Goal: Task Accomplishment & Management: Complete application form

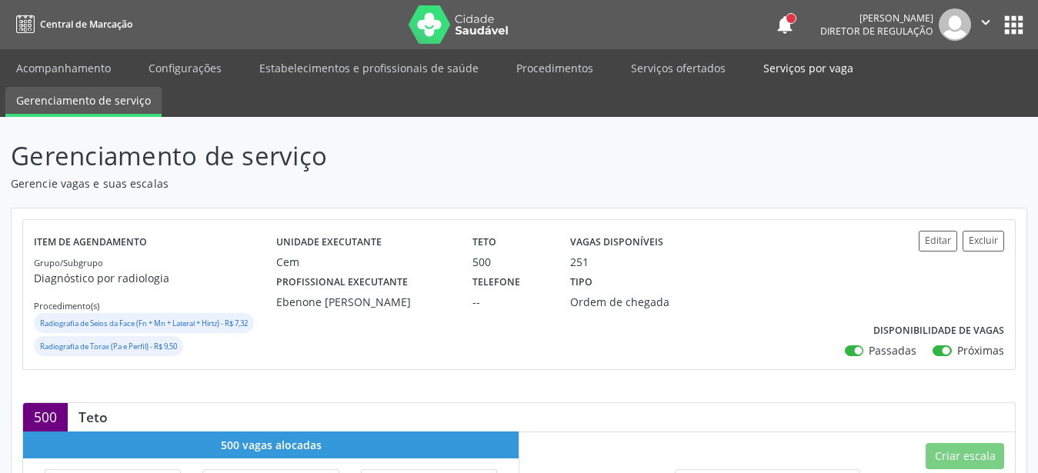
click at [788, 69] on link "Serviços por vaga" at bounding box center [808, 68] width 112 height 27
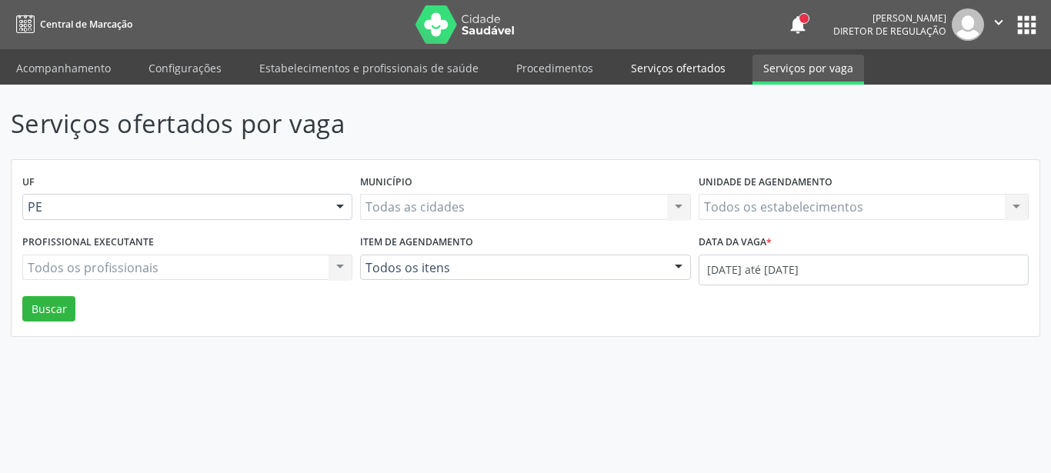
drag, startPoint x: 658, startPoint y: 66, endPoint x: 652, endPoint y: 82, distance: 17.3
click at [659, 66] on link "Serviços ofertados" at bounding box center [678, 68] width 116 height 27
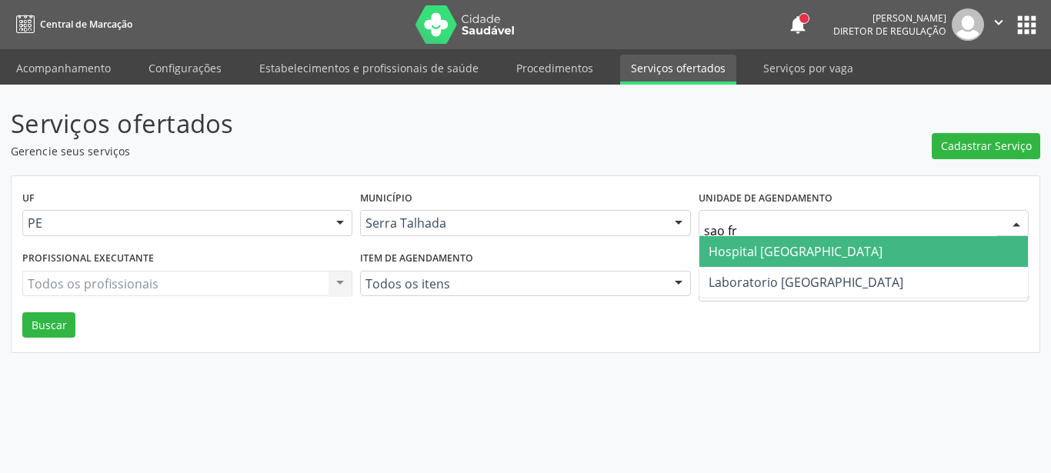
type input "sao fra"
click at [764, 253] on span "Hospital [GEOGRAPHIC_DATA]" at bounding box center [795, 251] width 174 height 17
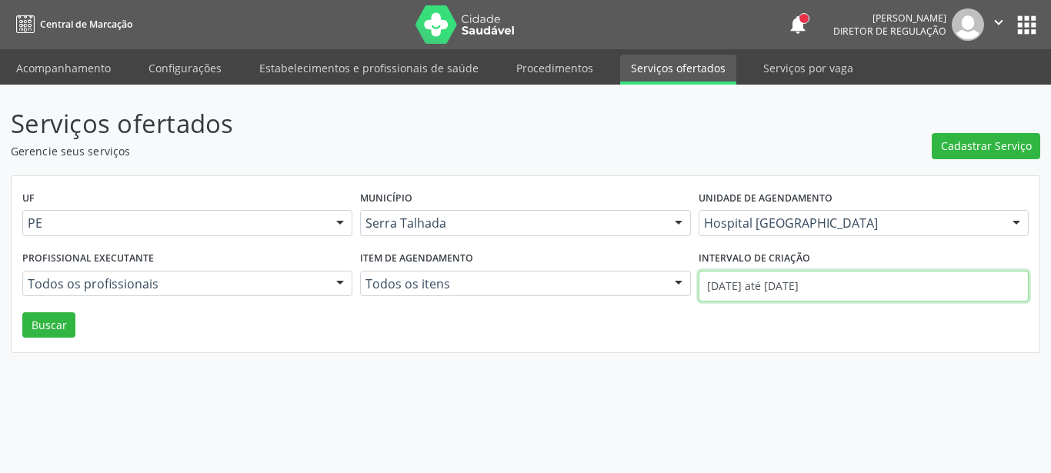
click at [736, 283] on input "01/08/2025 até 19/08/2025" at bounding box center [863, 286] width 330 height 31
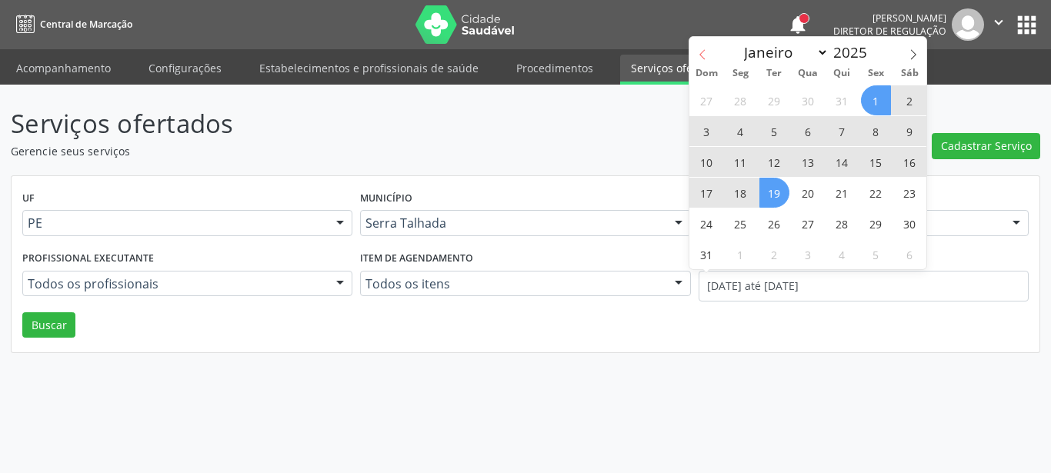
click at [702, 45] on span at bounding box center [702, 50] width 26 height 26
select select "6"
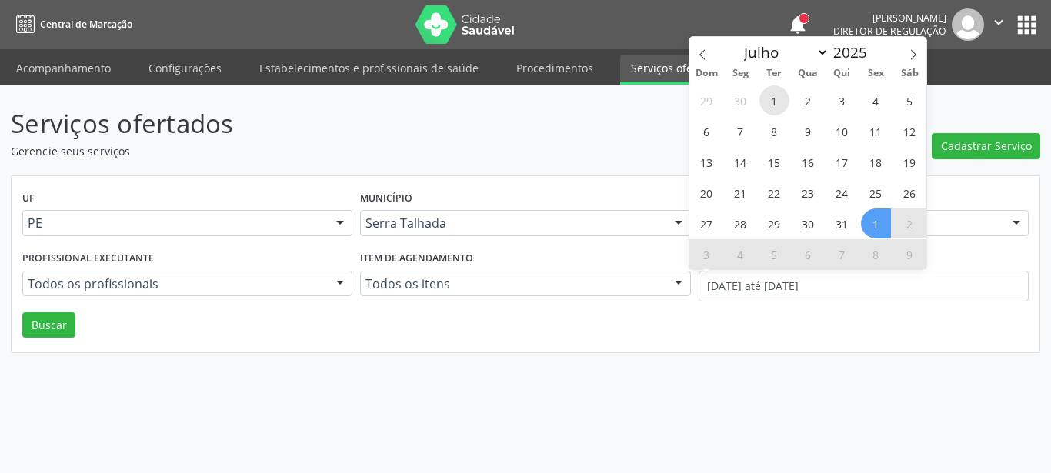
click at [764, 95] on span "1" at bounding box center [774, 100] width 30 height 30
type input "01/07/2025"
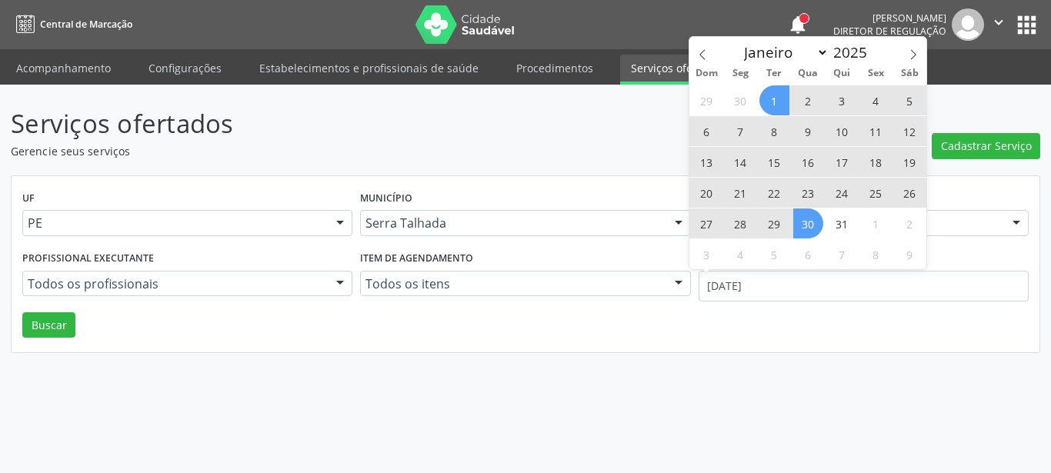
click at [808, 226] on span "30" at bounding box center [808, 223] width 30 height 30
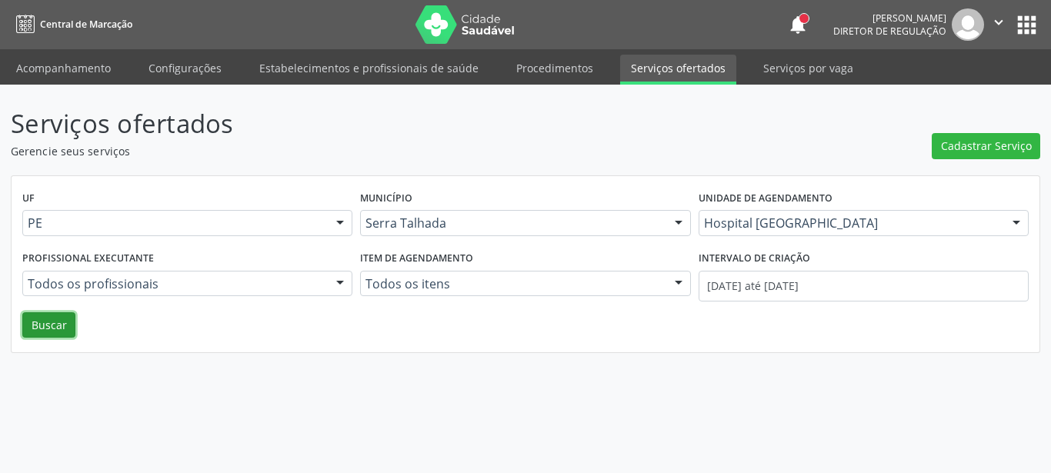
click at [50, 322] on button "Buscar" at bounding box center [48, 325] width 53 height 26
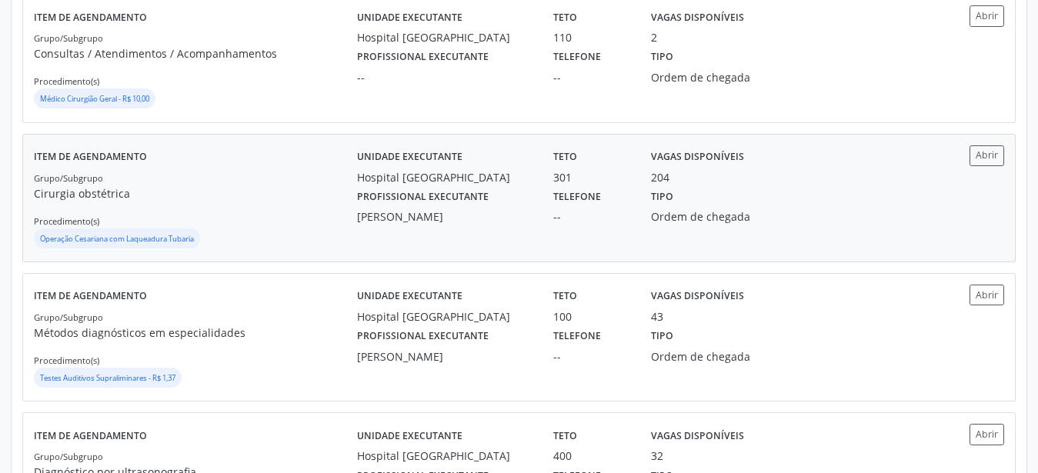
scroll to position [413, 0]
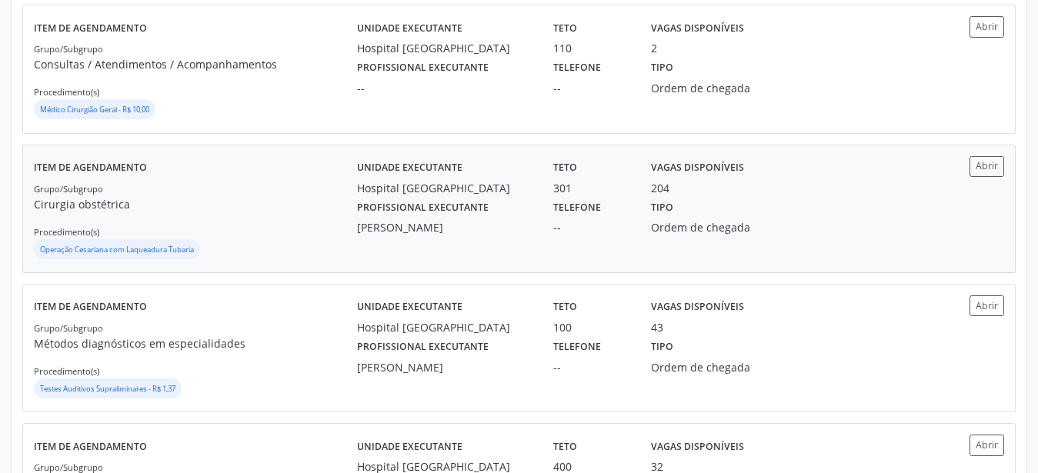
click at [1005, 165] on div "Item de agendamento Grupo/Subgrupo Cirurgia obstétrica Procedimento(s) Operação…" at bounding box center [519, 208] width 992 height 127
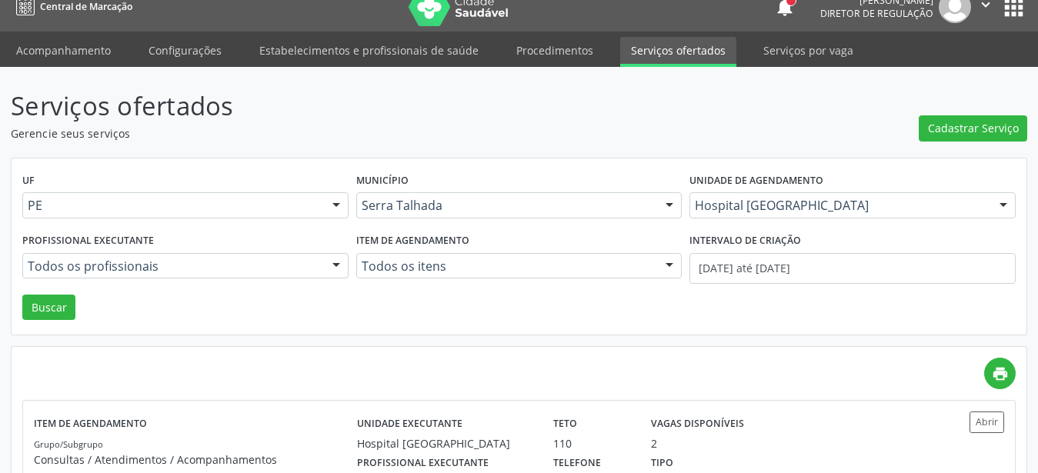
scroll to position [0, 0]
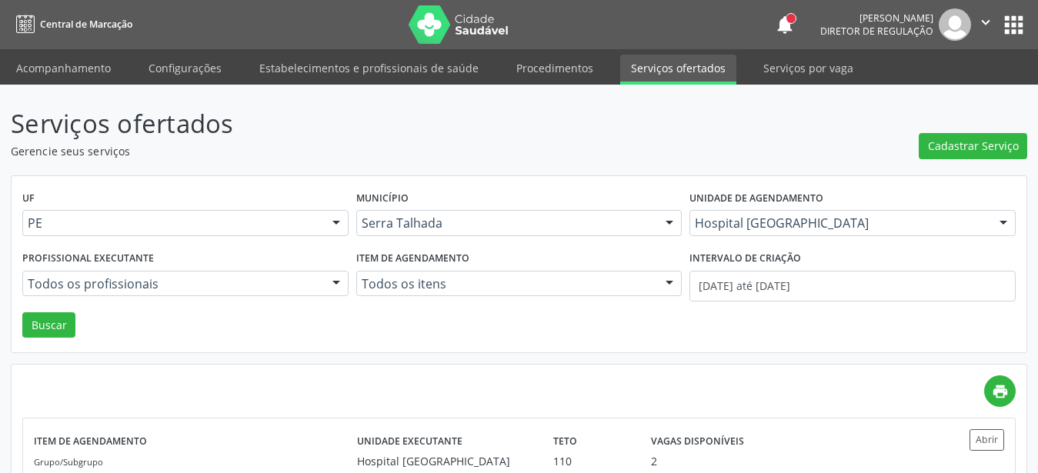
click at [1015, 22] on button "apps" at bounding box center [1013, 25] width 27 height 27
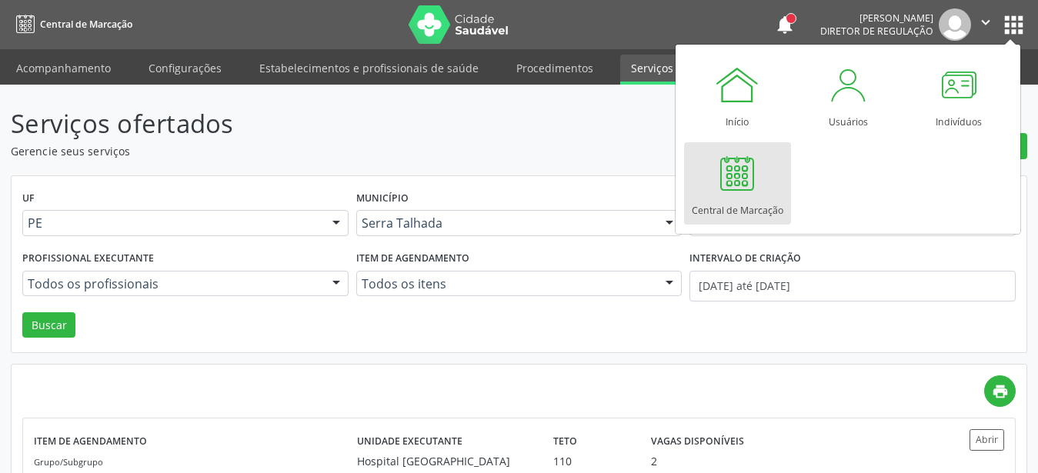
click at [731, 175] on div at bounding box center [737, 173] width 46 height 46
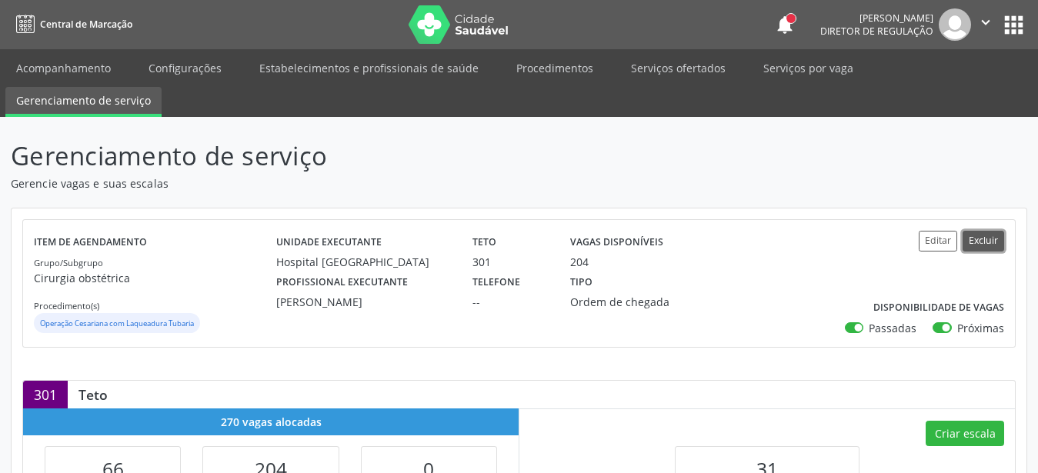
click at [972, 239] on button "Excluir" at bounding box center [983, 241] width 42 height 21
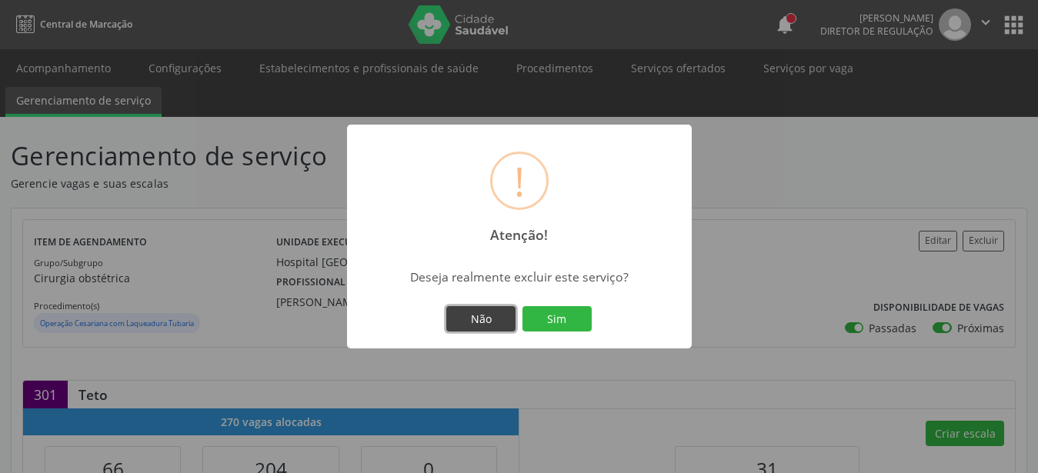
click at [488, 310] on button "Não" at bounding box center [480, 319] width 69 height 26
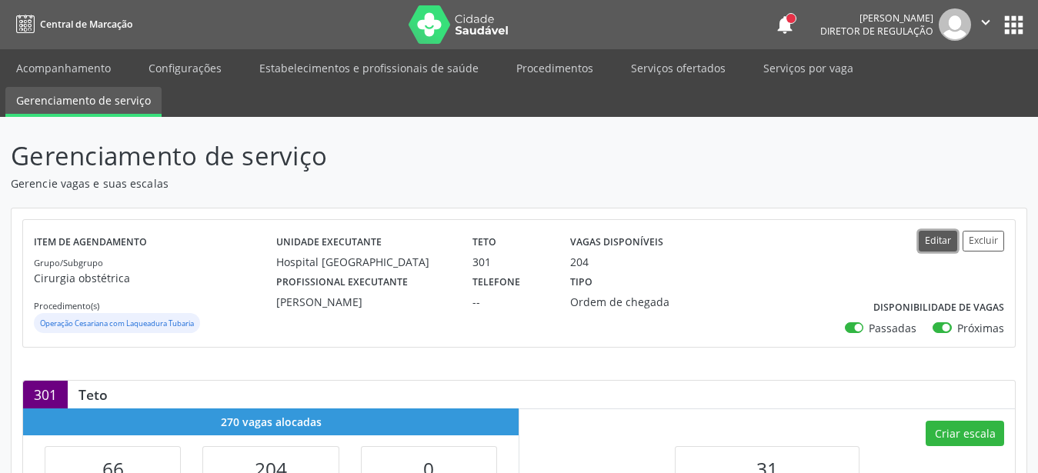
click at [945, 240] on button "Editar" at bounding box center [937, 241] width 38 height 21
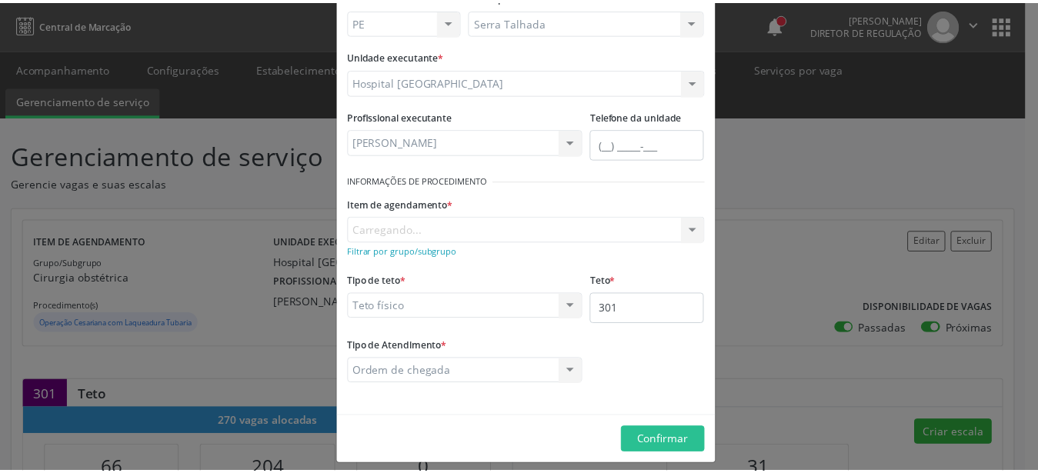
scroll to position [122, 0]
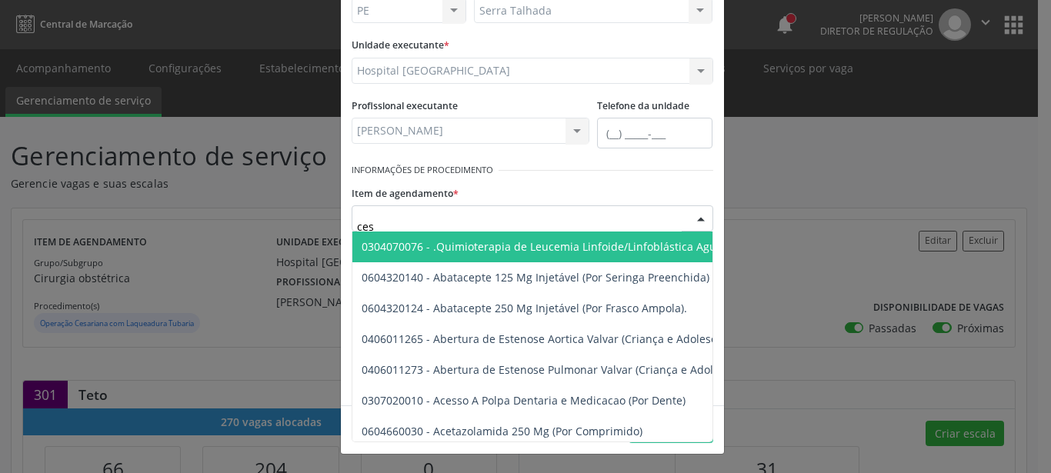
type input "cesa"
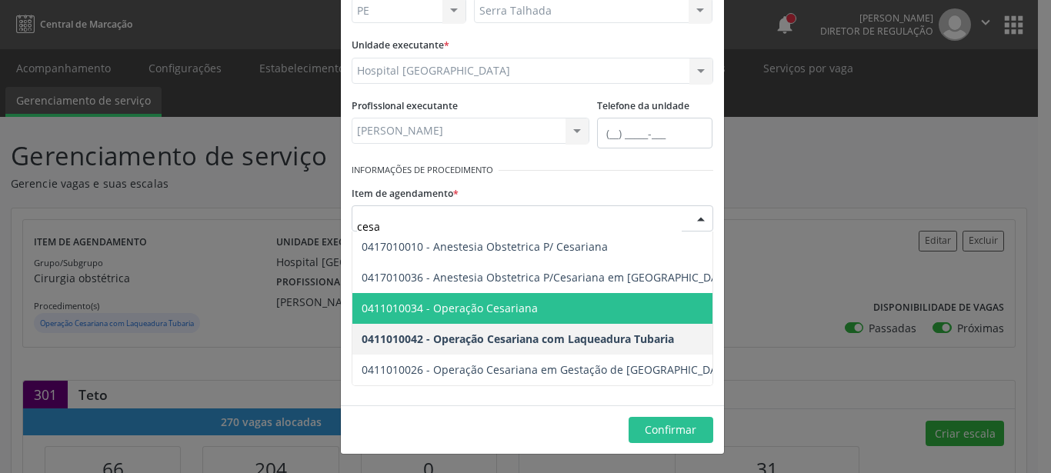
click at [558, 308] on span "0411010034 - Operação Cesariana" at bounding box center [611, 308] width 518 height 31
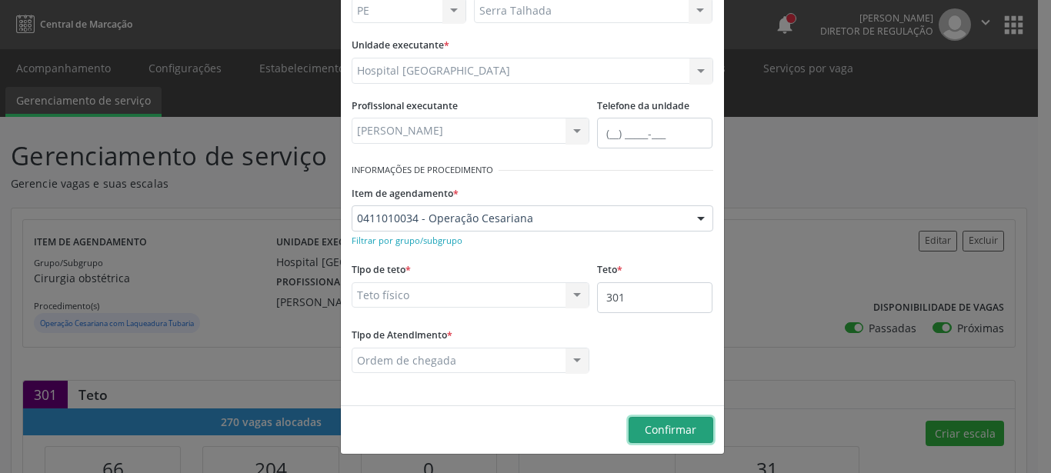
click at [667, 425] on button "Confirmar" at bounding box center [670, 430] width 85 height 26
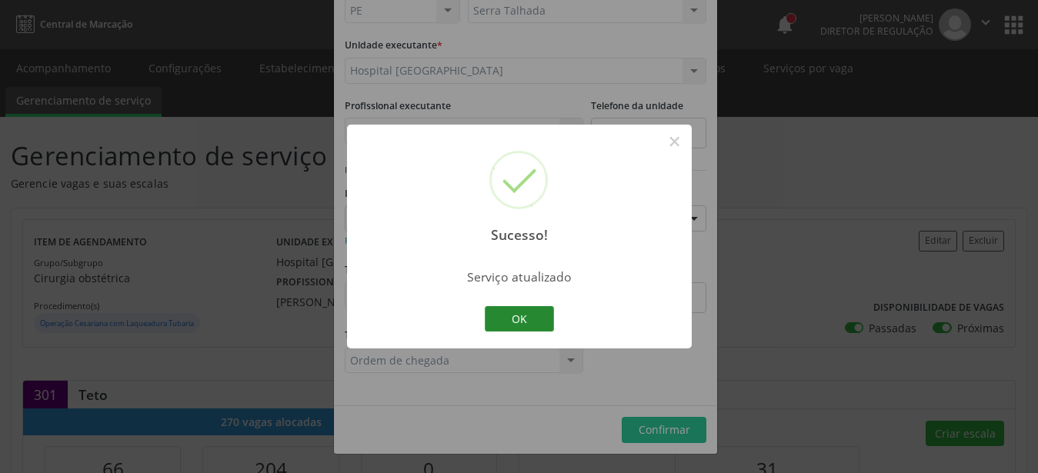
click at [512, 317] on button "OK" at bounding box center [519, 319] width 69 height 26
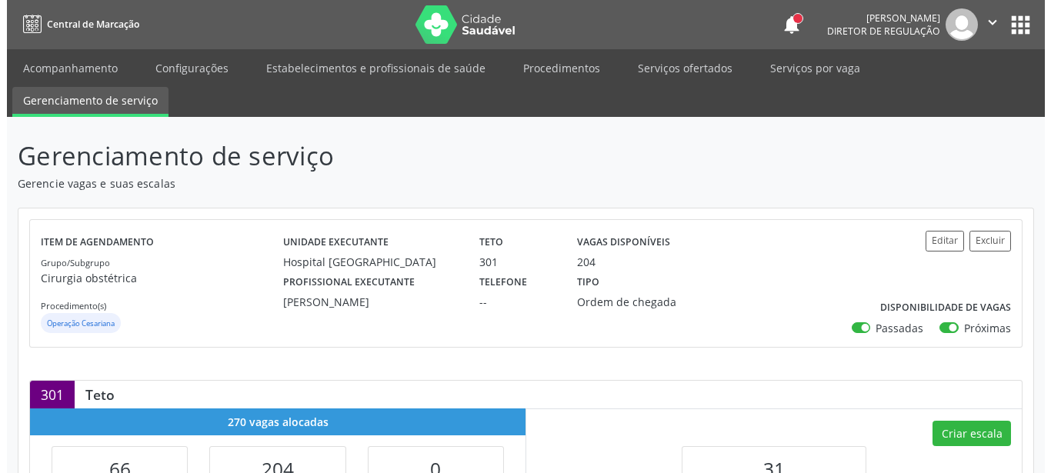
scroll to position [235, 0]
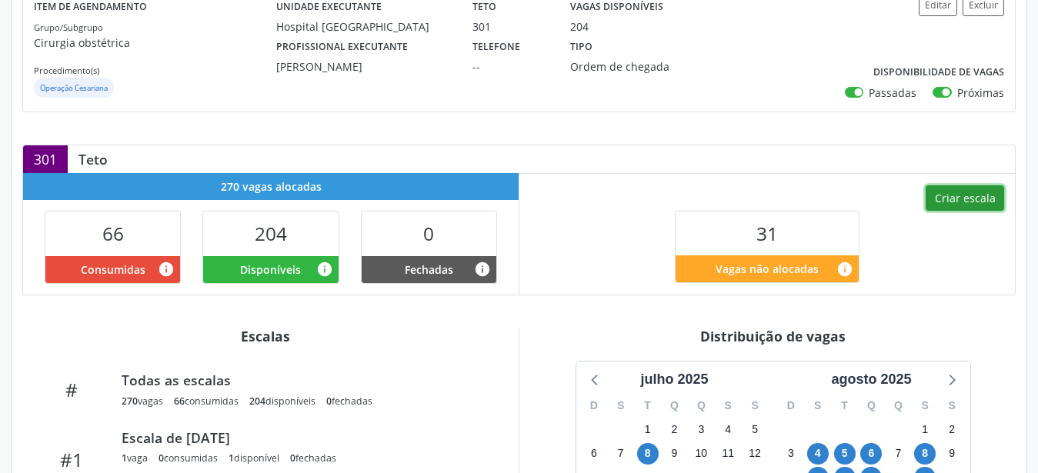
click at [973, 203] on button "Criar escala" at bounding box center [964, 198] width 78 height 26
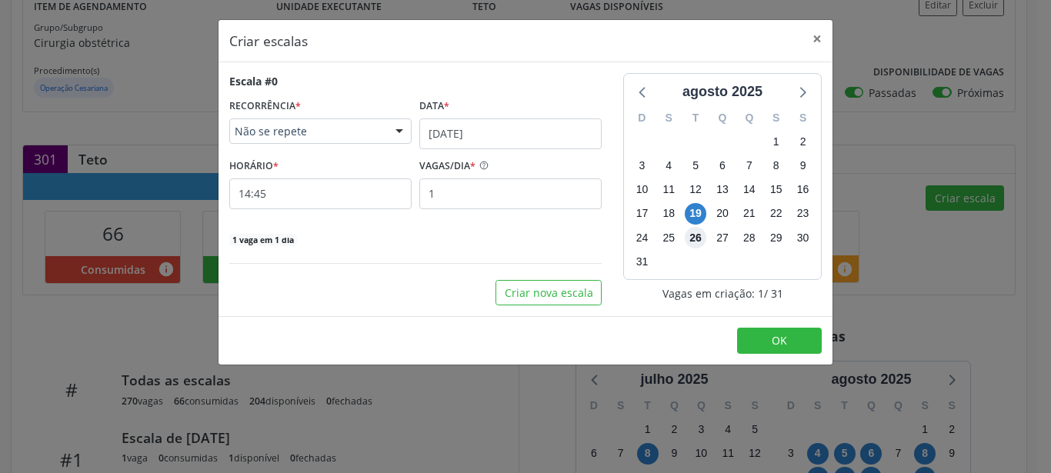
click at [693, 236] on span "26" at bounding box center [696, 238] width 22 height 22
click at [462, 137] on input "19/08/2025" at bounding box center [510, 133] width 182 height 31
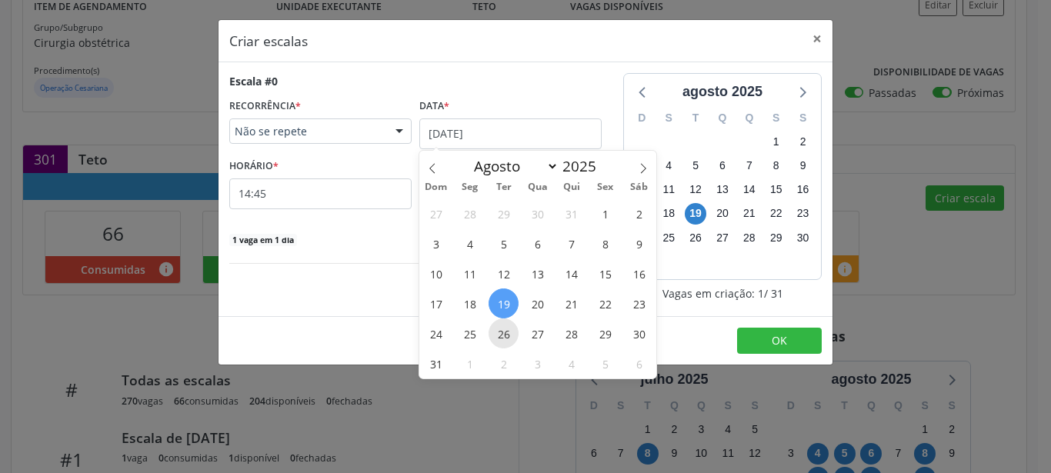
click at [498, 332] on span "26" at bounding box center [503, 333] width 30 height 30
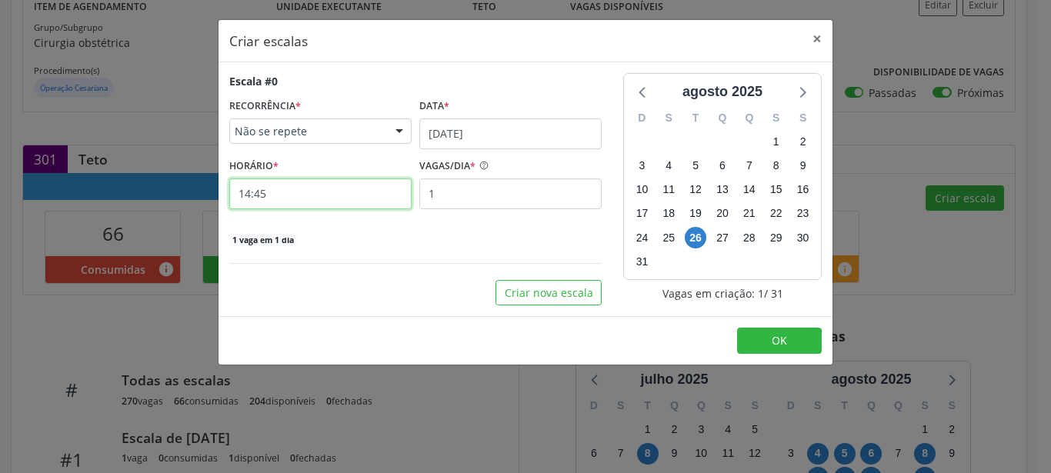
click at [264, 196] on input "14:45" at bounding box center [320, 193] width 182 height 31
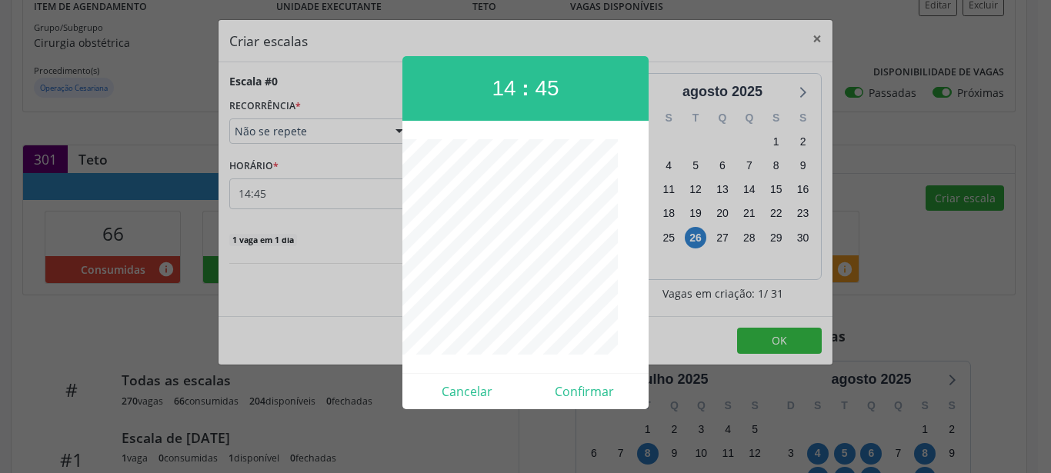
click at [252, 189] on div at bounding box center [525, 236] width 1051 height 473
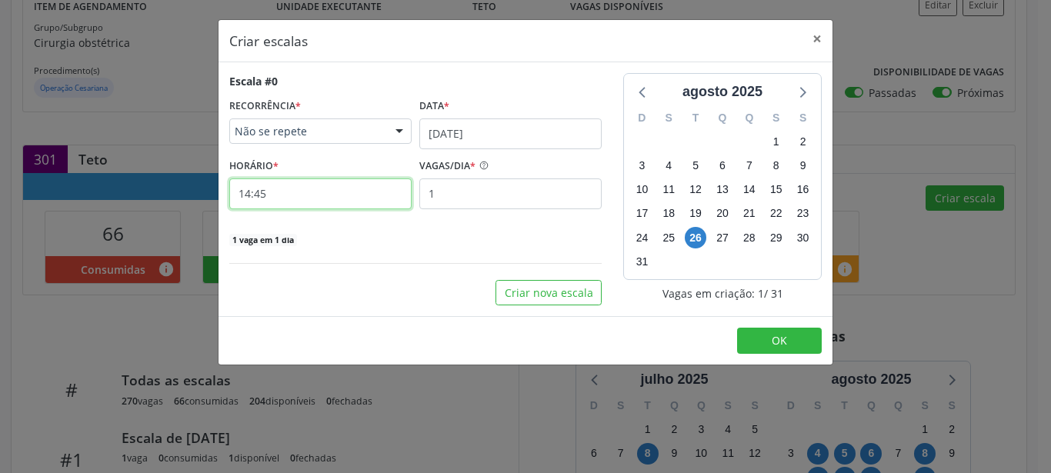
click at [274, 198] on input "14:45" at bounding box center [320, 193] width 182 height 31
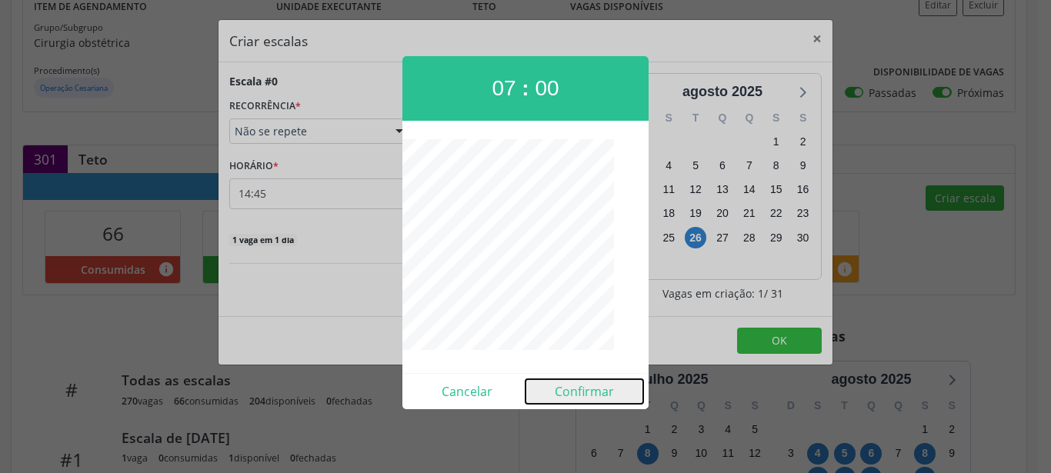
click at [578, 381] on button "Confirmar" at bounding box center [584, 391] width 118 height 25
type input "07:00"
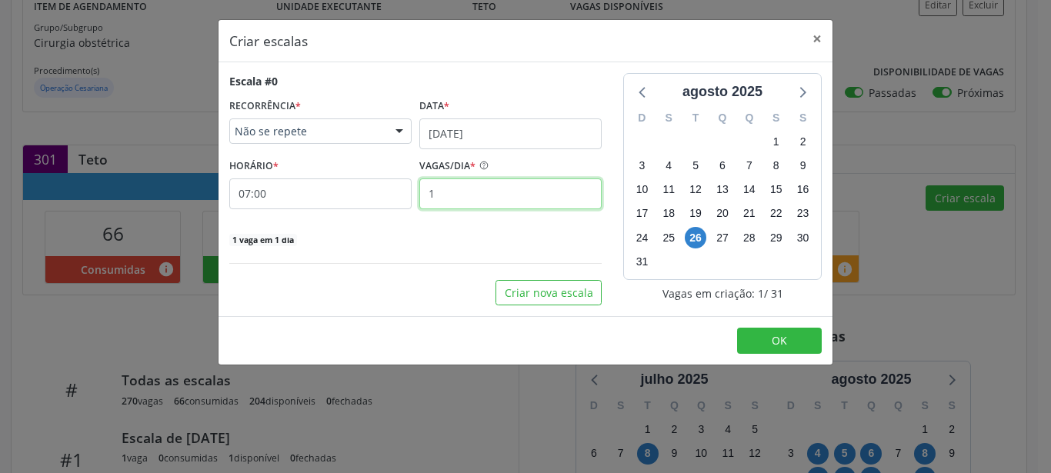
click at [467, 185] on input "1" at bounding box center [510, 193] width 182 height 31
type input "2"
click at [770, 342] on button "OK" at bounding box center [779, 341] width 85 height 26
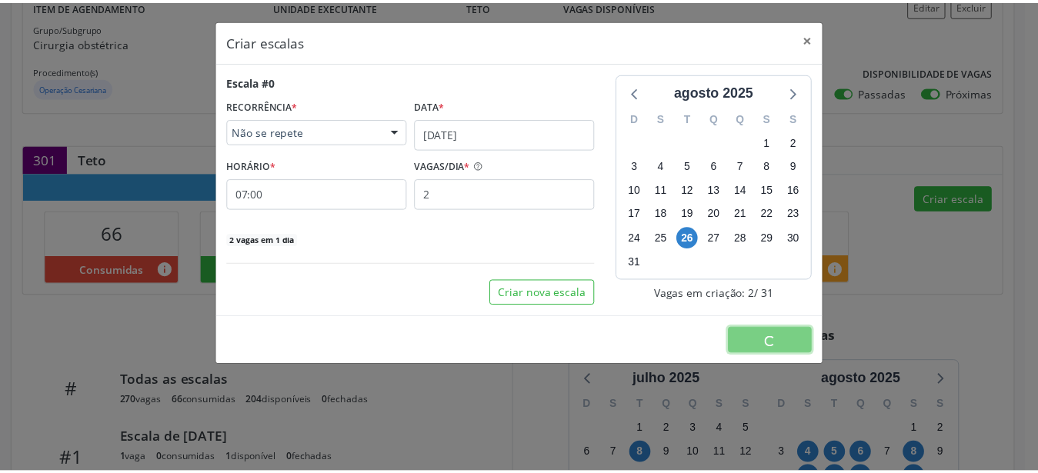
scroll to position [0, 0]
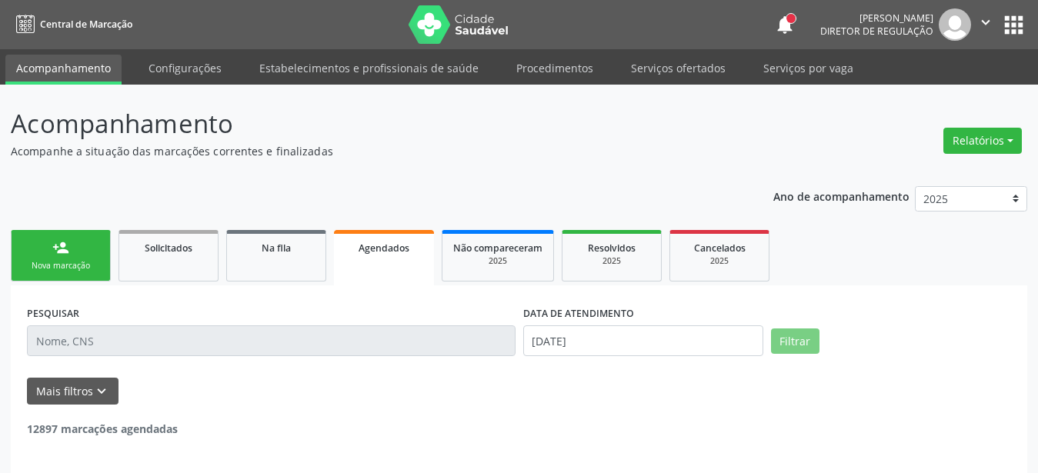
click at [362, 252] on span "Agendados" at bounding box center [383, 248] width 51 height 13
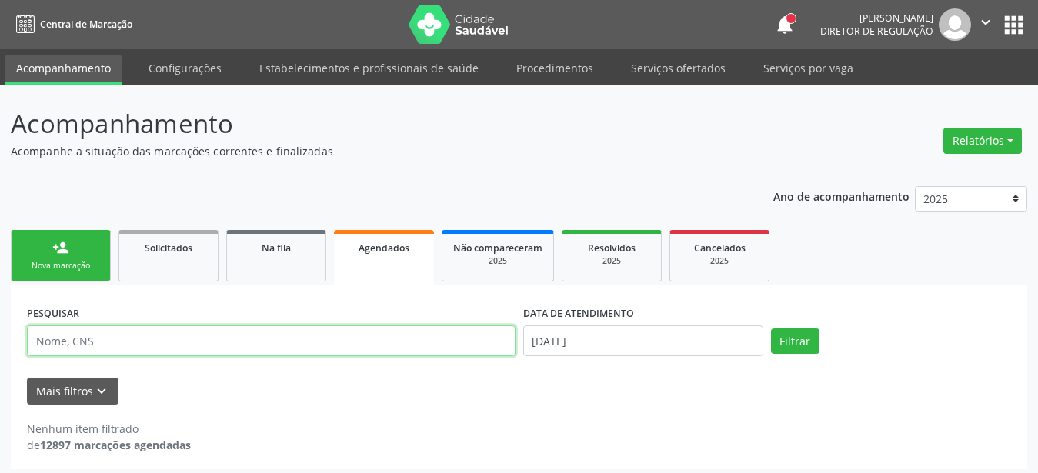
click at [208, 346] on input "text" at bounding box center [271, 340] width 488 height 31
type input "706009810189544"
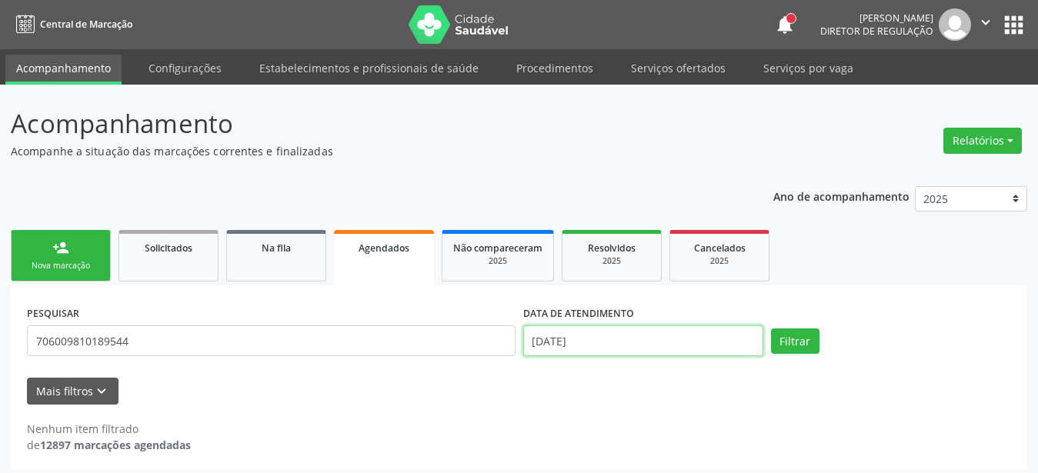
click at [667, 342] on input "19/08/2025" at bounding box center [643, 340] width 240 height 31
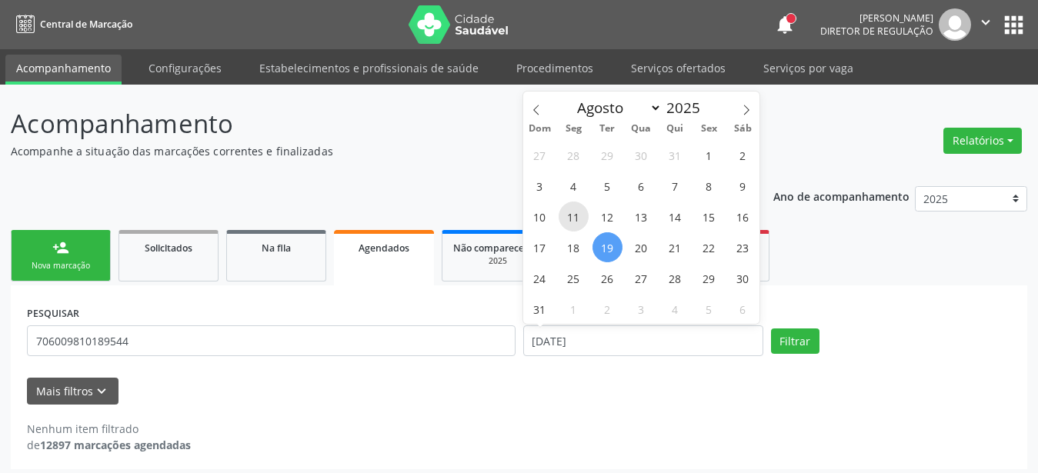
click at [579, 217] on span "11" at bounding box center [573, 217] width 30 height 30
type input "11/08/2025"
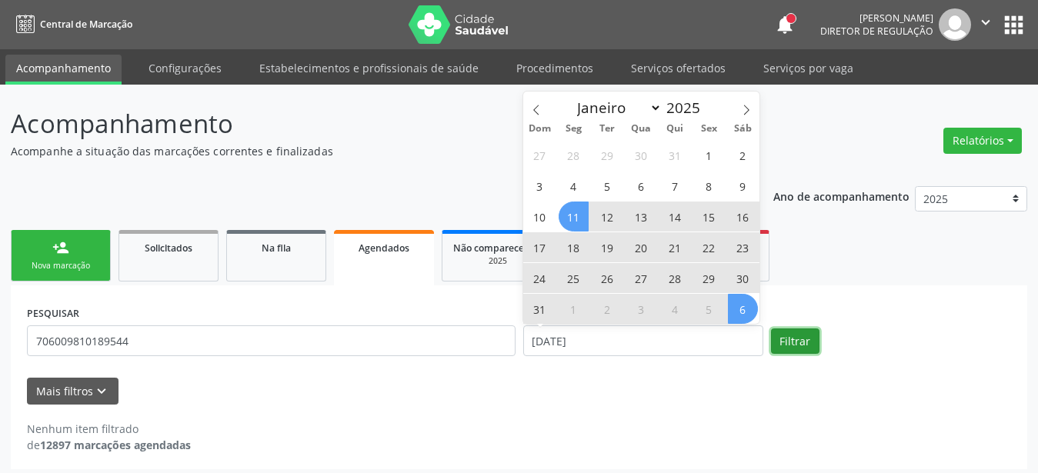
select select "7"
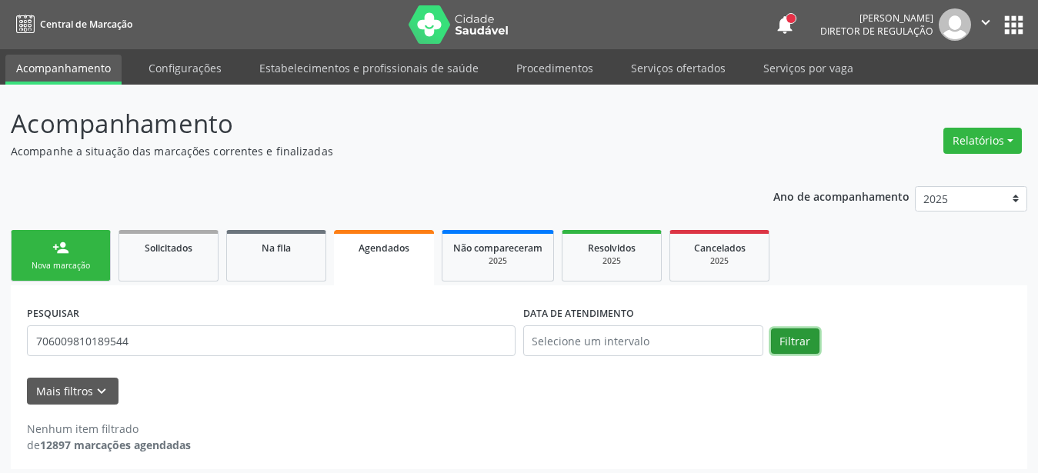
click at [799, 336] on button "Filtrar" at bounding box center [795, 341] width 48 height 26
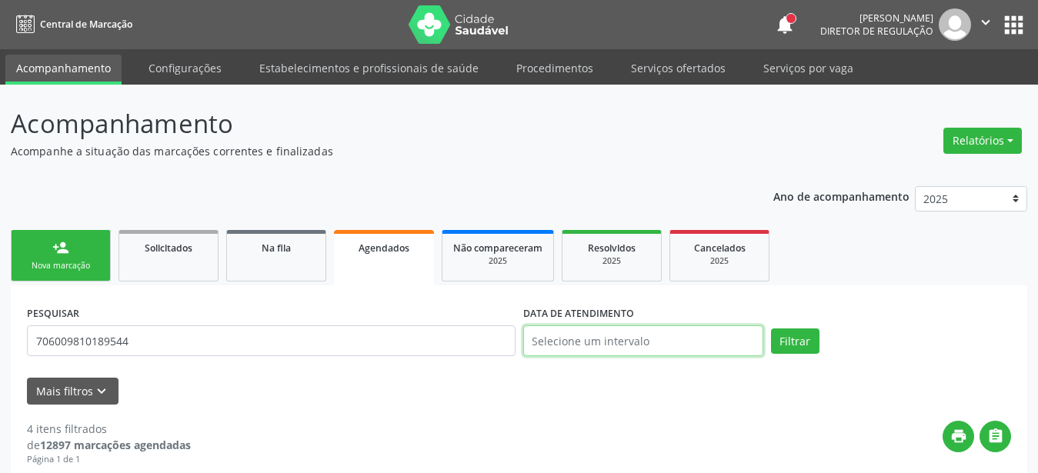
click at [598, 348] on input "text" at bounding box center [643, 340] width 240 height 31
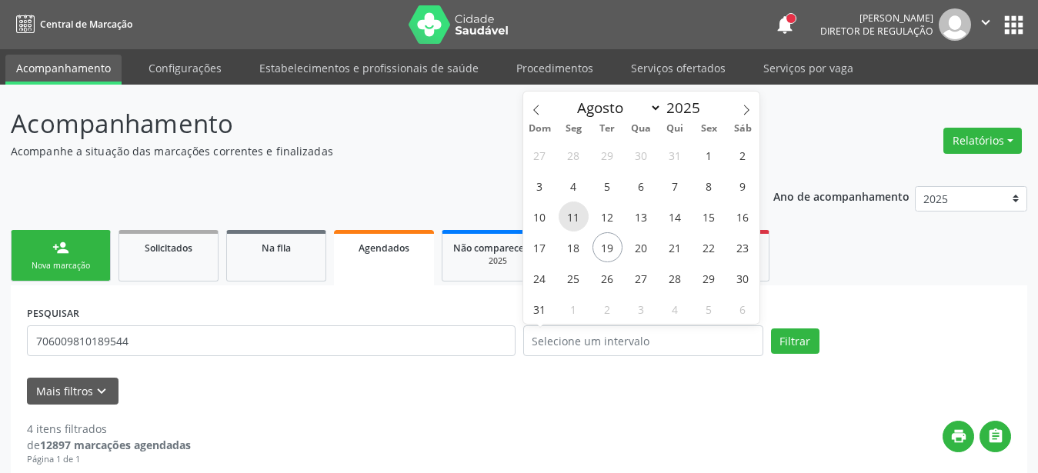
click at [565, 221] on span "11" at bounding box center [573, 217] width 30 height 30
type input "11/08/2025"
drag, startPoint x: 597, startPoint y: 195, endPoint x: 588, endPoint y: 197, distance: 9.4
click at [589, 195] on div "27 28 29 30 31 1 2 3 4 5 6 7 8 9 10 11 12 13 14 15 16 17 18 19 20 21 22 23 24 2…" at bounding box center [641, 231] width 237 height 185
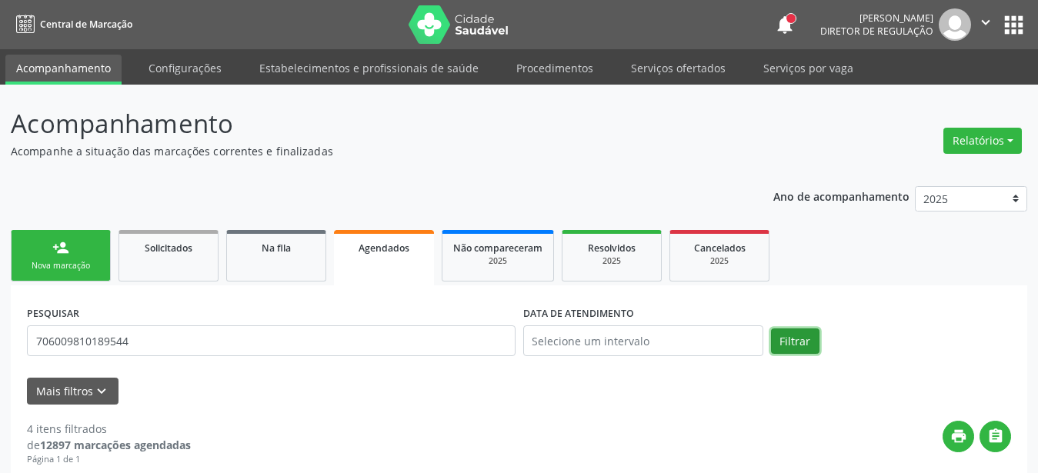
click at [785, 338] on button "Filtrar" at bounding box center [795, 341] width 48 height 26
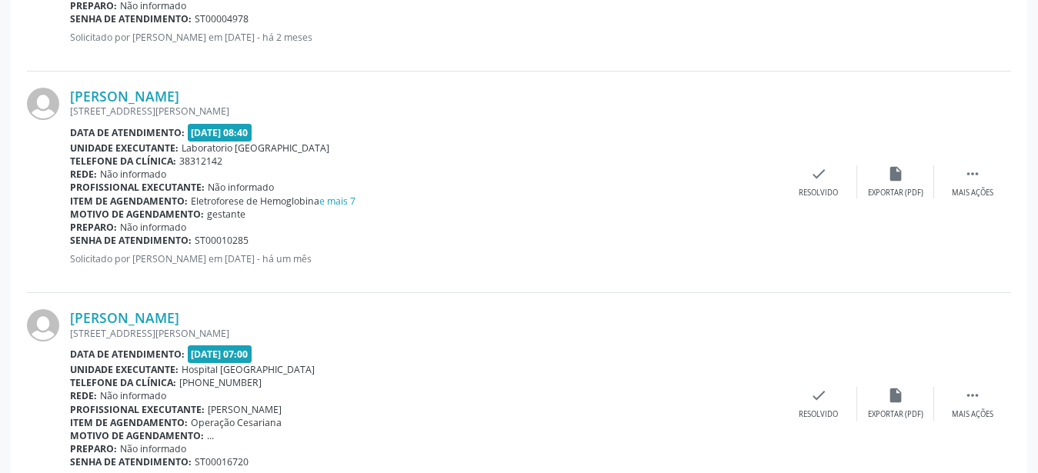
scroll to position [905, 0]
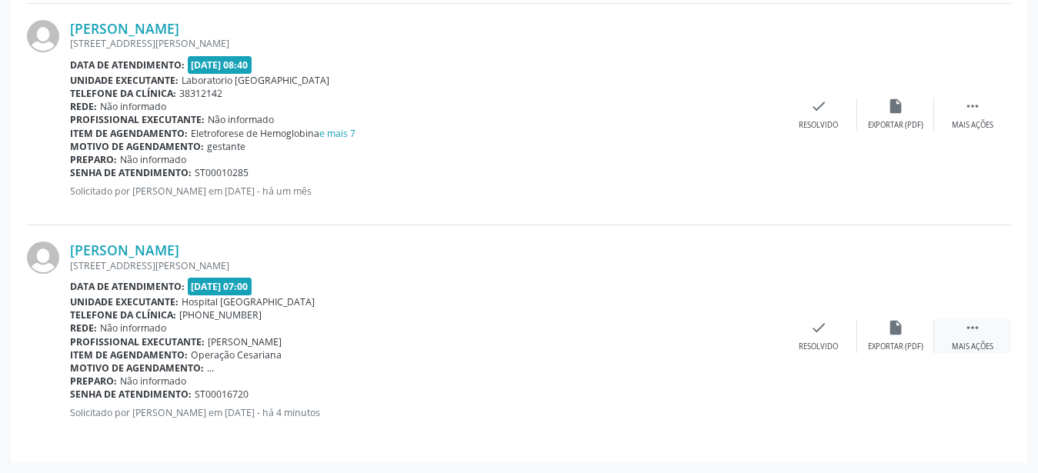
click at [969, 328] on icon "" at bounding box center [972, 327] width 17 height 17
click at [688, 335] on div "print Imprimir" at bounding box center [664, 335] width 77 height 33
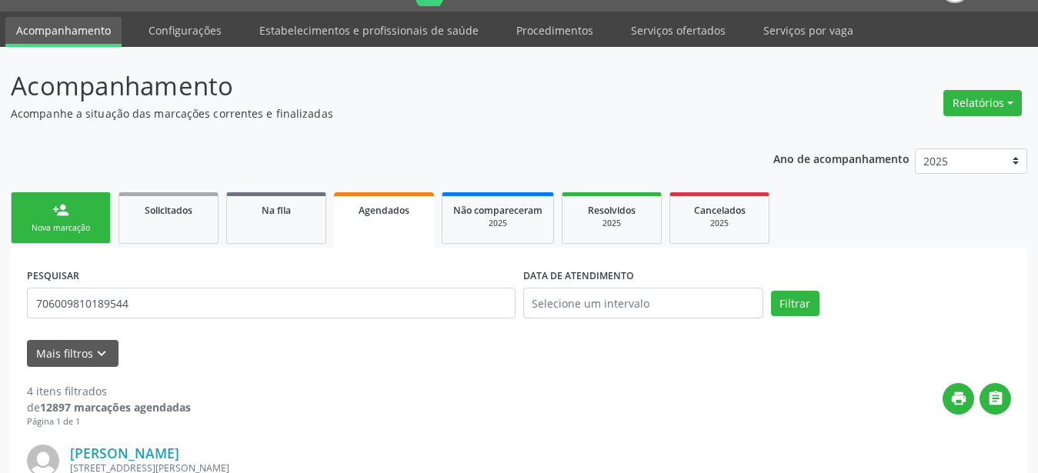
scroll to position [0, 0]
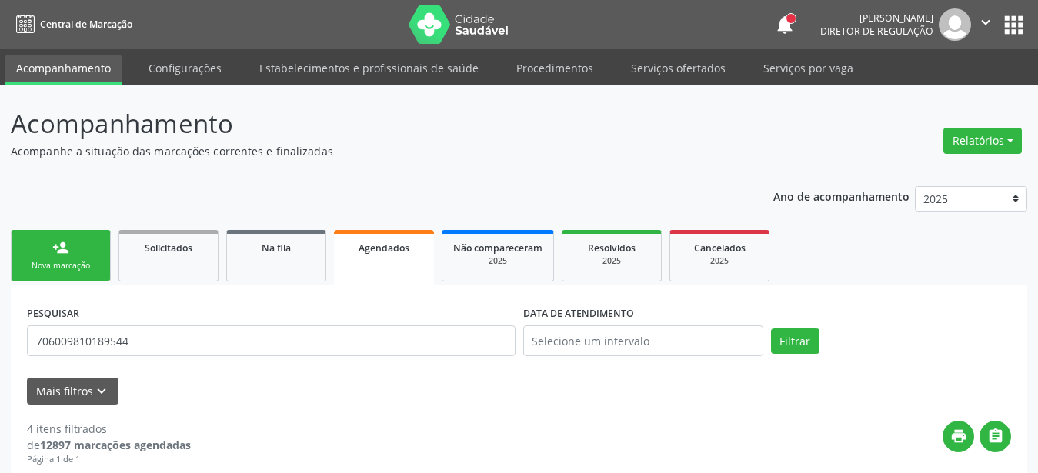
click at [1003, 25] on button "apps" at bounding box center [1013, 25] width 27 height 27
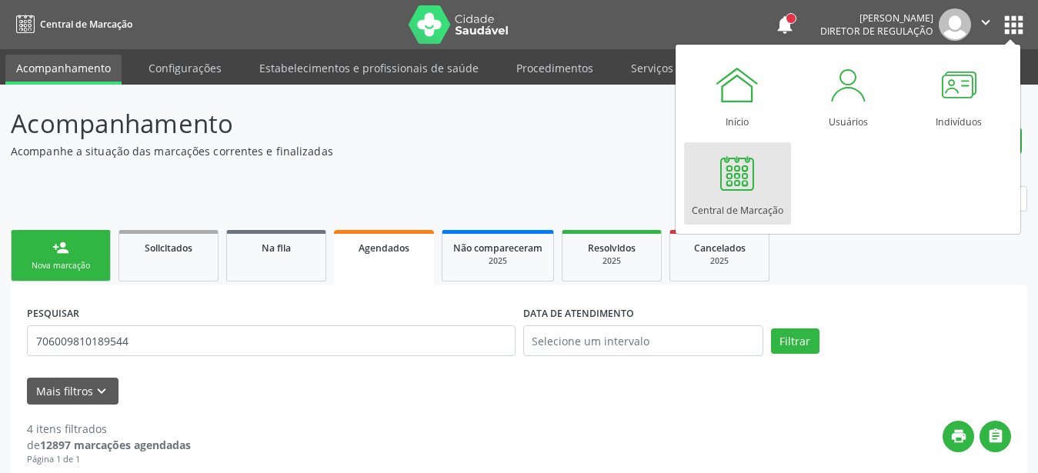
click at [753, 175] on div at bounding box center [737, 173] width 46 height 46
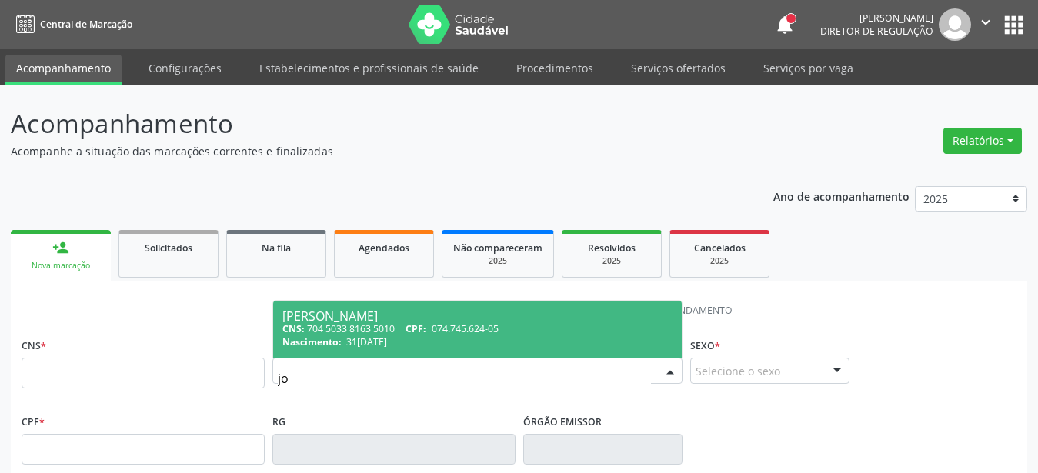
type input "j"
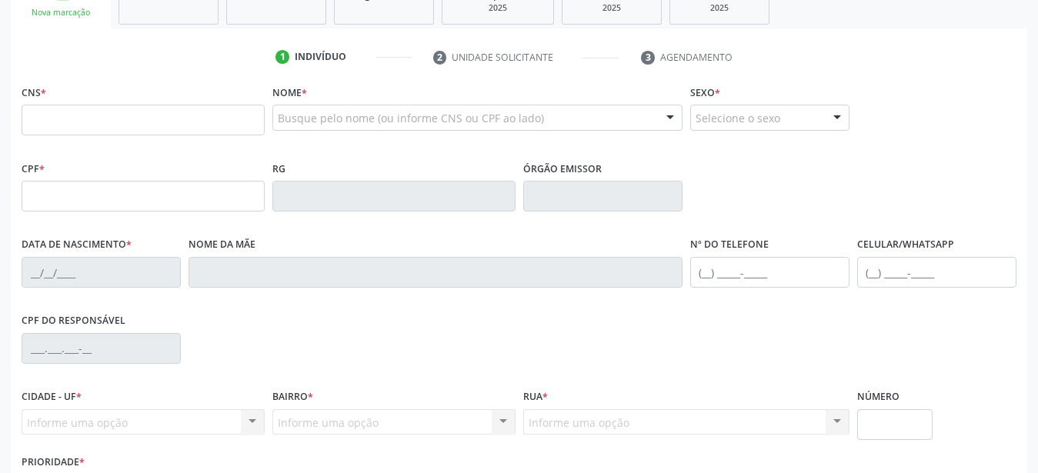
scroll to position [235, 0]
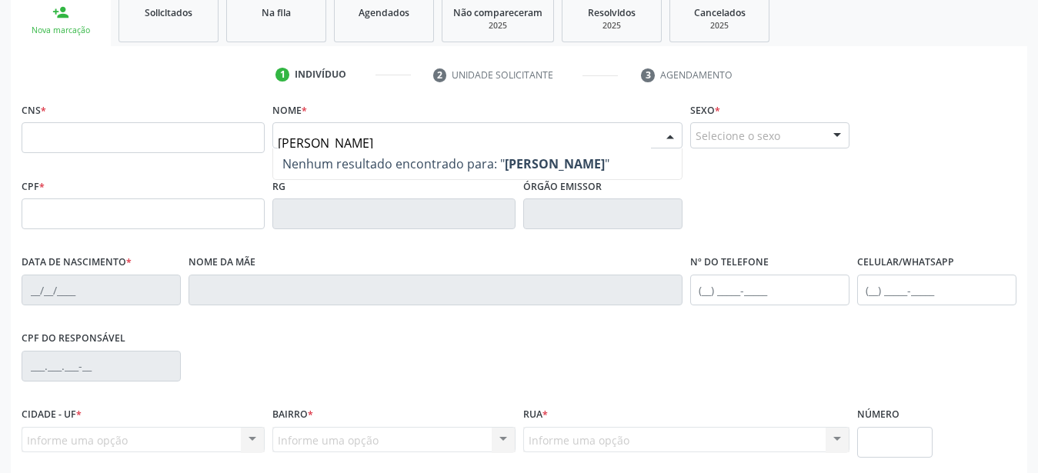
type input "[PERSON_NAME]"
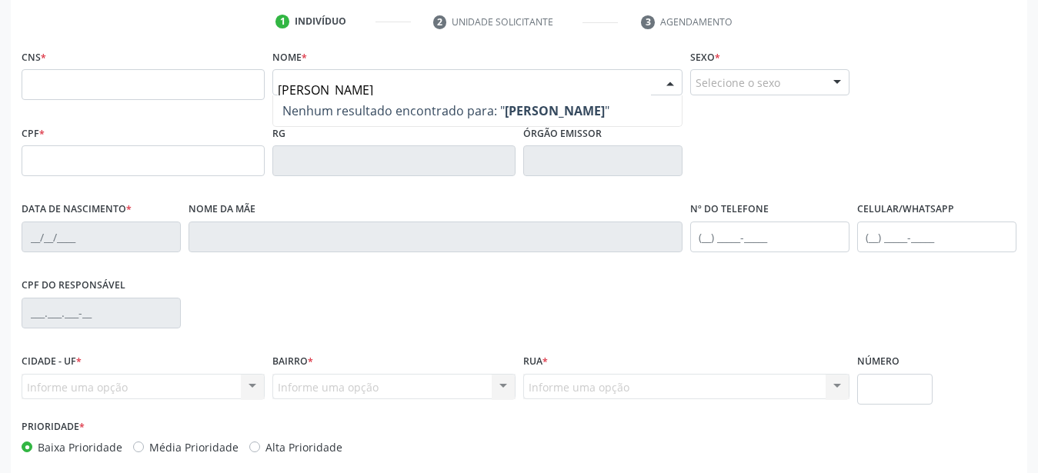
scroll to position [314, 0]
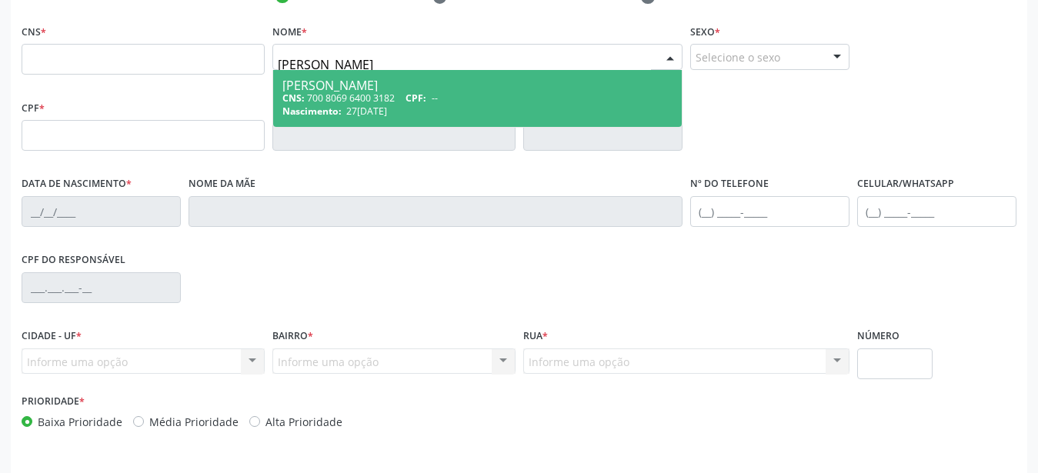
drag, startPoint x: 411, startPoint y: 58, endPoint x: 173, endPoint y: 89, distance: 239.7
click at [278, 80] on input "[PERSON_NAME]" at bounding box center [464, 64] width 373 height 31
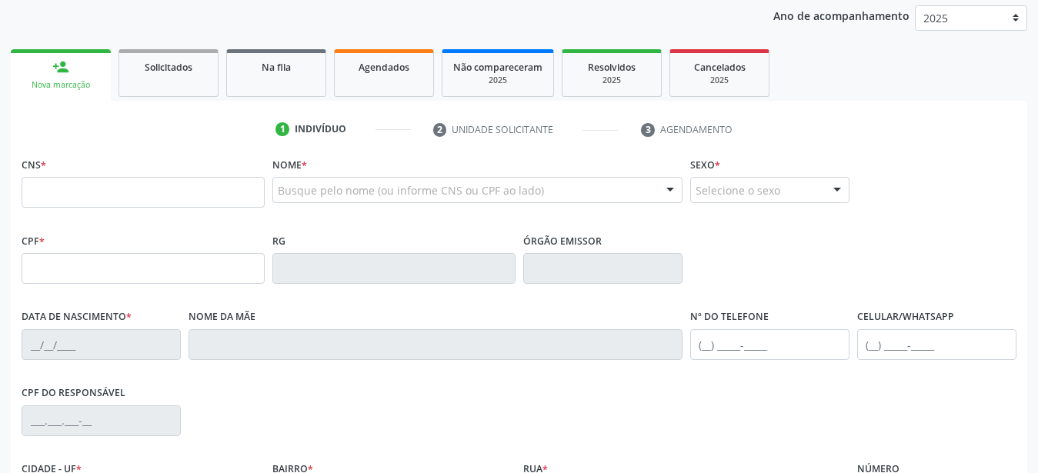
scroll to position [78, 0]
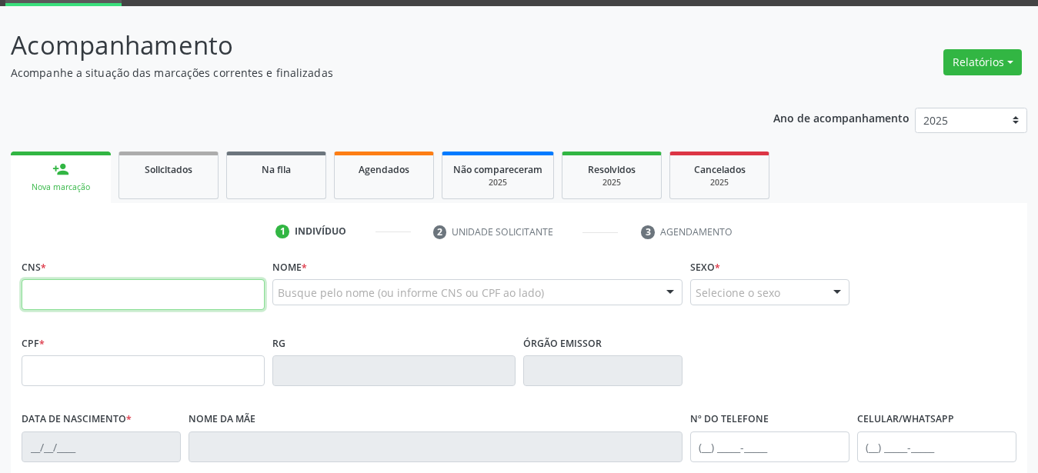
drag, startPoint x: 132, startPoint y: 297, endPoint x: 130, endPoint y: 287, distance: 10.3
paste input "704 8040 0995 4949"
type input "704 8040 0995 4949"
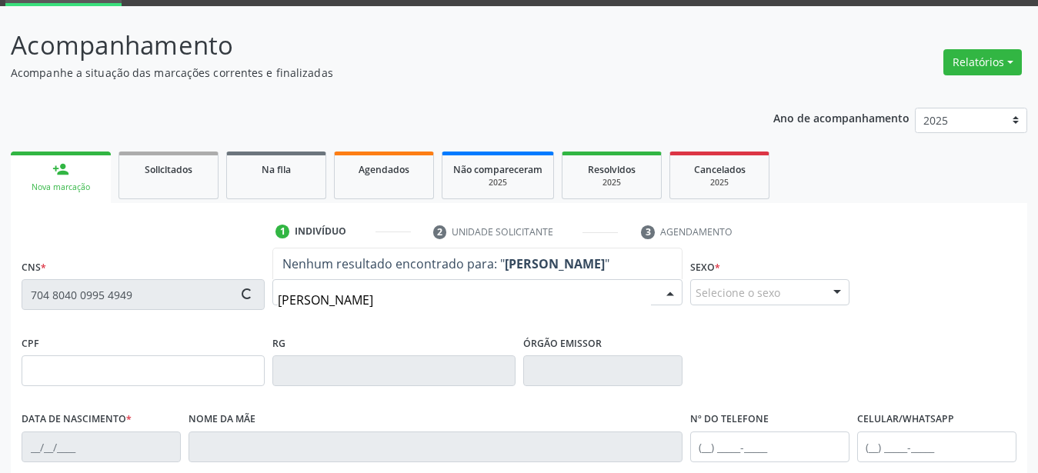
type input "george da silva lima"
click at [818, 307] on fieldset "Sexo * Selecione o sexo Masculino Feminino Nenhum resultado encontrado para: " …" at bounding box center [769, 285] width 159 height 60
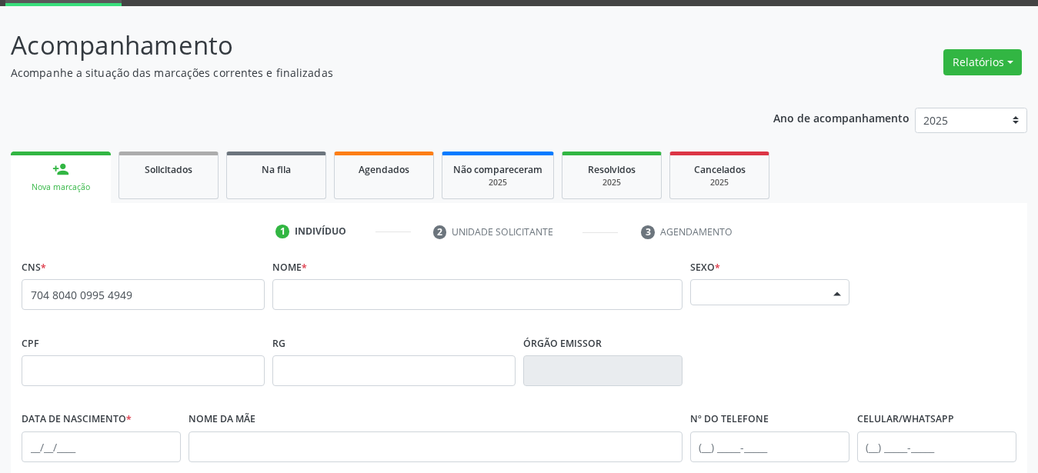
click at [817, 295] on div "Selecione o sexo" at bounding box center [769, 292] width 159 height 26
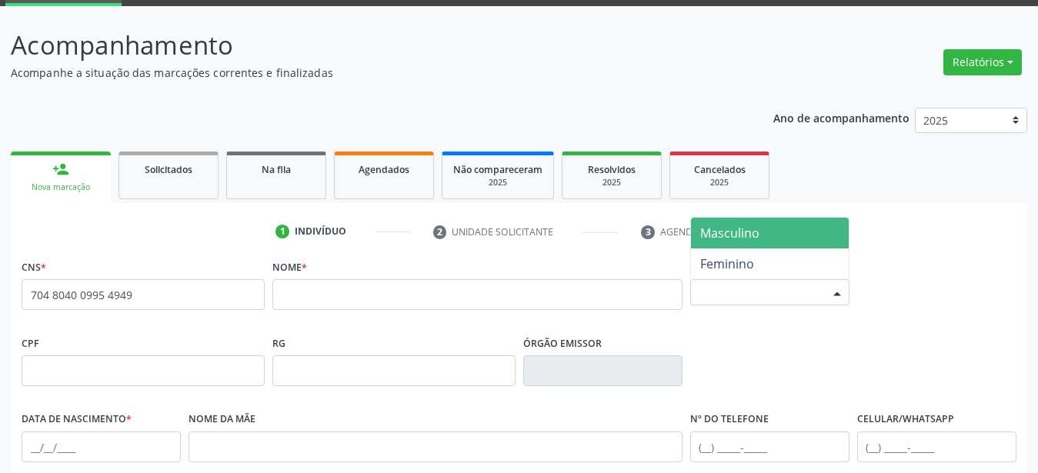
click at [758, 229] on span "Masculino" at bounding box center [770, 233] width 158 height 31
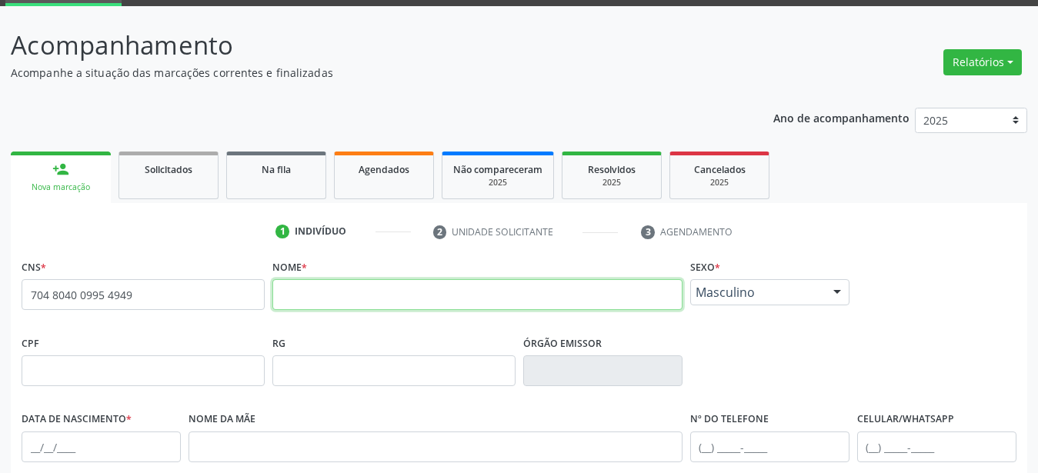
click at [411, 299] on input "text" at bounding box center [477, 294] width 410 height 31
type input "george da silva lima"
click at [350, 345] on div "RG" at bounding box center [393, 359] width 243 height 55
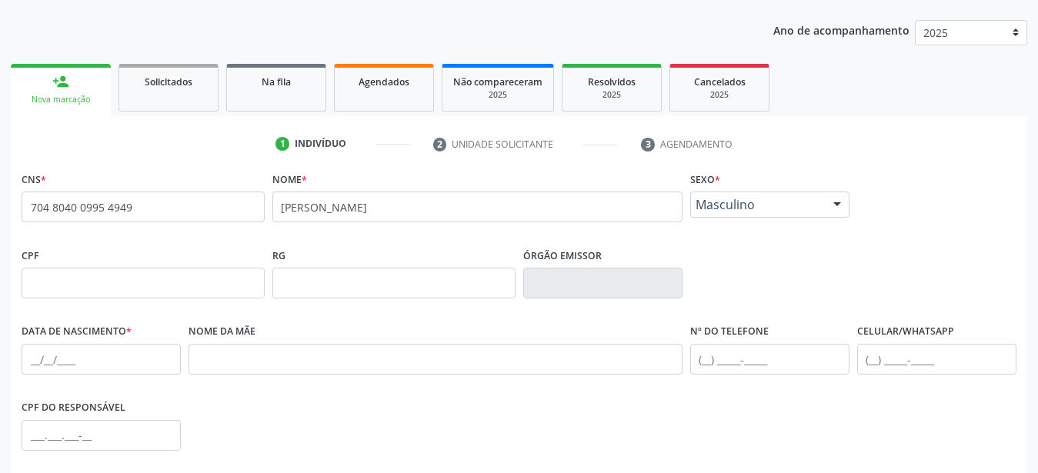
scroll to position [235, 0]
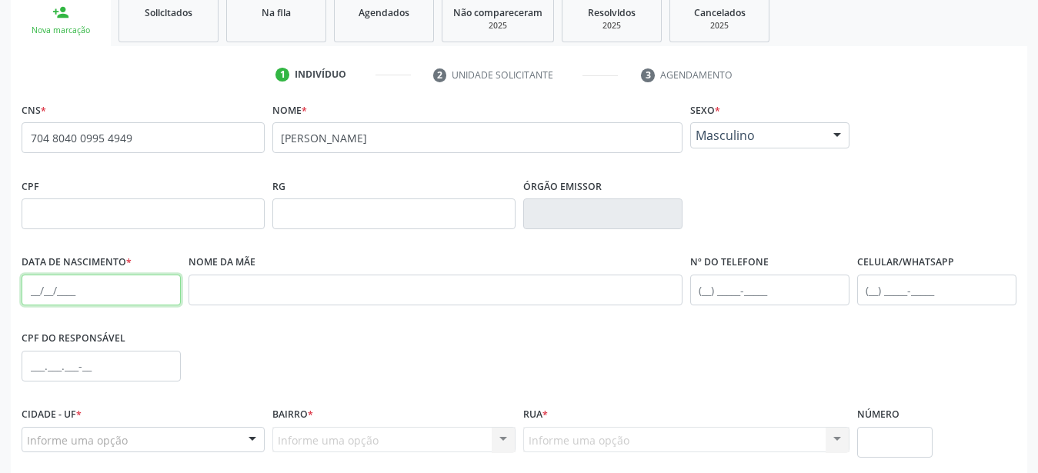
click at [39, 296] on input "text" at bounding box center [101, 290] width 159 height 31
type input "30/06/1983"
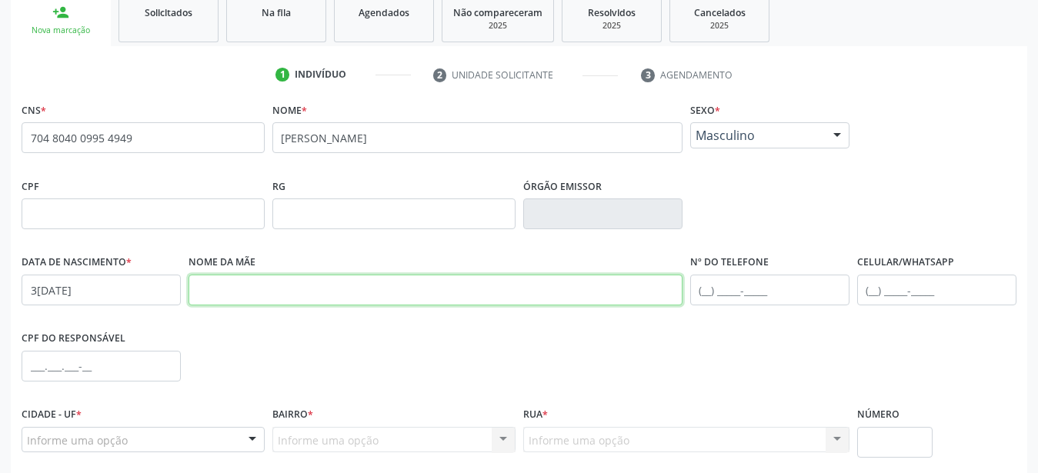
click at [272, 282] on input "text" at bounding box center [435, 290] width 494 height 31
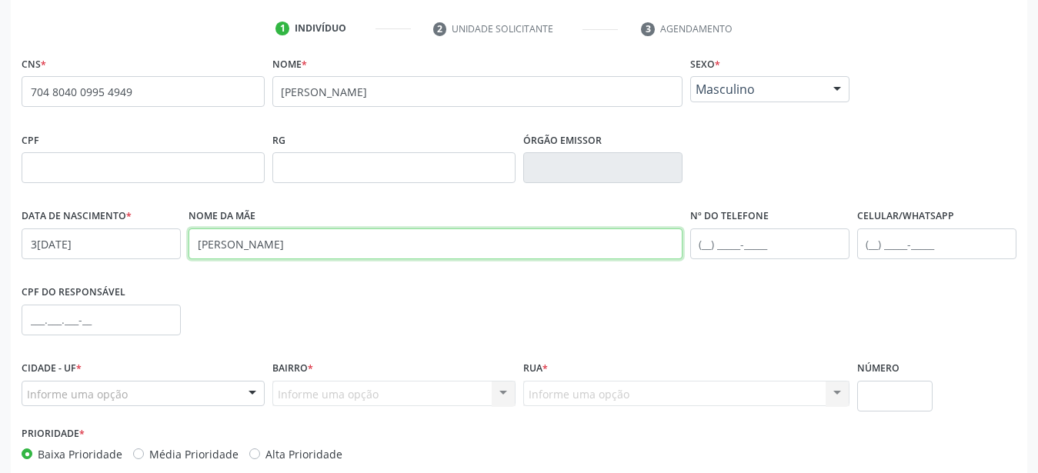
scroll to position [314, 0]
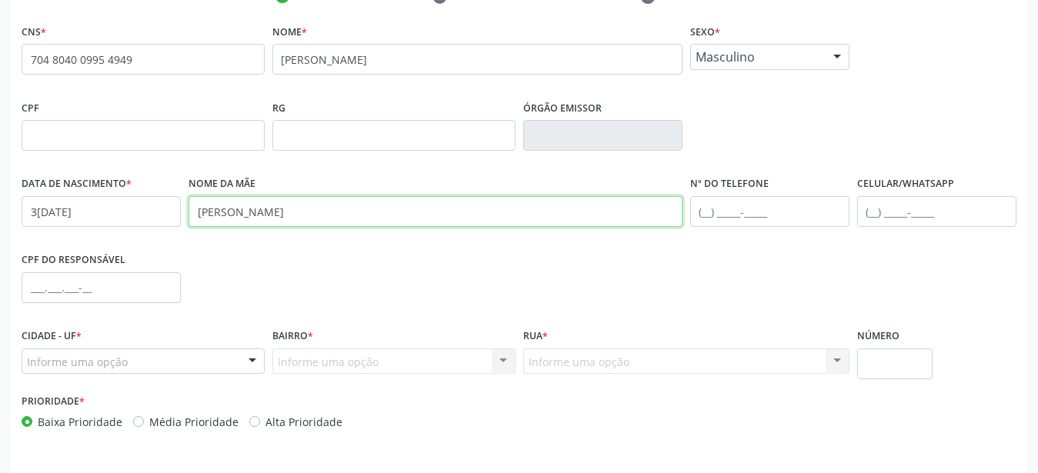
type input "maria eunice da silva lima"
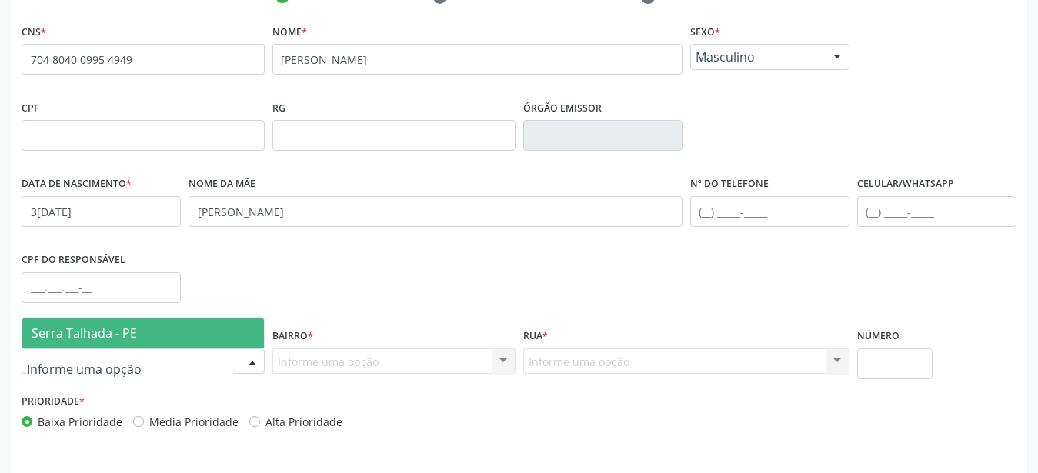
click at [170, 345] on span "Serra Talhada - PE" at bounding box center [143, 333] width 242 height 31
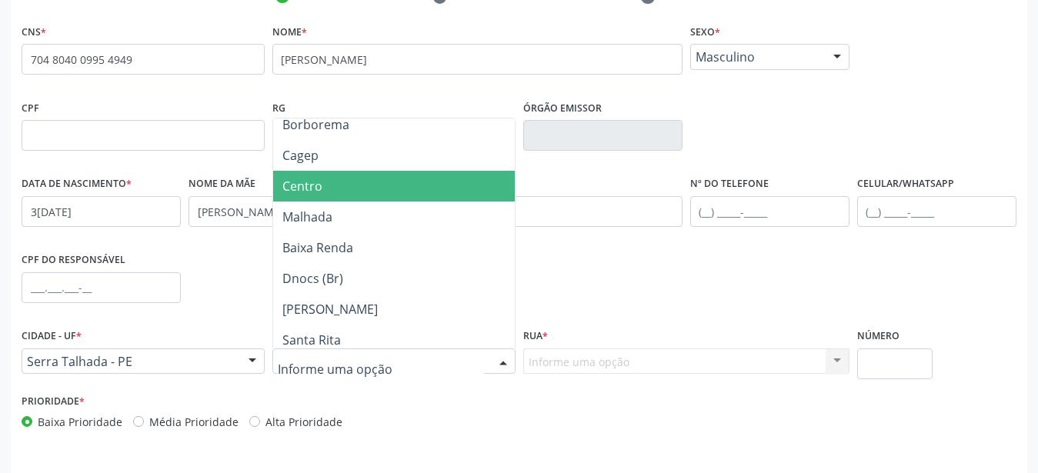
scroll to position [0, 0]
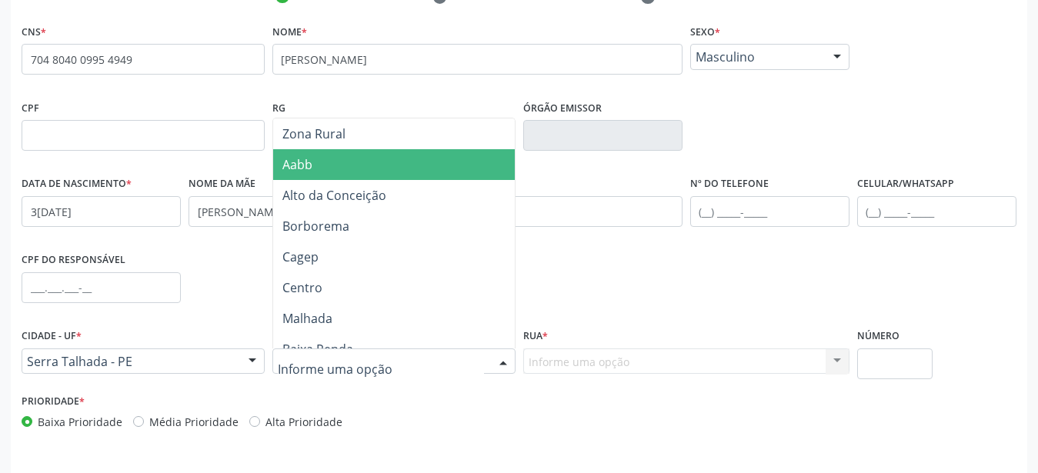
click at [405, 169] on span "Aabb" at bounding box center [396, 164] width 247 height 31
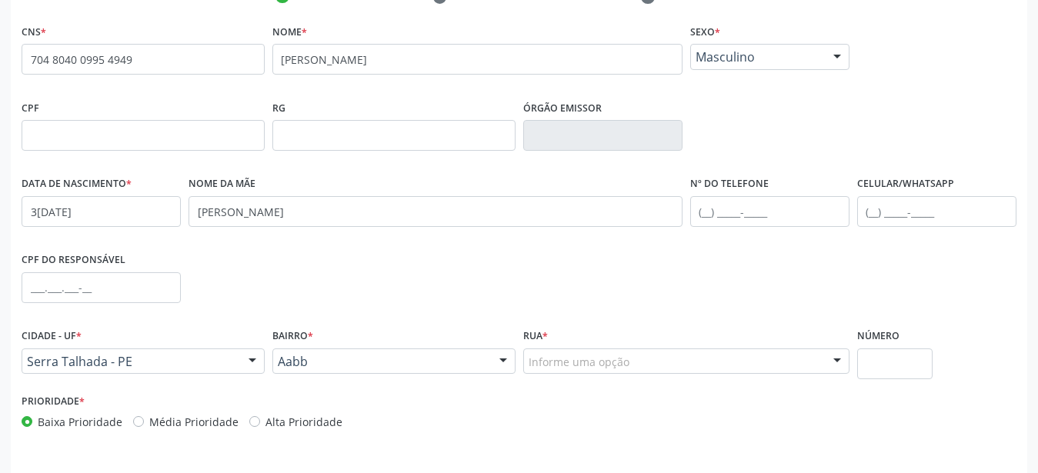
click at [576, 348] on div "Rua * Informe uma opção Luiz Olavo de Andrade Antonio Alves de Oliveira Joaquim…" at bounding box center [686, 349] width 326 height 49
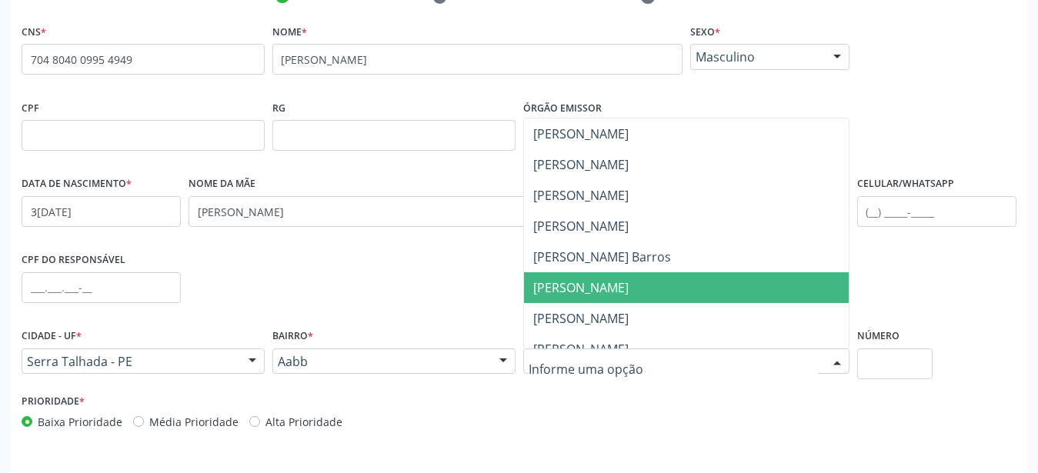
scroll to position [102, 0]
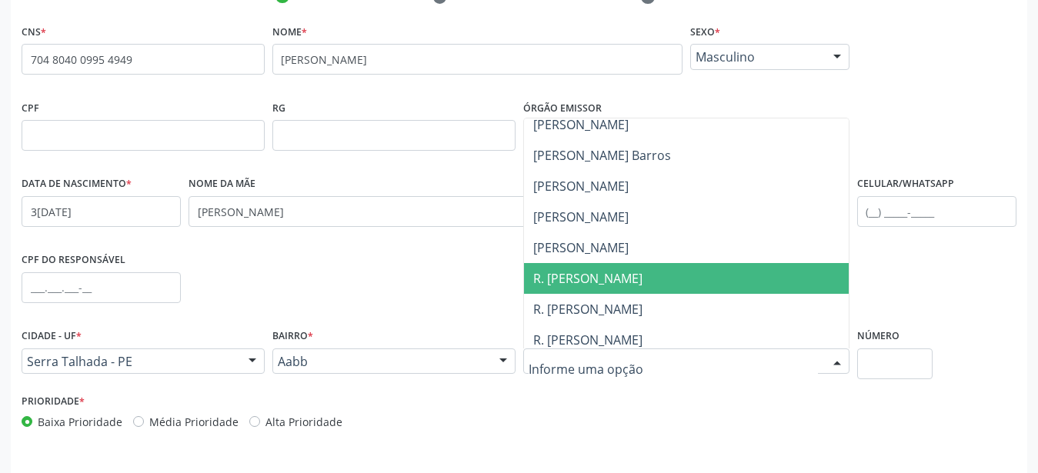
click at [599, 273] on span "R. Luiz Olavo de Andrada" at bounding box center [587, 278] width 109 height 17
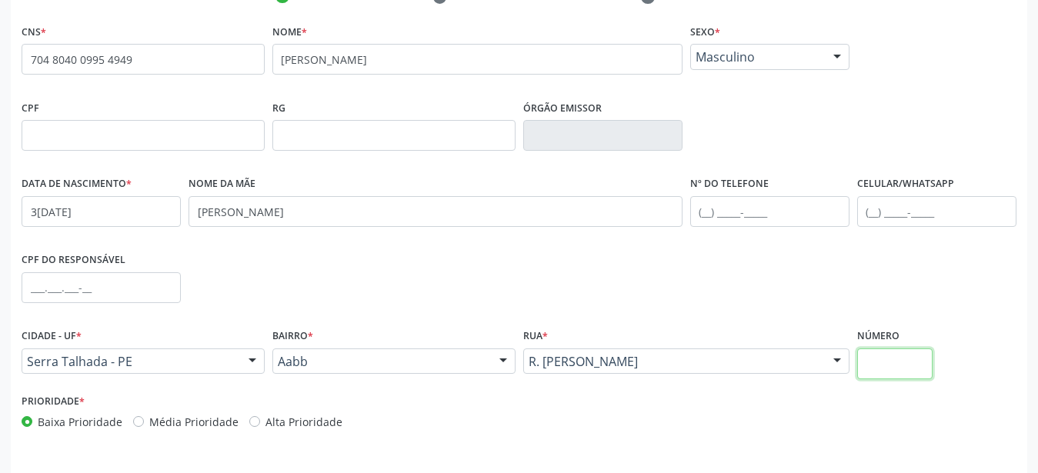
click at [875, 365] on input "text" at bounding box center [895, 363] width 76 height 31
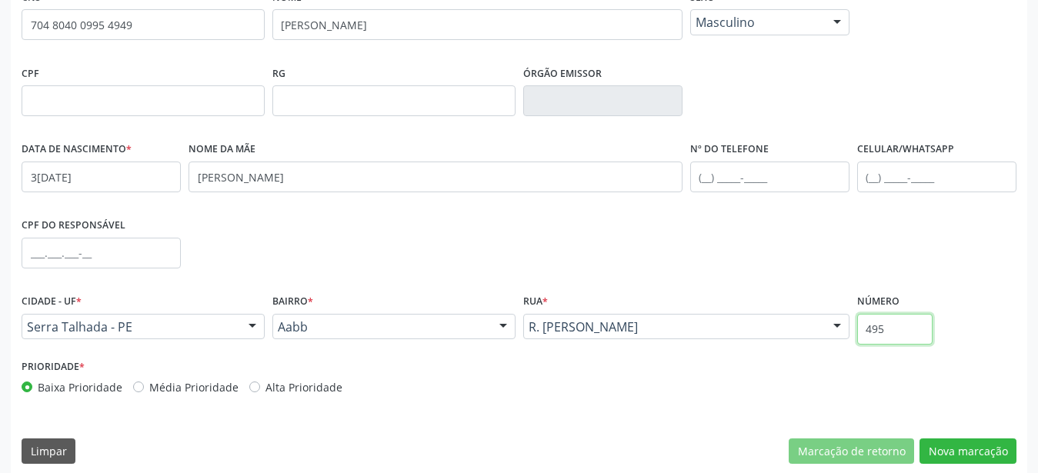
scroll to position [361, 0]
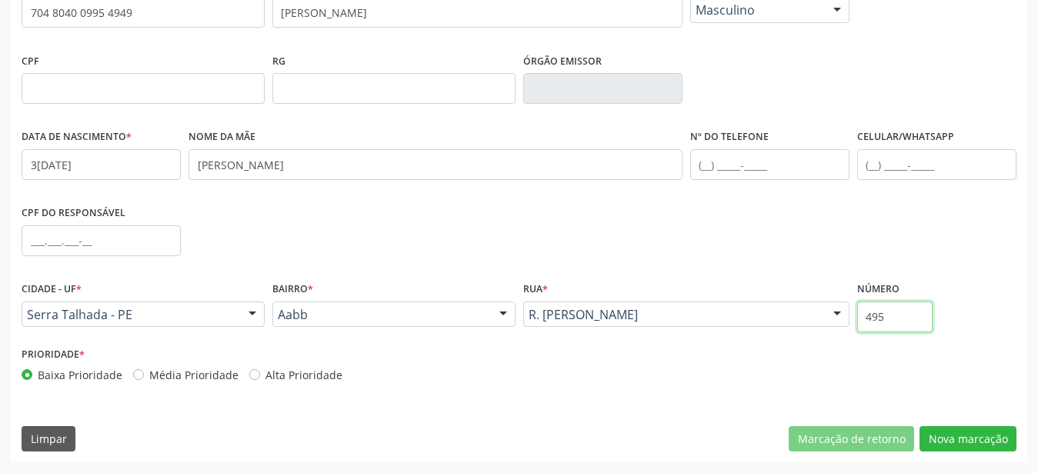
type input "495"
drag, startPoint x: 978, startPoint y: 440, endPoint x: 598, endPoint y: 348, distance: 391.0
click at [978, 441] on button "Nova marcação" at bounding box center [967, 439] width 97 height 26
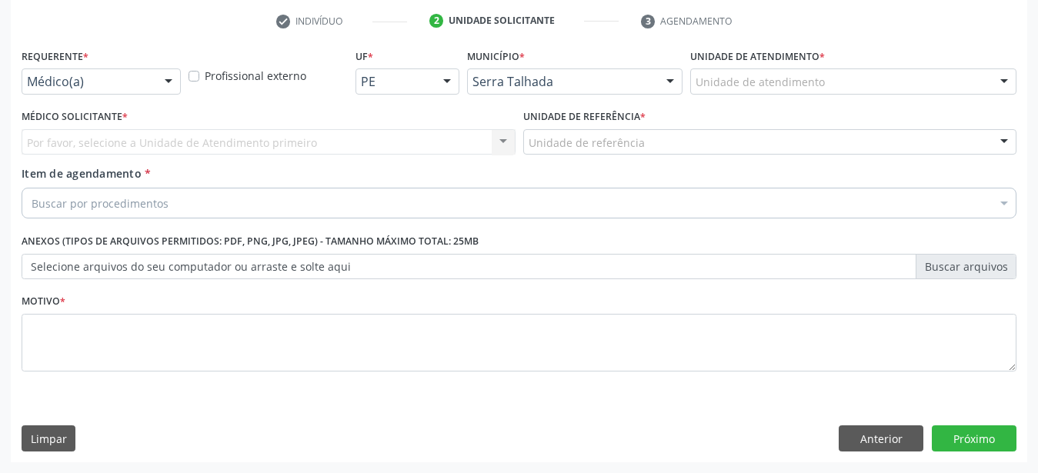
scroll to position [302, 0]
click at [157, 68] on div "Médico(a) Médico(a) Enfermeiro(a) Paciente Nenhum resultado encontrado para: " …" at bounding box center [101, 81] width 159 height 26
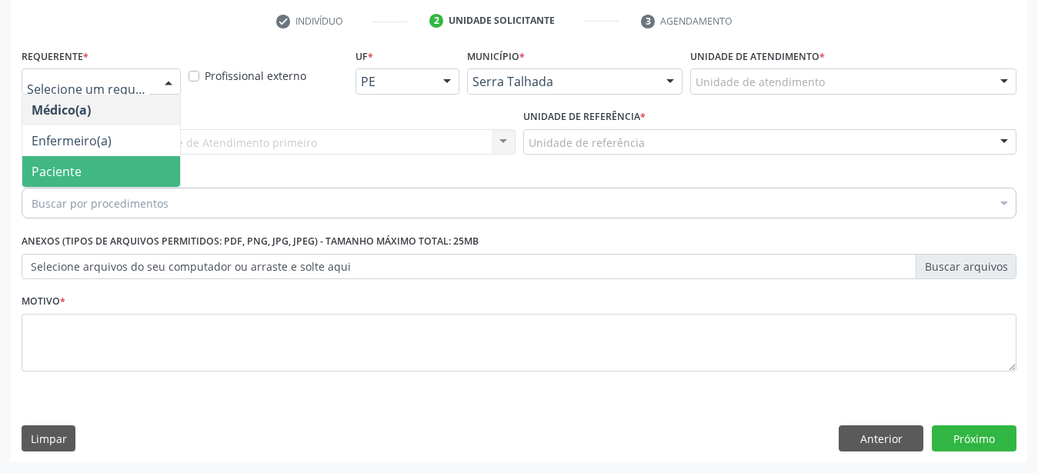
click at [112, 157] on span "Paciente" at bounding box center [101, 171] width 158 height 31
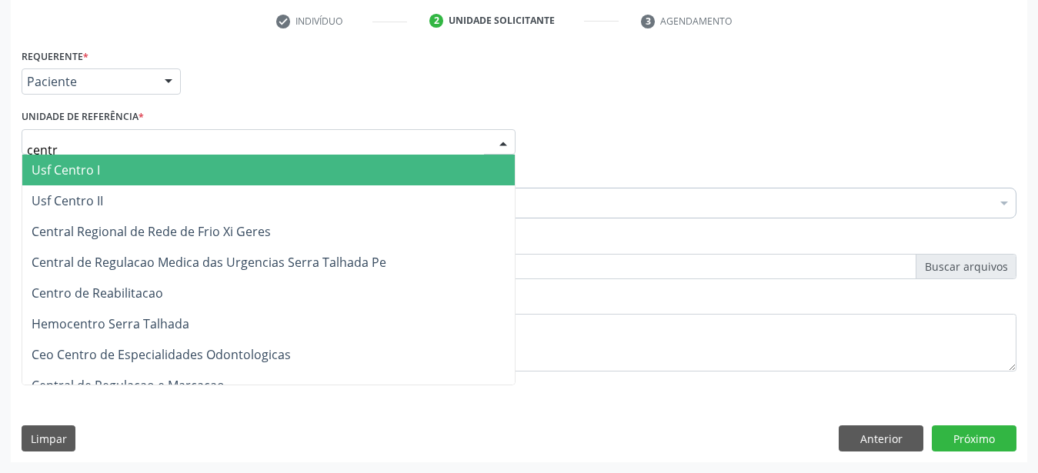
type input "centro"
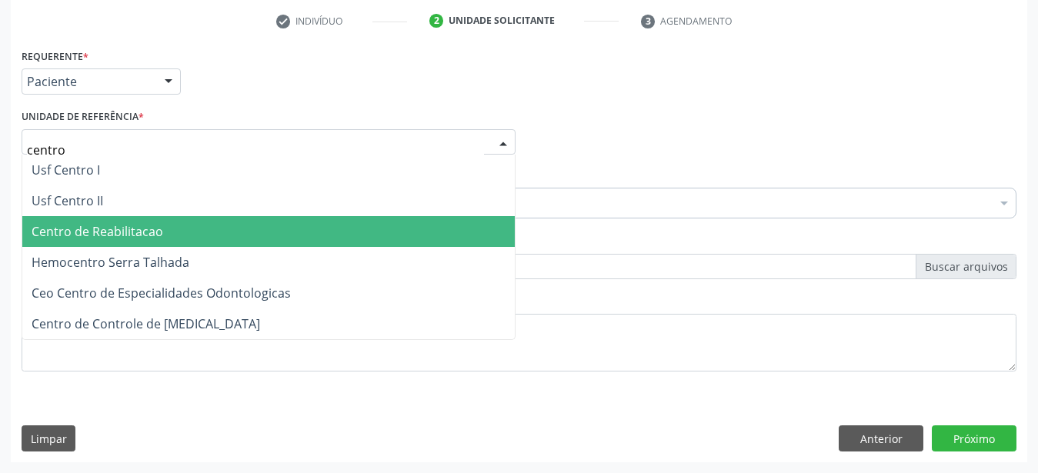
click at [212, 216] on span "Centro de Reabilitacao" at bounding box center [268, 231] width 492 height 31
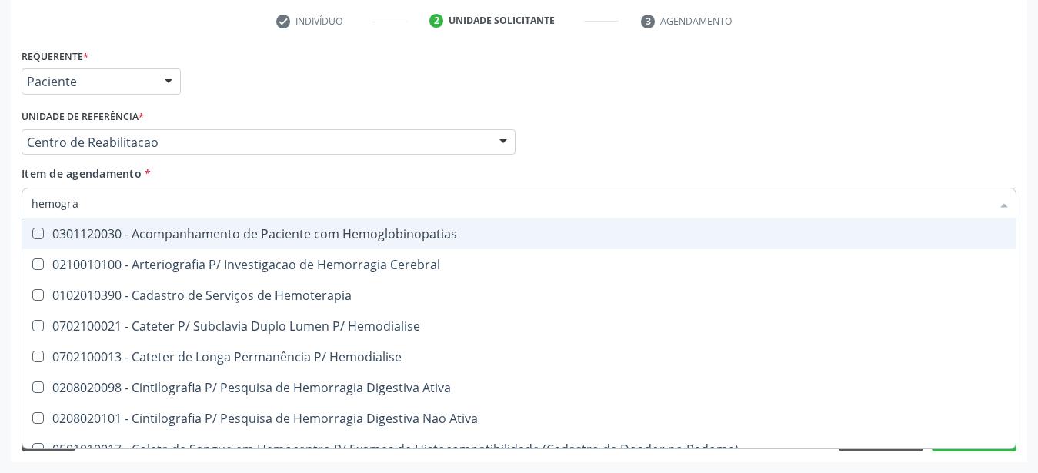
click at [156, 190] on input "hemogra" at bounding box center [511, 203] width 959 height 31
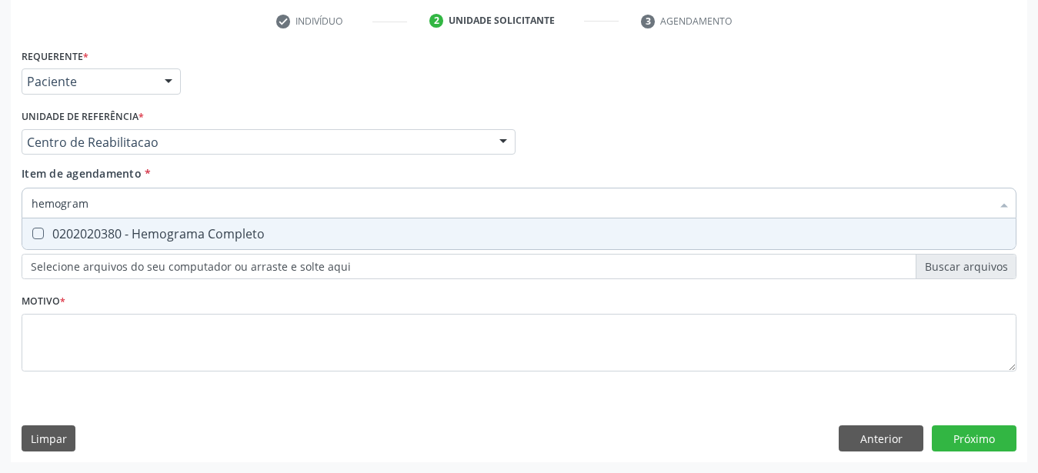
type input "hemograma"
click at [223, 231] on span "0202020380 - Hemograma Completo" at bounding box center [518, 233] width 993 height 31
checkbox Completo "true"
type input "hemog"
checkbox Completo "false"
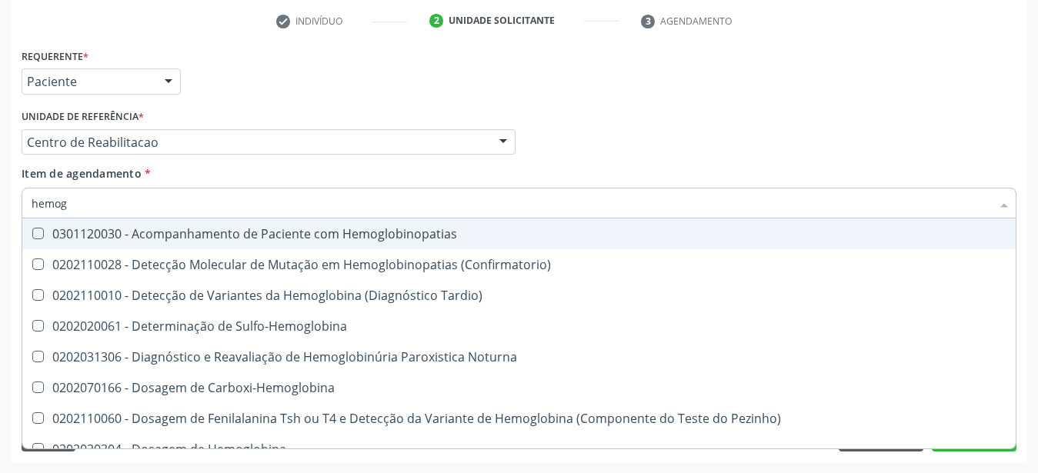
type input "hemo"
checkbox Completo "false"
type input "h"
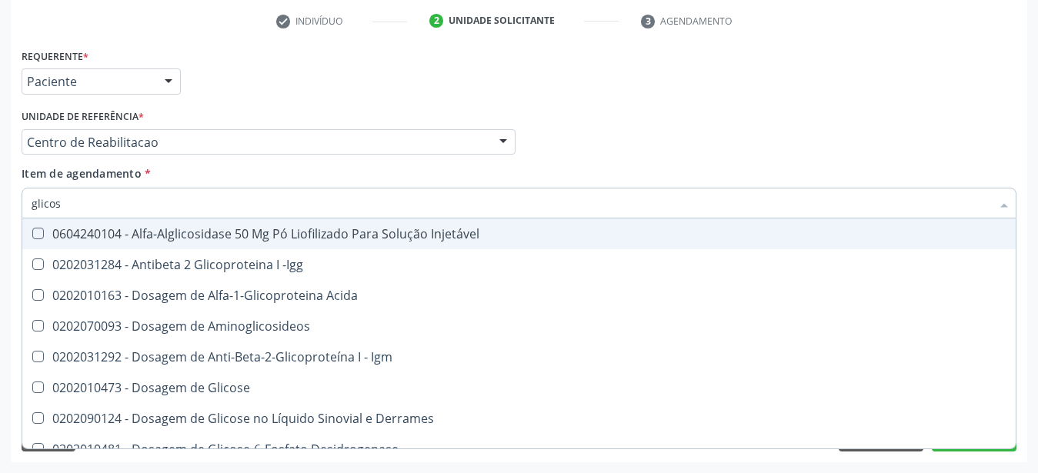
type input "glicose"
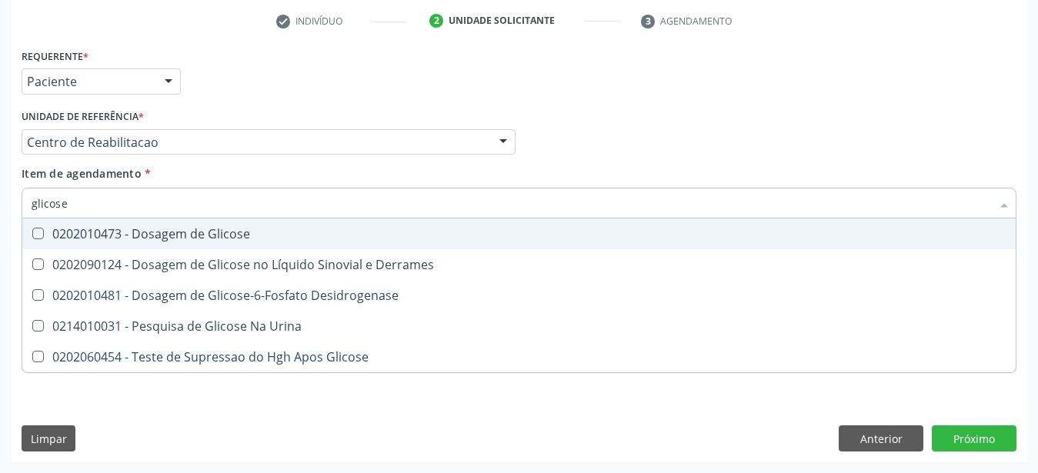
click at [223, 231] on span "0202010473 - Dosagem de Glicose" at bounding box center [518, 233] width 993 height 31
checkbox Glicose "true"
type input "glicos"
checkbox Glicose "false"
checkbox Desidrogenase "true"
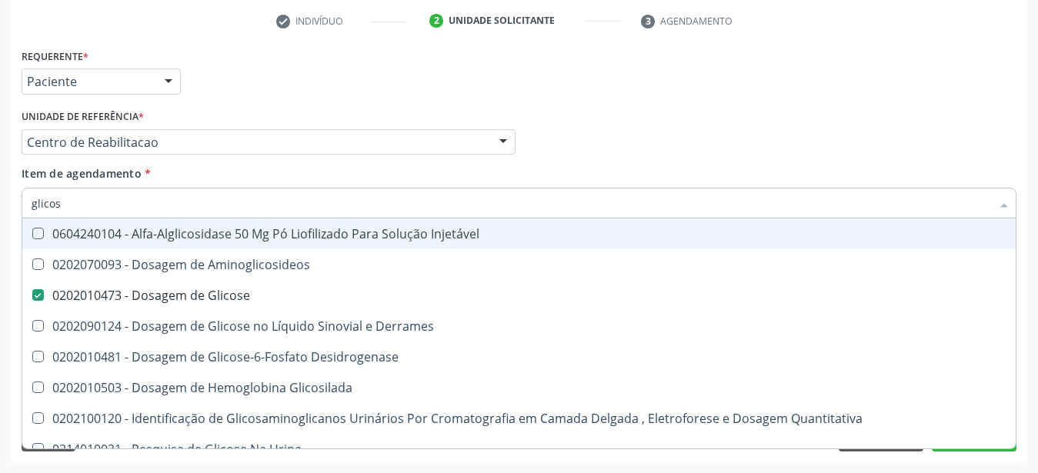
type input "glicosi"
checkbox Glicose "false"
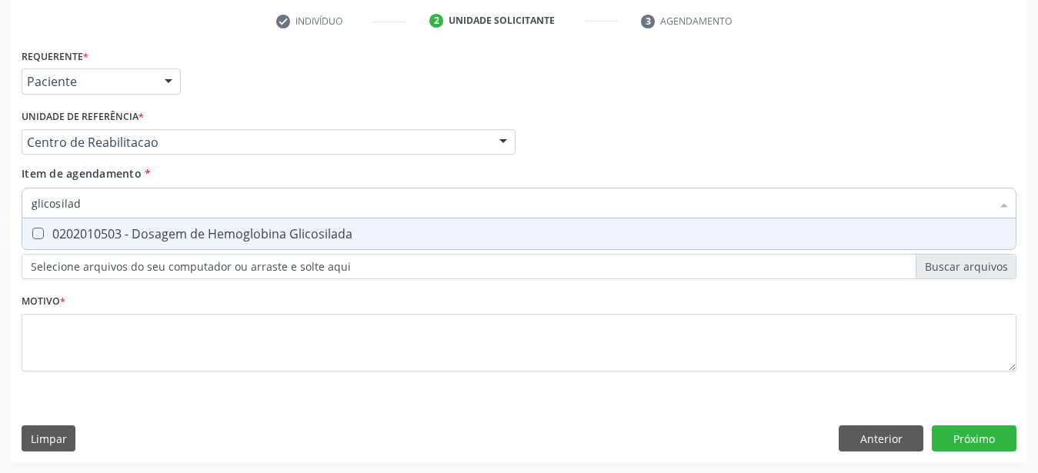
type input "glicosilada"
click at [223, 231] on span "0202010503 - Dosagem de Hemoglobina Glicosilada" at bounding box center [518, 233] width 993 height 31
checkbox Glicosilada "true"
type input "glicosi"
checkbox Glicosilada "false"
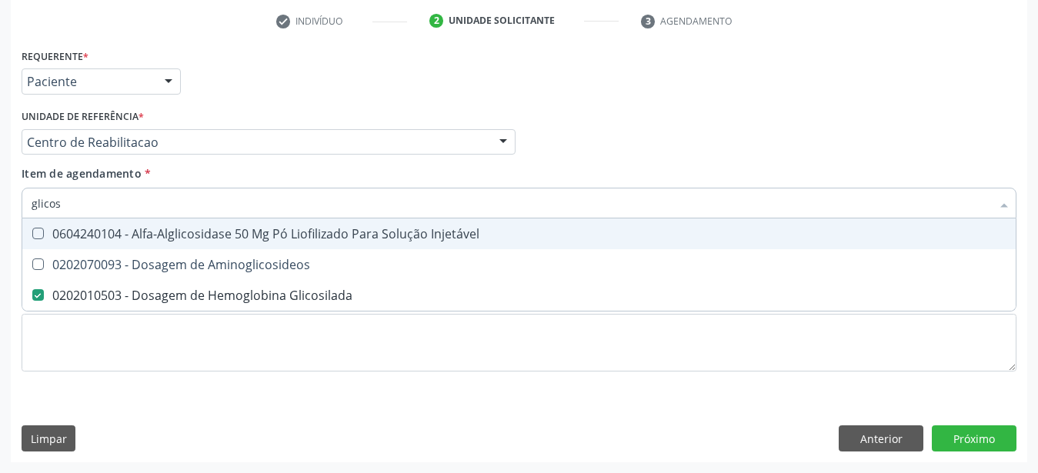
type input "glico"
checkbox Glicosilada "false"
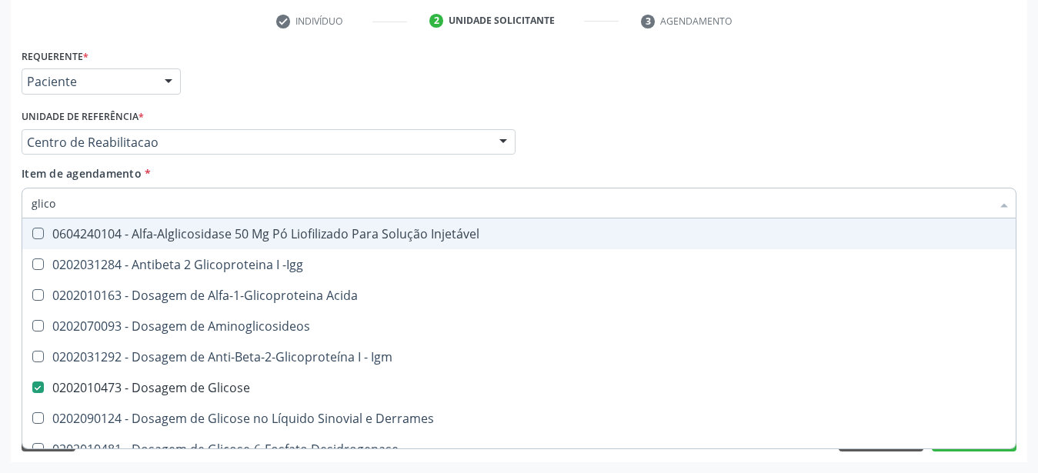
type input "glic"
checkbox Glicose "false"
checkbox Glicosilada "false"
checkbox Glicose "true"
type input "gli"
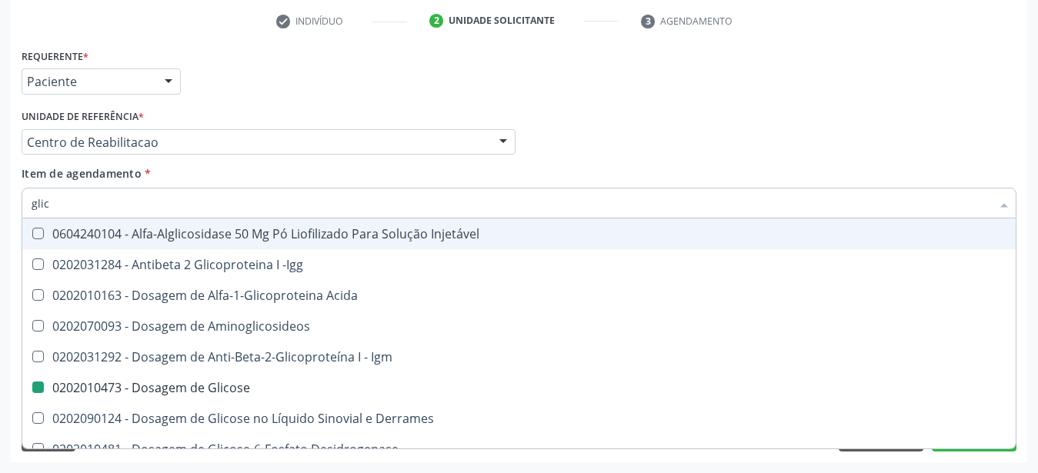
checkbox Glicose "false"
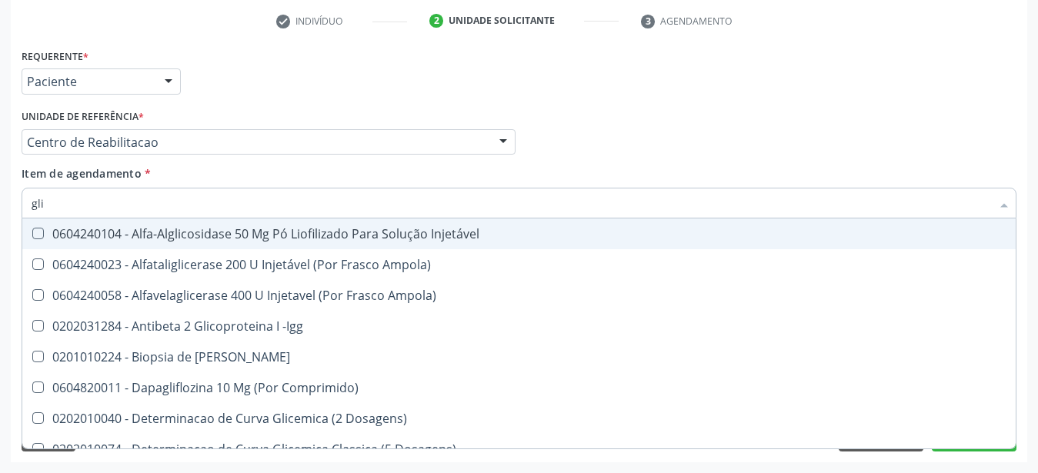
type input "gl"
checkbox Glicose "false"
checkbox Glicosilada "false"
type input "g"
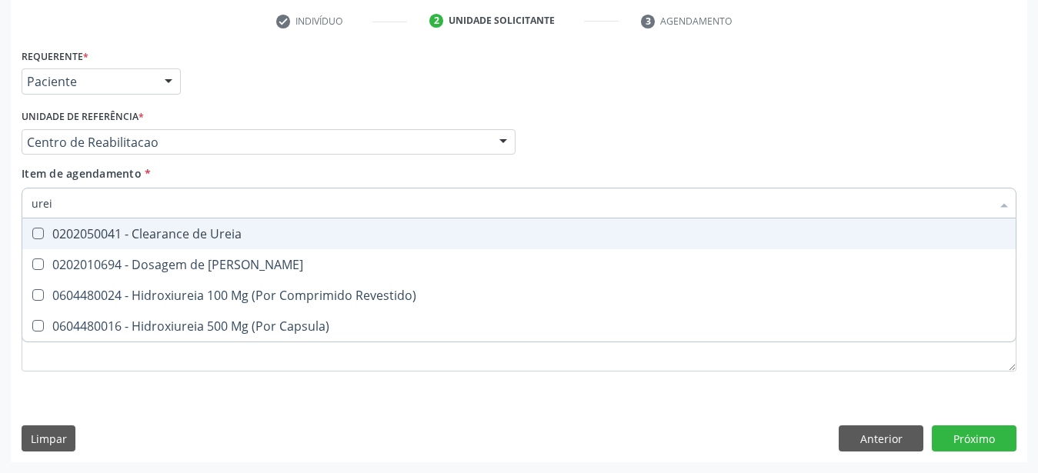
type input "ureia"
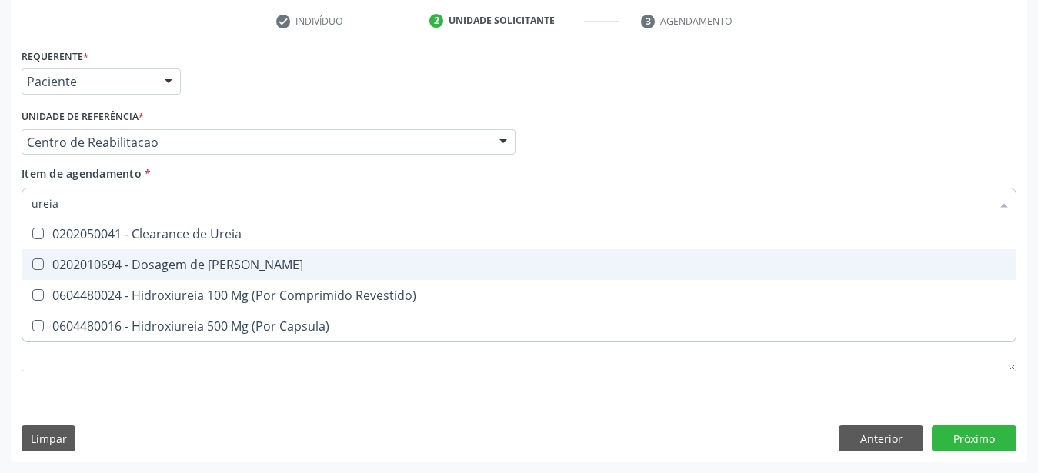
click at [228, 258] on div "0202010694 - Dosagem de Ureia" at bounding box center [519, 264] width 975 height 12
checkbox Ureia "true"
type input "ure"
checkbox Ureia "false"
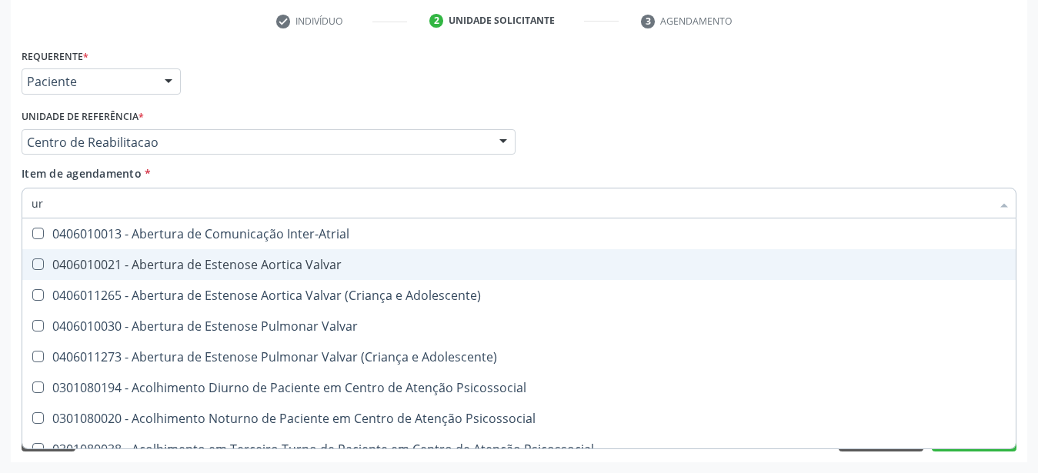
type input "u"
checkbox Ureia "false"
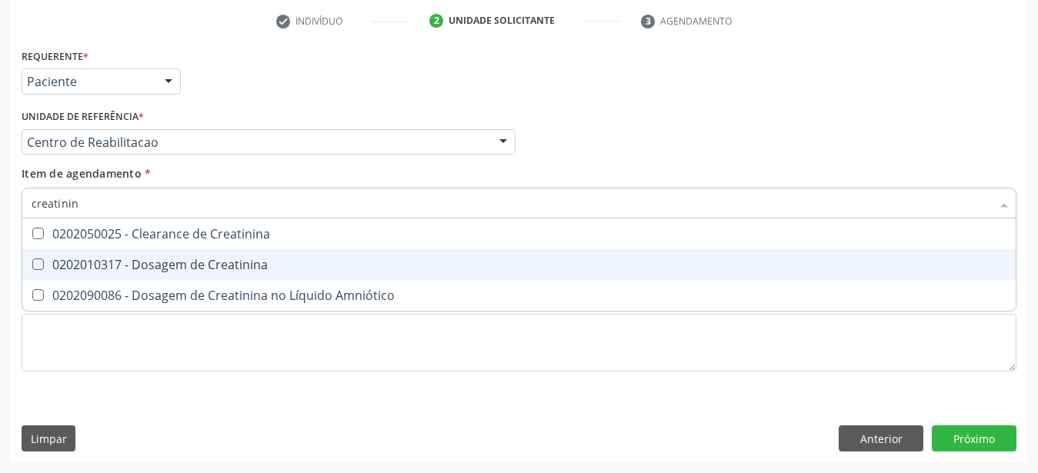
type input "creatinina"
click at [259, 258] on div "0202010317 - Dosagem de Creatinina" at bounding box center [519, 264] width 975 height 12
checkbox Creatinina "true"
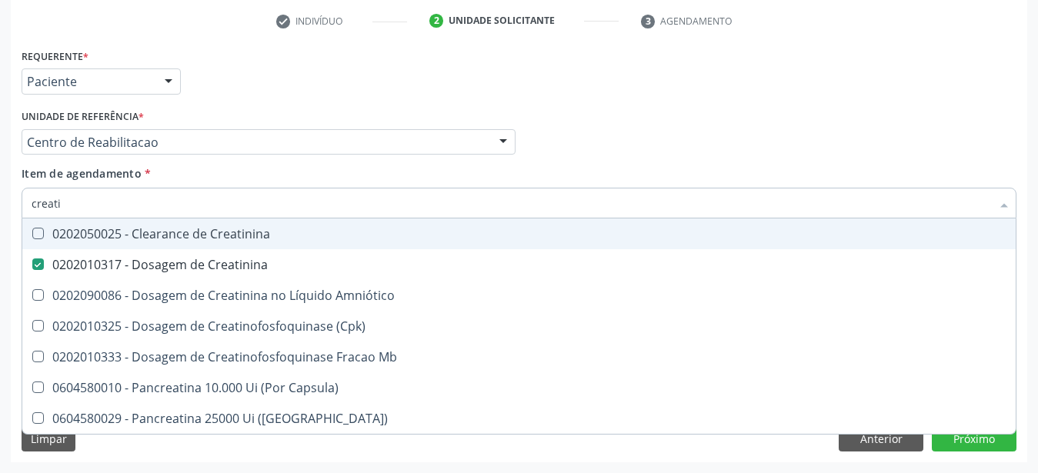
type input "creat"
checkbox Creatinina "false"
checkbox \(Cpk\) "true"
type input "crea"
checkbox \(Cpk\) "false"
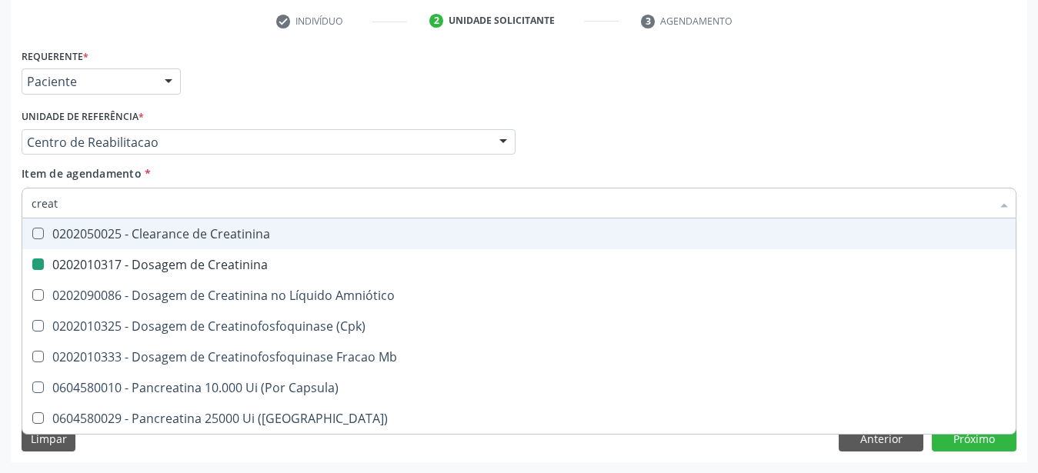
checkbox Capsula\) "true"
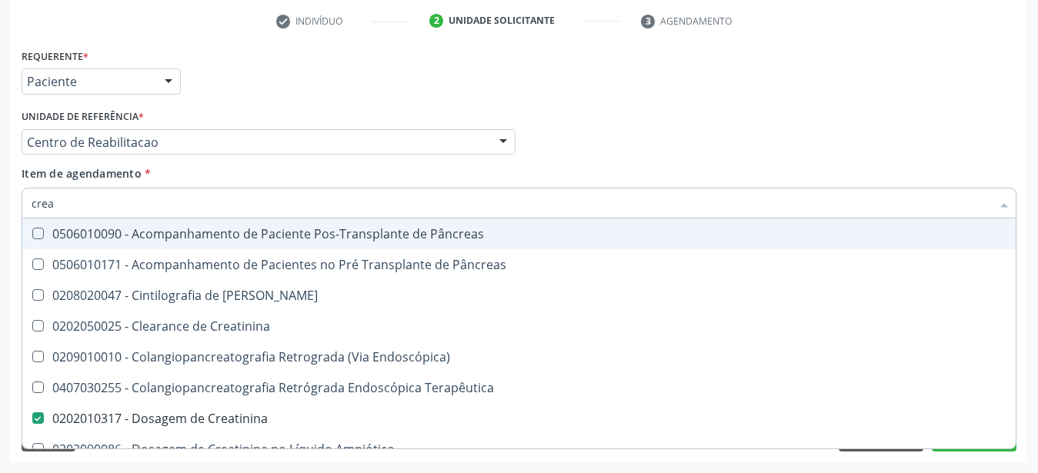
type input "cre"
checkbox Creatinina "false"
checkbox Oncologia "true"
type input "cr"
checkbox Oncologia "false"
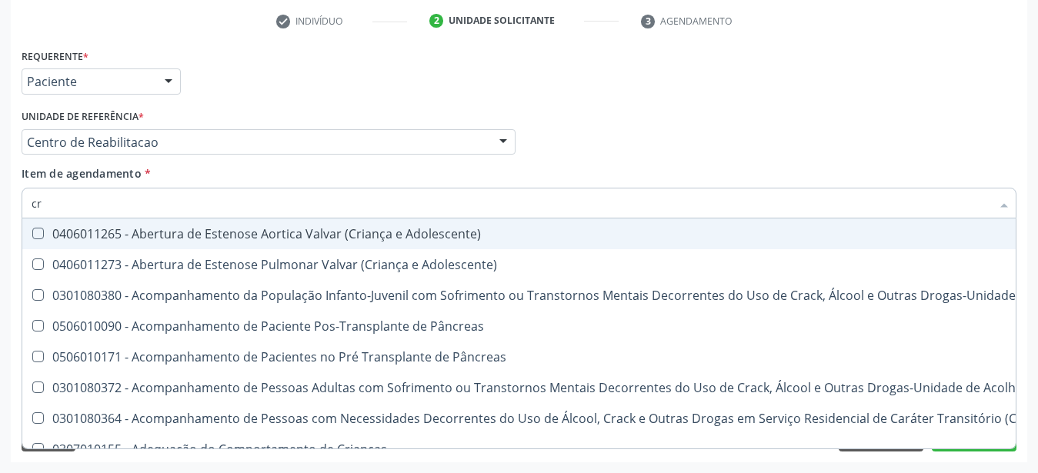
type input "c"
checkbox Creatinina "false"
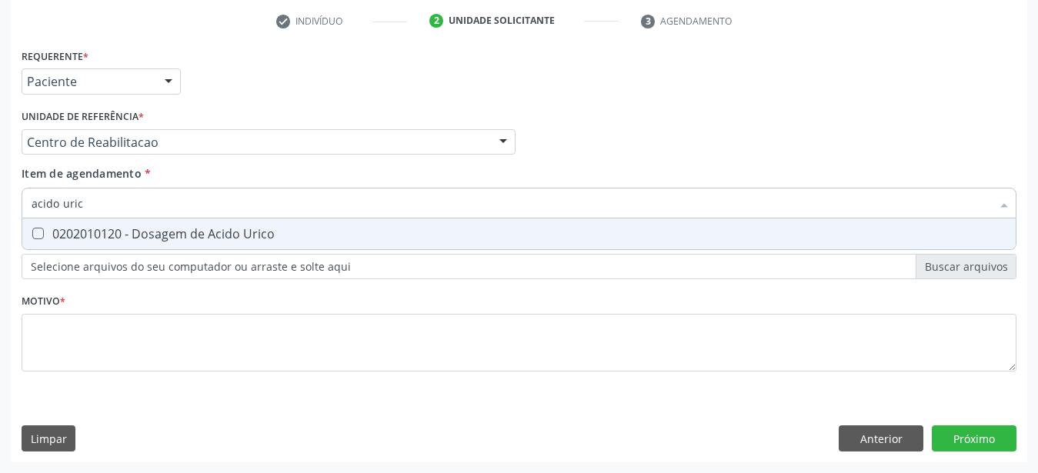
type input "acido urico"
click at [230, 218] on span "0202010120 - Dosagem de Acido Urico" at bounding box center [518, 233] width 993 height 31
checkbox Urico "true"
type input "acido"
checkbox Urico "false"
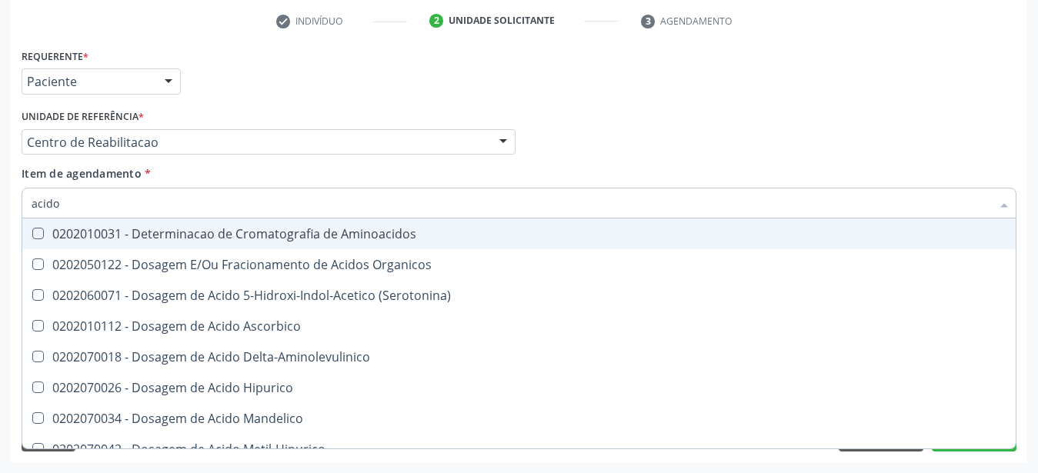
type input "acid"
checkbox Urico "false"
checkbox Cromatografia\) "true"
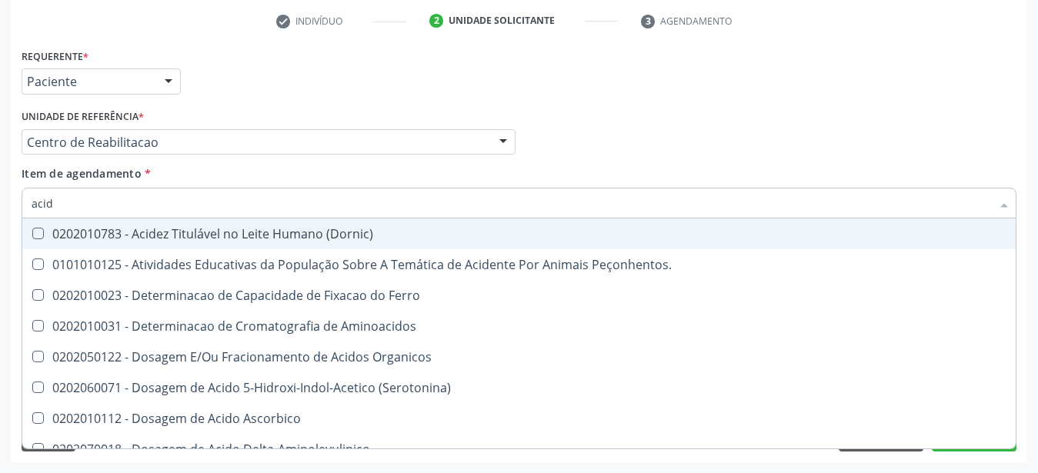
type input "aci"
checkbox Urico "false"
type input "a"
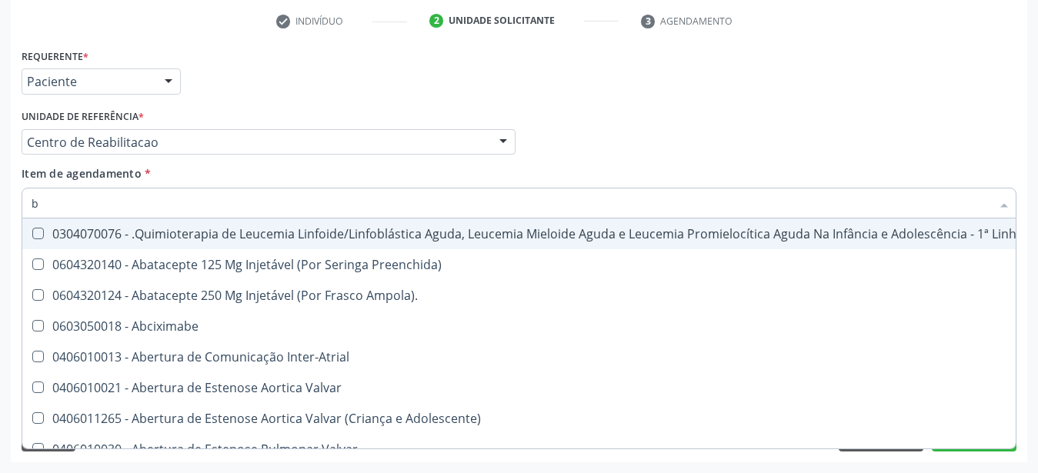
type input "bi"
checkbox Saúde\ "true"
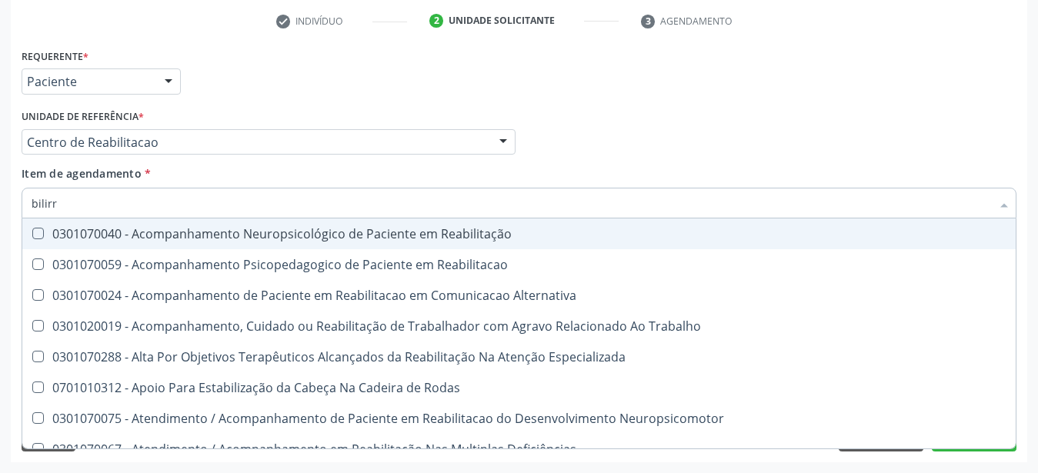
type input "bilirru"
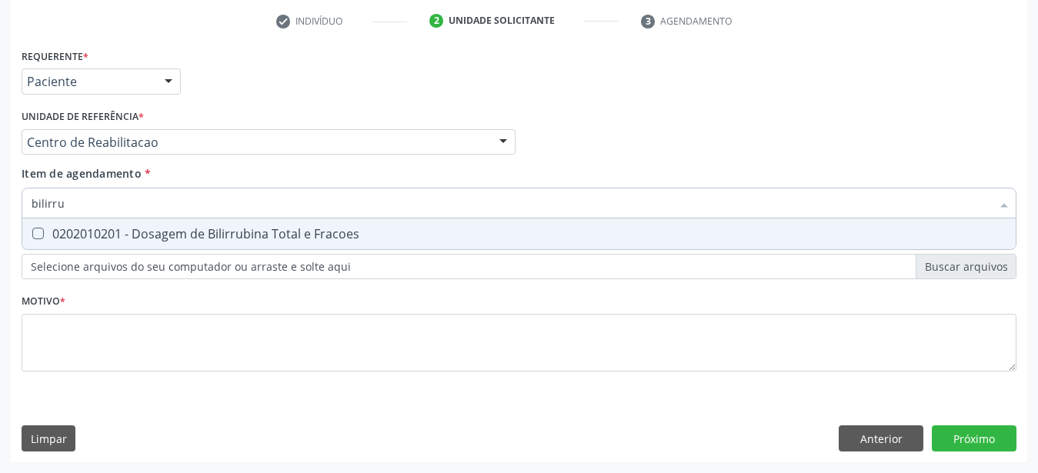
click at [243, 230] on span "0202010201 - Dosagem de Bilirrubina Total e Fracoes" at bounding box center [518, 233] width 993 height 31
checkbox Fracoes "true"
type input "bili"
checkbox Fracoes "false"
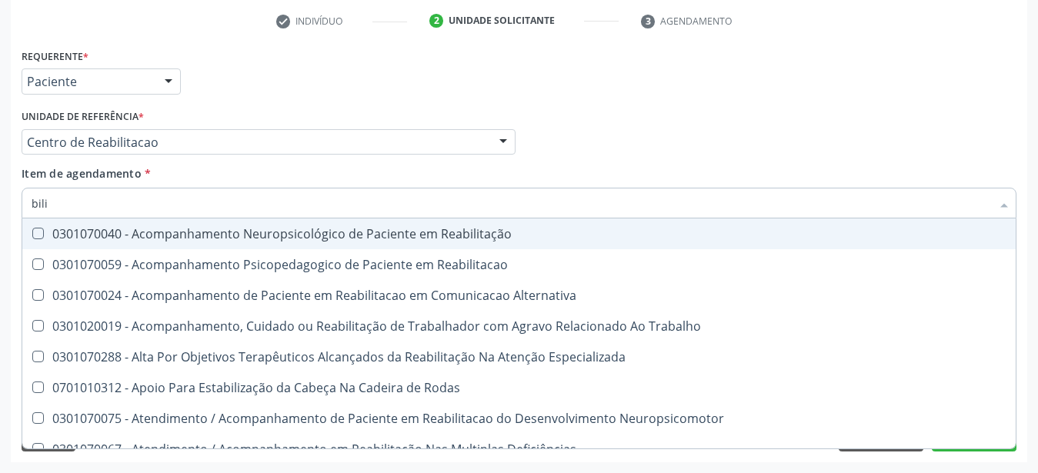
type input "bil"
checkbox Fracoes "false"
checkbox Completo\) "true"
type input "bi"
checkbox Completo\) "false"
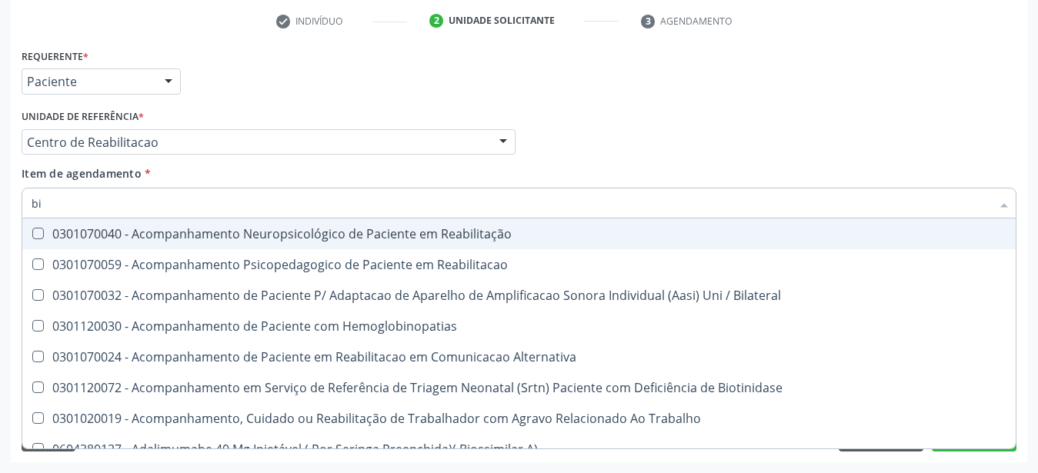
type input "b"
checkbox Fracoes "false"
checkbox Glicosilada "false"
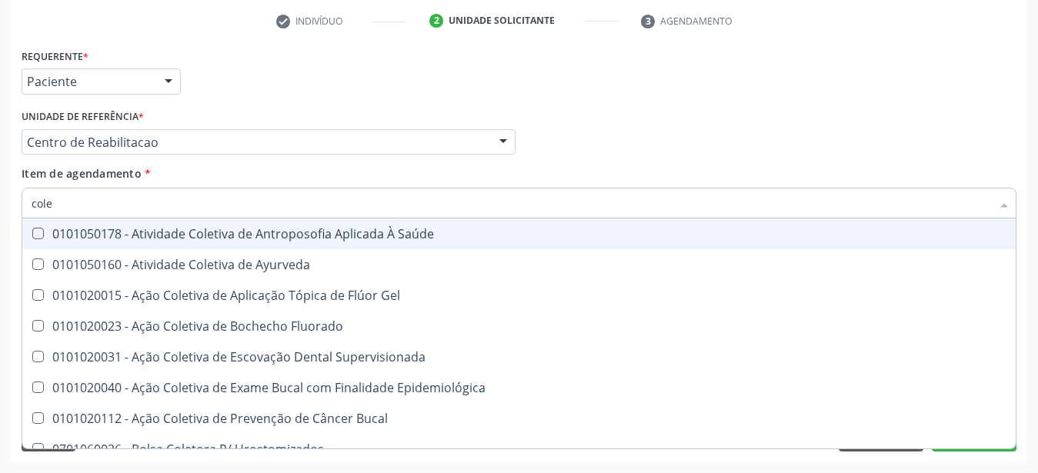
type input "coles"
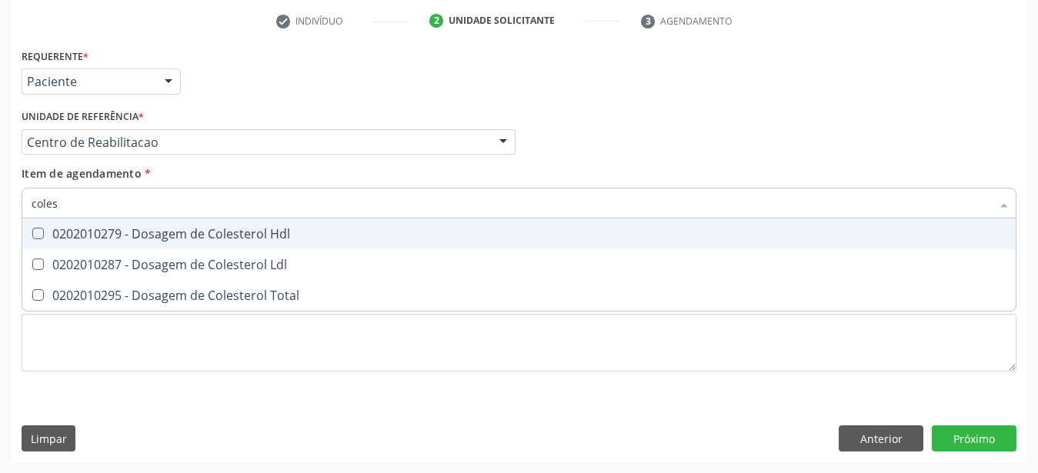
click at [246, 233] on span "0202010279 - Dosagem de Colesterol Hdl" at bounding box center [518, 233] width 993 height 31
checkbox Hdl "true"
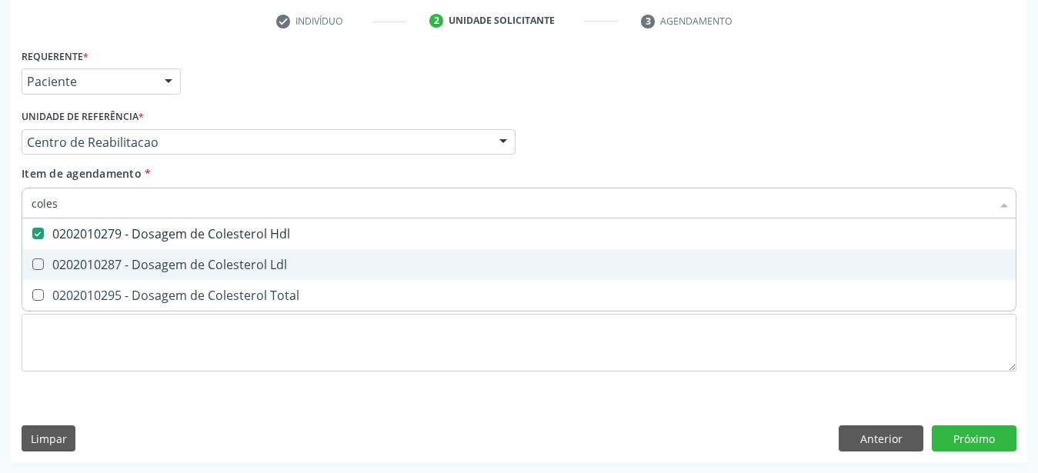
click at [248, 258] on div "0202010287 - Dosagem de Colesterol Ldl" at bounding box center [519, 264] width 975 height 12
checkbox Ldl "true"
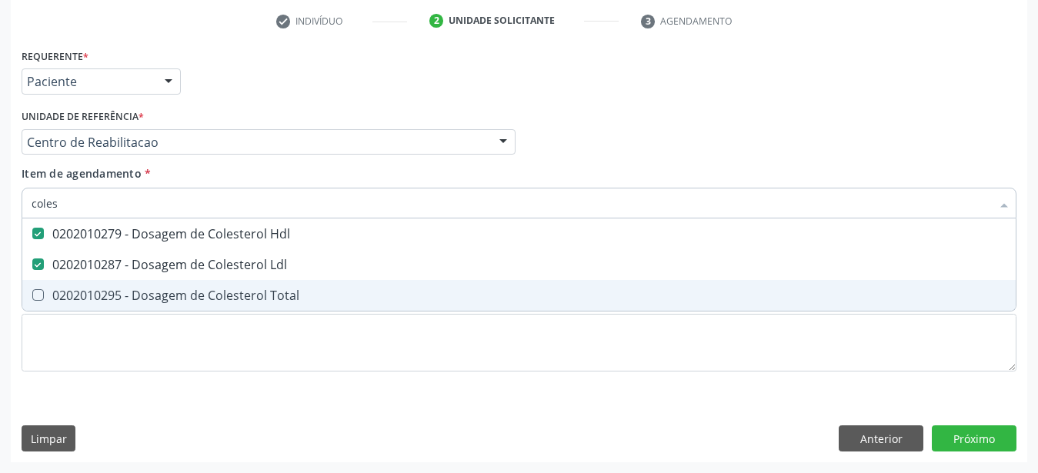
click at [255, 289] on div "0202010295 - Dosagem de Colesterol Total" at bounding box center [519, 295] width 975 height 12
checkbox Total "true"
type input "cole"
checkbox Hdl "false"
checkbox Ldl "false"
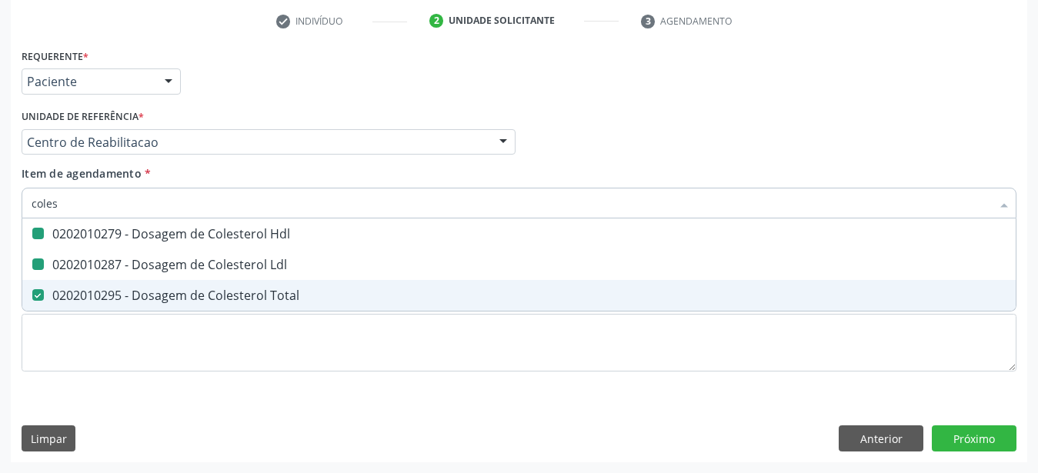
checkbox Total "false"
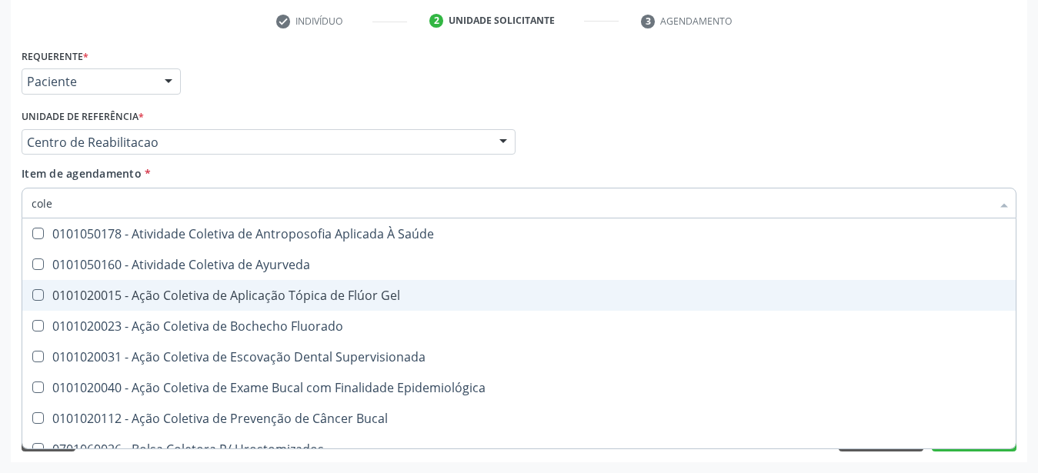
type input "col"
checkbox Hdl "false"
checkbox Ldl "false"
checkbox Total "false"
type input "c"
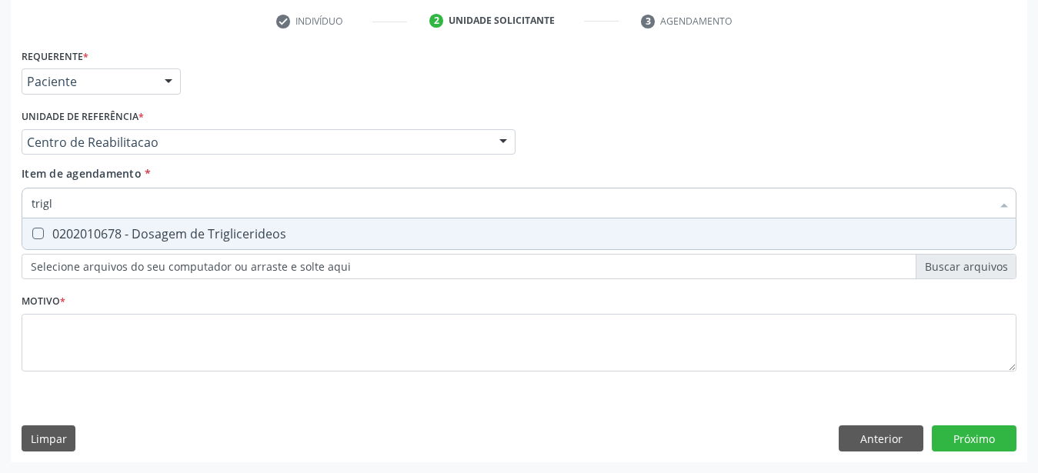
type input "trigli"
click at [182, 218] on span "0202010678 - Dosagem de Triglicerideos" at bounding box center [518, 233] width 993 height 31
checkbox Triglicerideos "true"
type input "tri"
checkbox Triglicerideos "false"
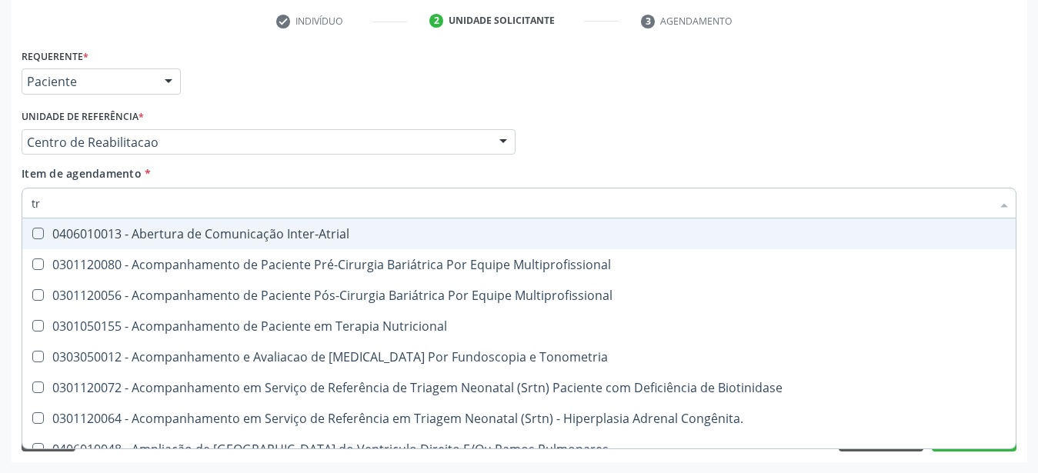
type input "t"
checkbox Triglicerideos "false"
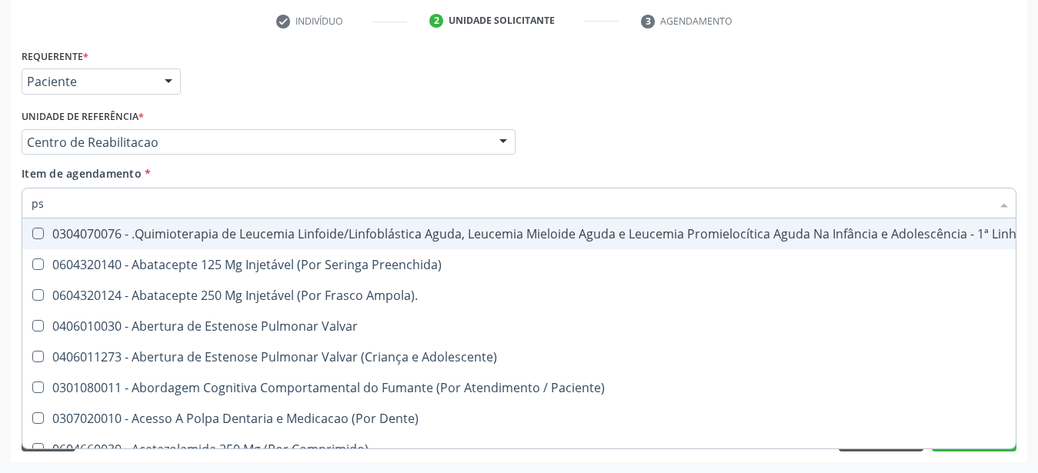
type input "psa"
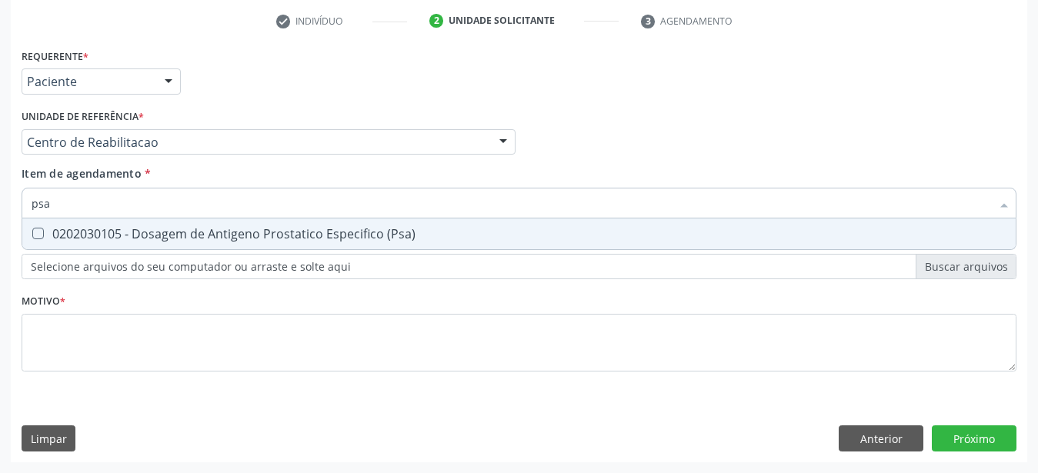
click at [182, 218] on span "0202030105 - Dosagem de Antigeno Prostatico Especifico (Psa)" at bounding box center [518, 233] width 993 height 31
checkbox \(Psa\) "true"
type input "ps"
checkbox \(Psa\) "false"
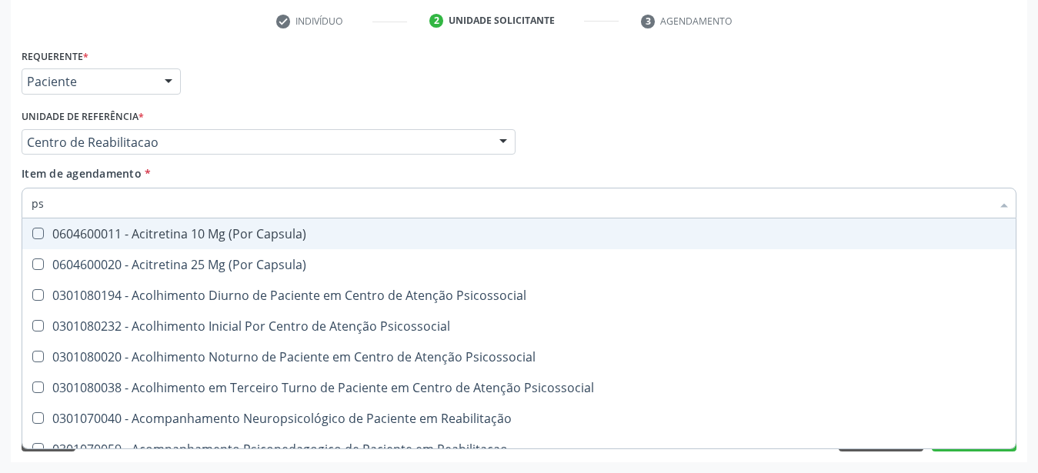
type input "p"
checkbox \(Psa\) "false"
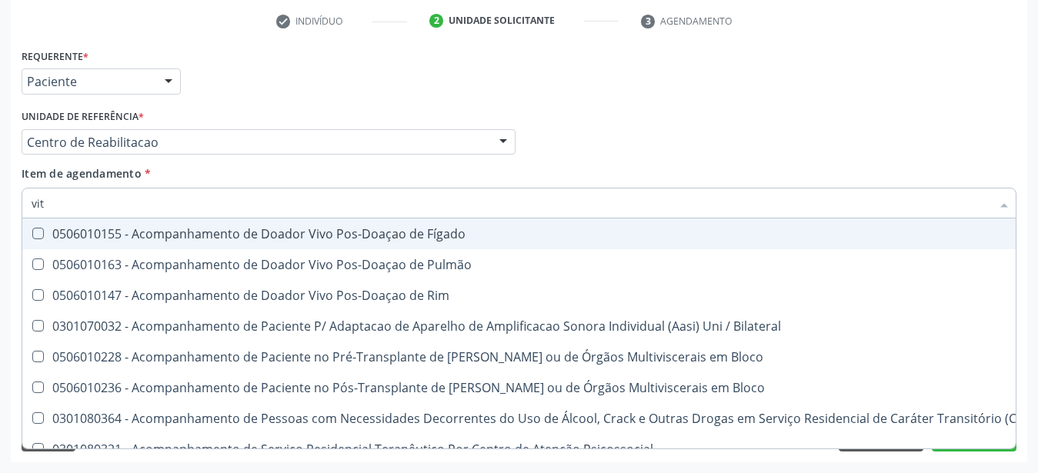
type input "vita"
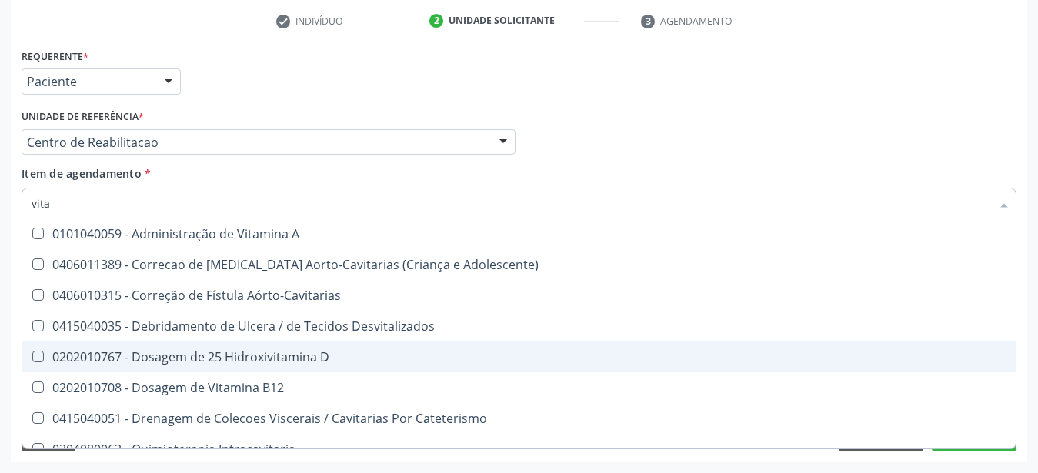
click at [183, 351] on div "0202010767 - Dosagem de 25 Hidroxivitamina D" at bounding box center [519, 357] width 975 height 12
checkbox D "true"
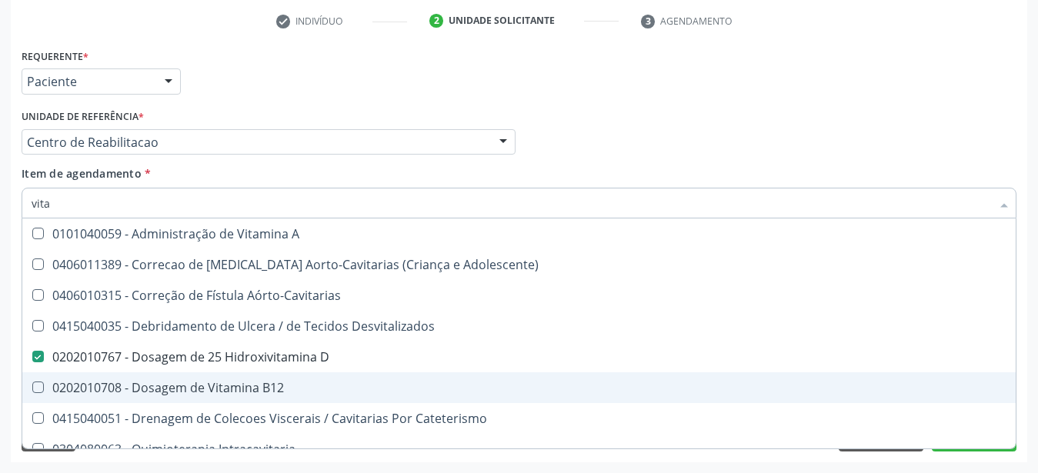
click at [185, 382] on div "0202010708 - Dosagem de Vitamina B12" at bounding box center [519, 388] width 975 height 12
checkbox B12 "true"
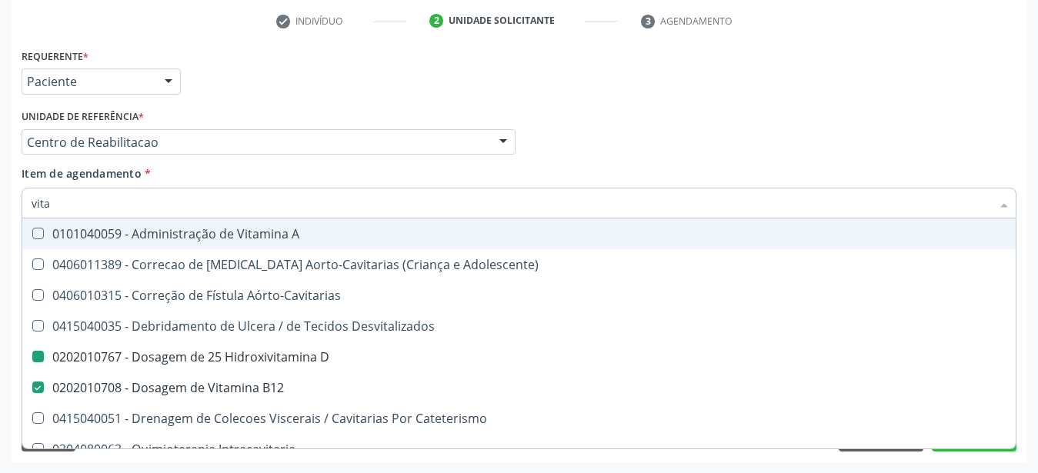
type input "vit"
checkbox D "false"
checkbox Cateterismo "true"
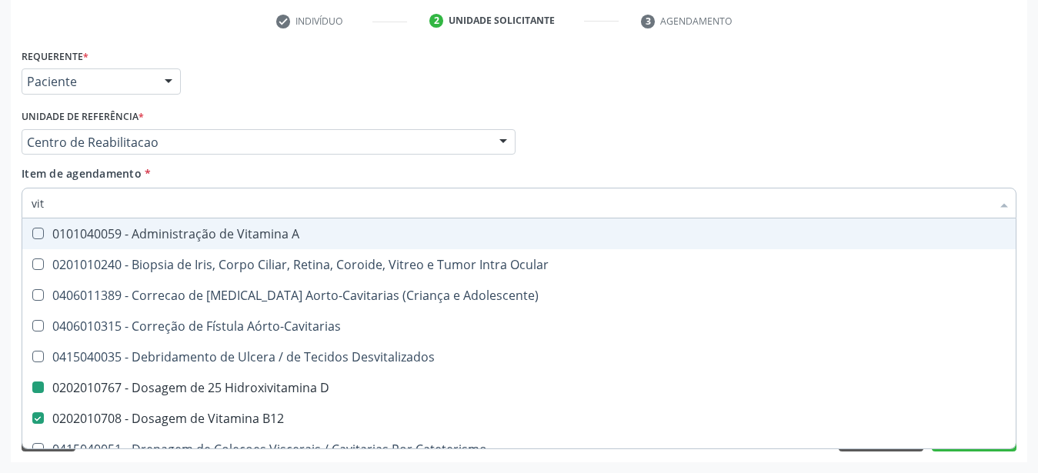
type input "vi"
checkbox D "false"
checkbox B12 "false"
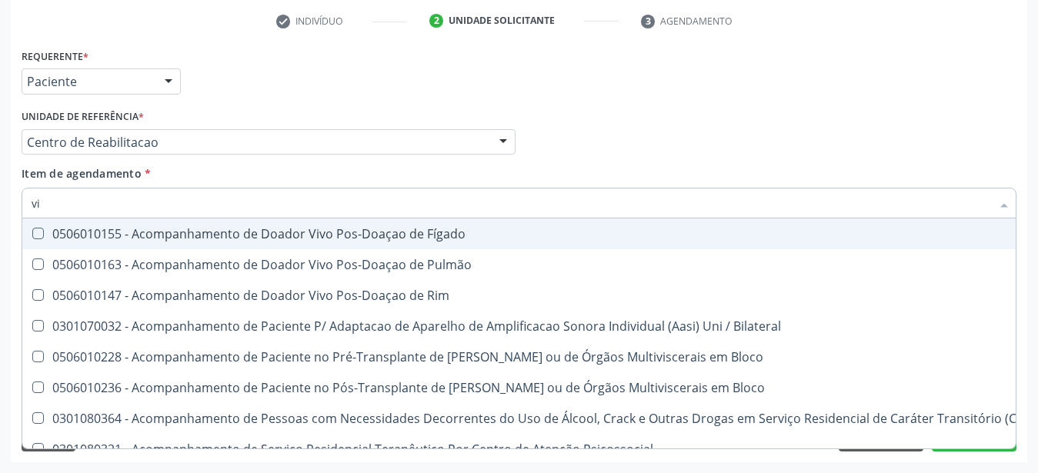
type input "v"
checkbox D "false"
checkbox B12 "false"
checkbox Óbito "false"
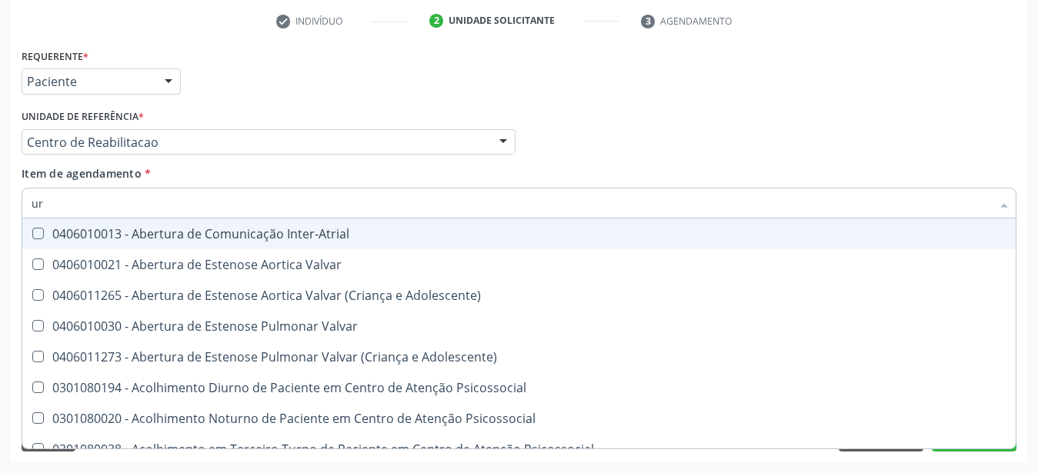
type input "uri"
checkbox B "true"
type input "urin"
checkbox B "false"
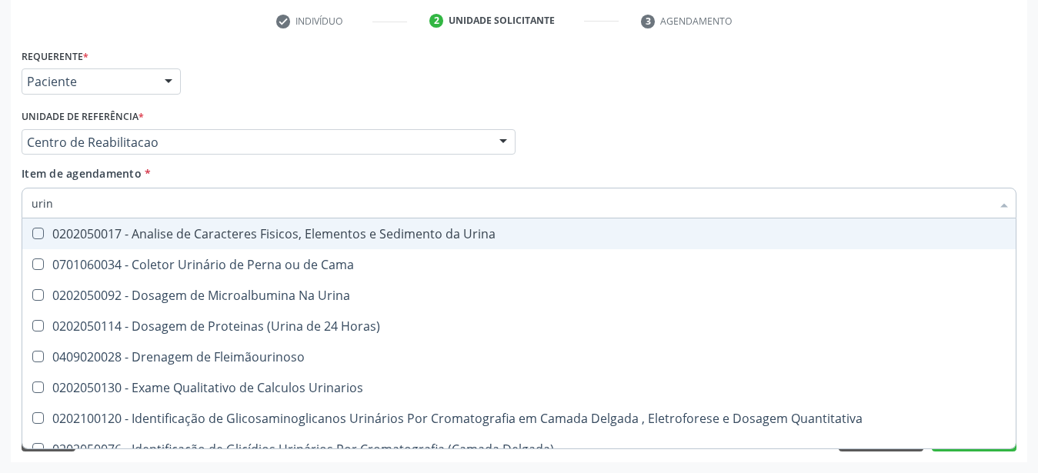
type input "urina"
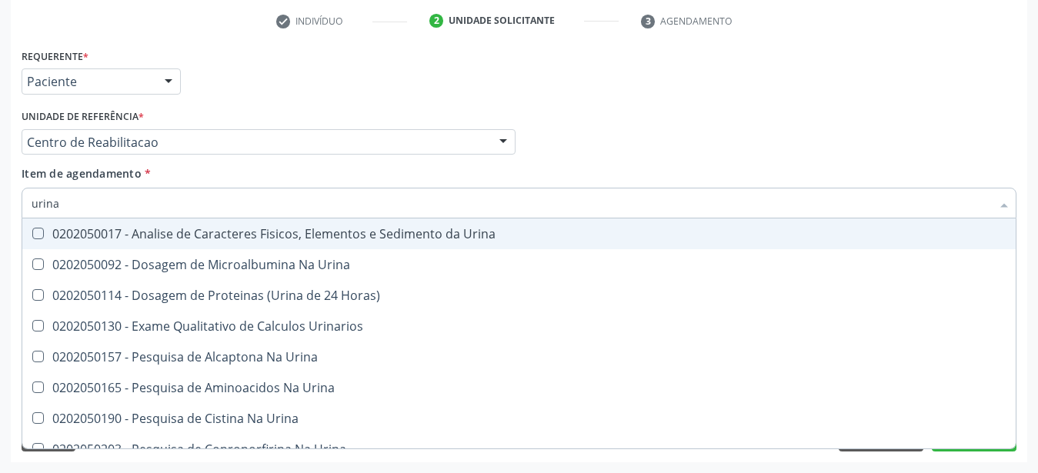
drag, startPoint x: 85, startPoint y: 232, endPoint x: 78, endPoint y: 238, distance: 9.9
click at [80, 236] on span "0202050017 - Analise de Caracteres Fisicos, Elementos e Sedimento da Urina" at bounding box center [518, 233] width 993 height 31
checkbox Urina "true"
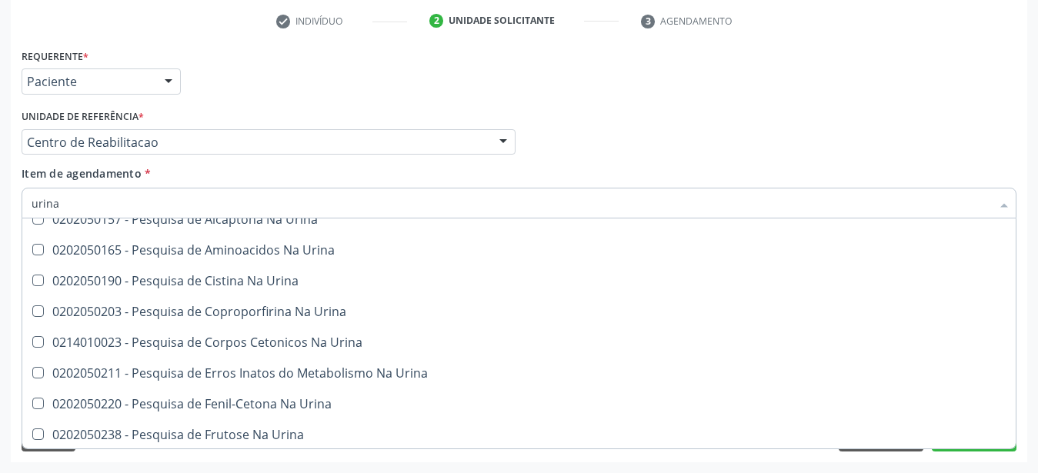
scroll to position [32, 0]
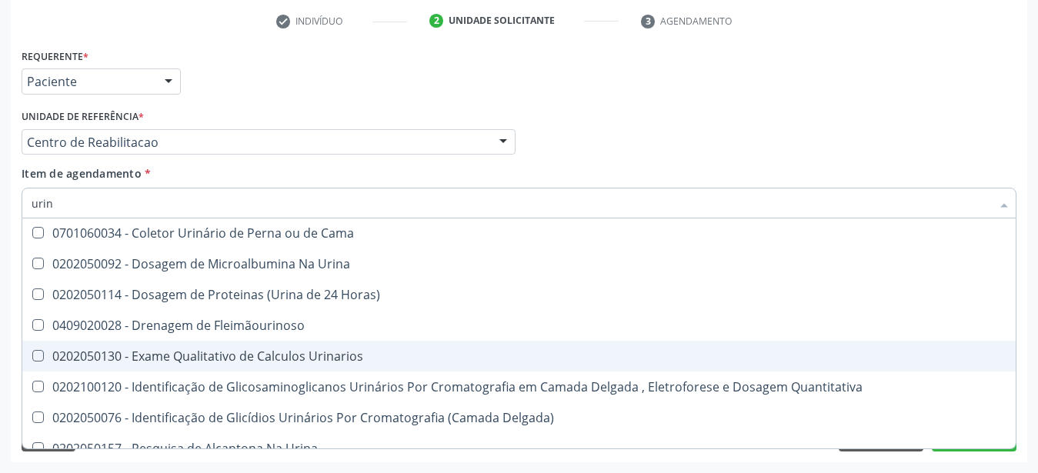
type input "uri"
checkbox Eletroforese\) "true"
type input "ur"
checkbox Urina "false"
checkbox Urina "true"
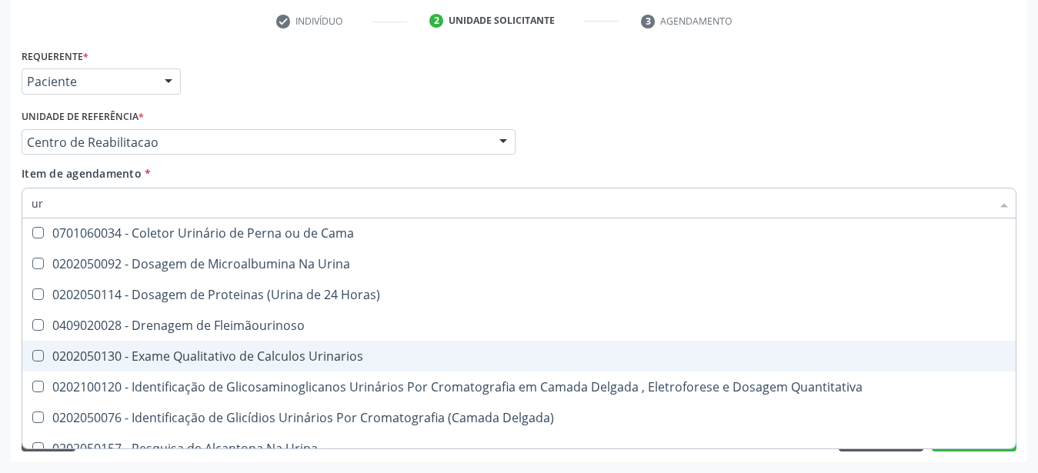
checkbox Eletroforese\) "false"
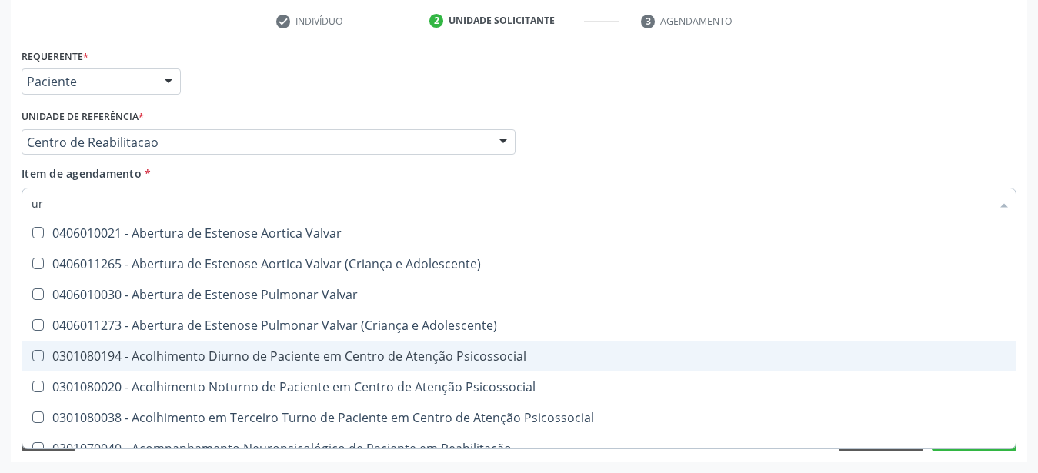
type input "u"
checkbox Urina "false"
checkbox Alimentos "false"
checkbox Urico "false"
checkbox Ureia "false"
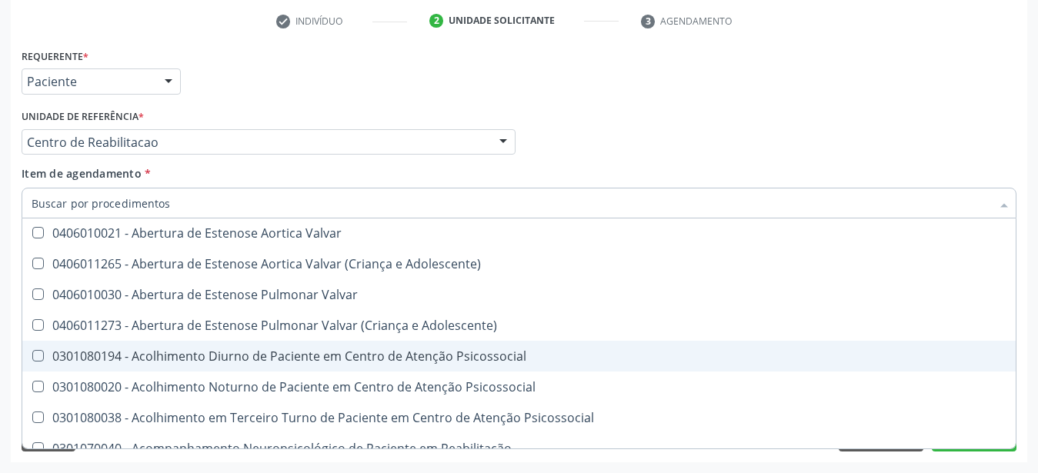
checkbox Segmento\) "true"
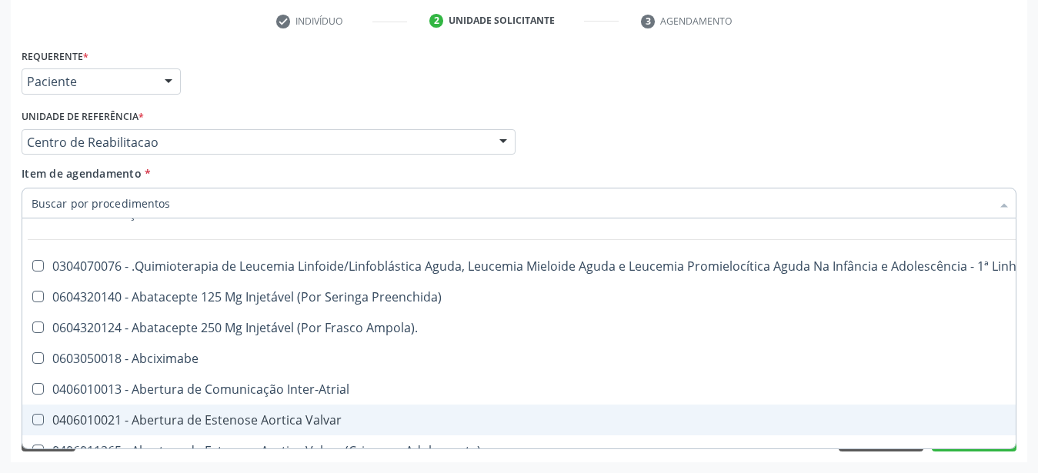
scroll to position [95, 0]
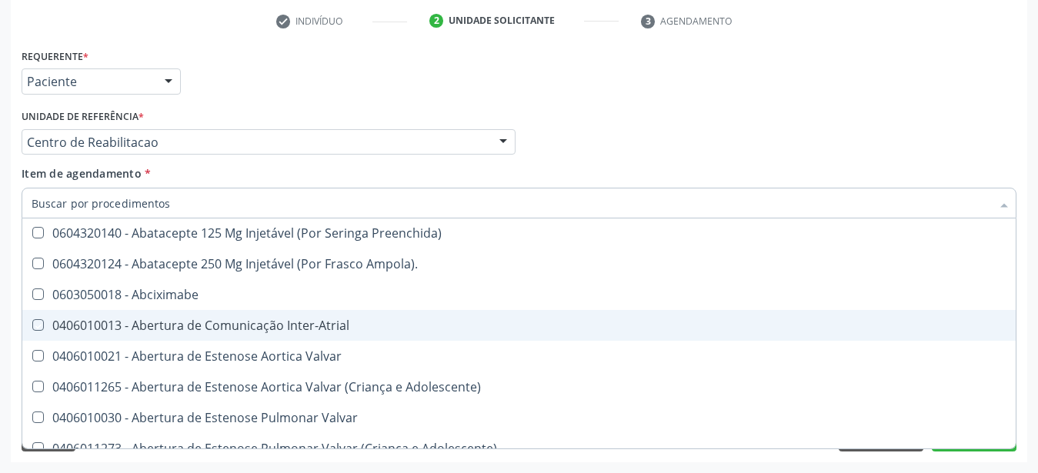
drag, startPoint x: 785, startPoint y: 74, endPoint x: 282, endPoint y: 426, distance: 614.1
click at [785, 74] on div "Requerente * Paciente Médico(a) Enfermeiro(a) Paciente Nenhum resultado encontr…" at bounding box center [519, 75] width 1002 height 60
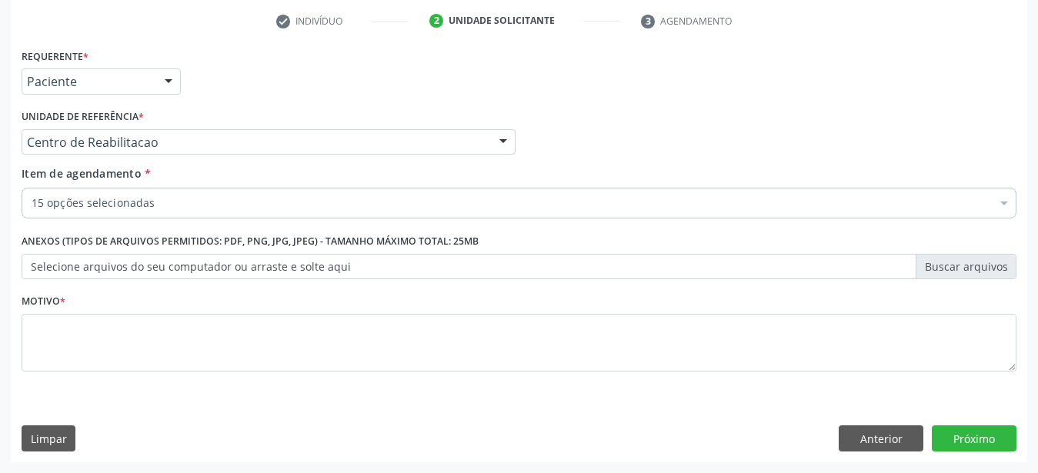
scroll to position [0, 0]
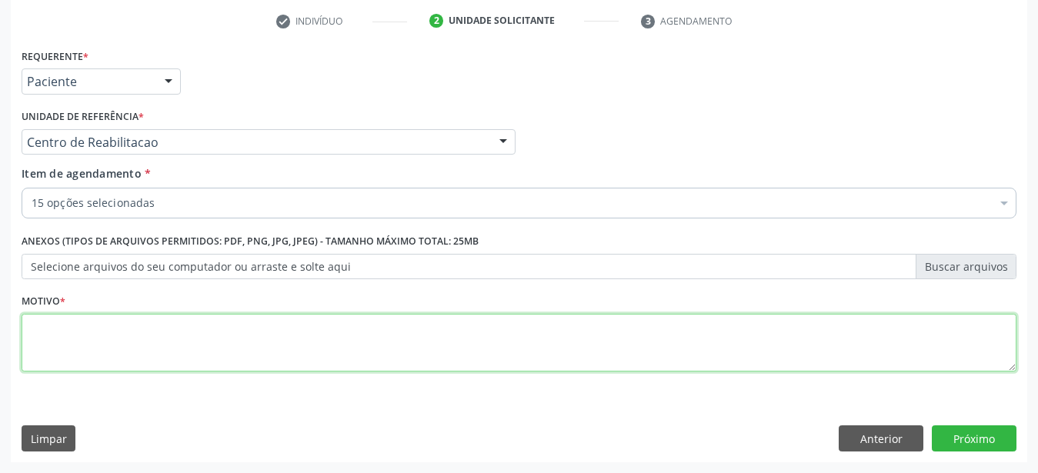
click at [120, 338] on textarea at bounding box center [519, 343] width 995 height 58
type textarea "....."
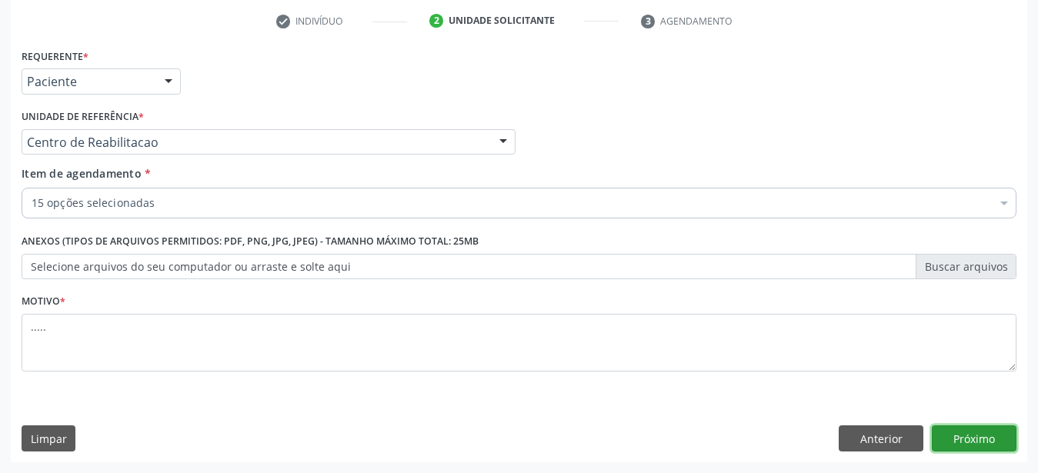
click at [983, 431] on button "Próximo" at bounding box center [974, 438] width 85 height 26
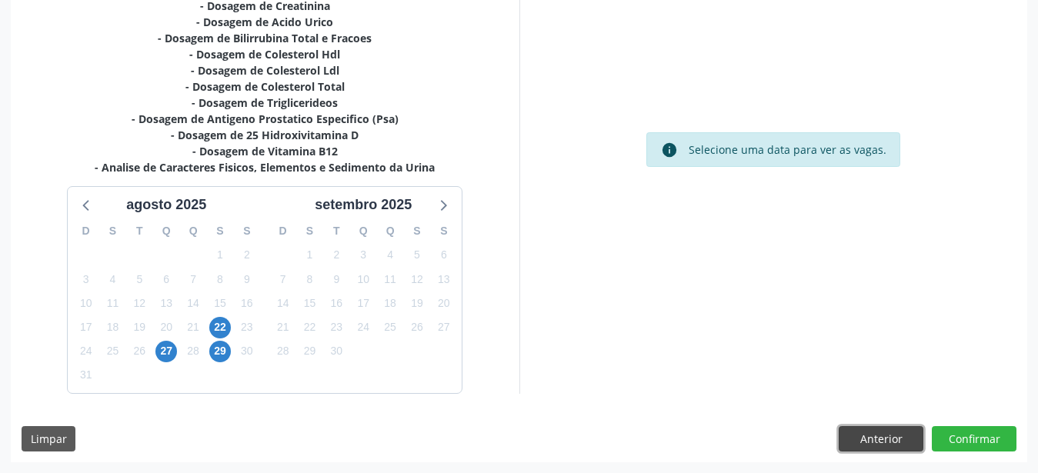
click at [855, 438] on button "Anterior" at bounding box center [880, 439] width 85 height 26
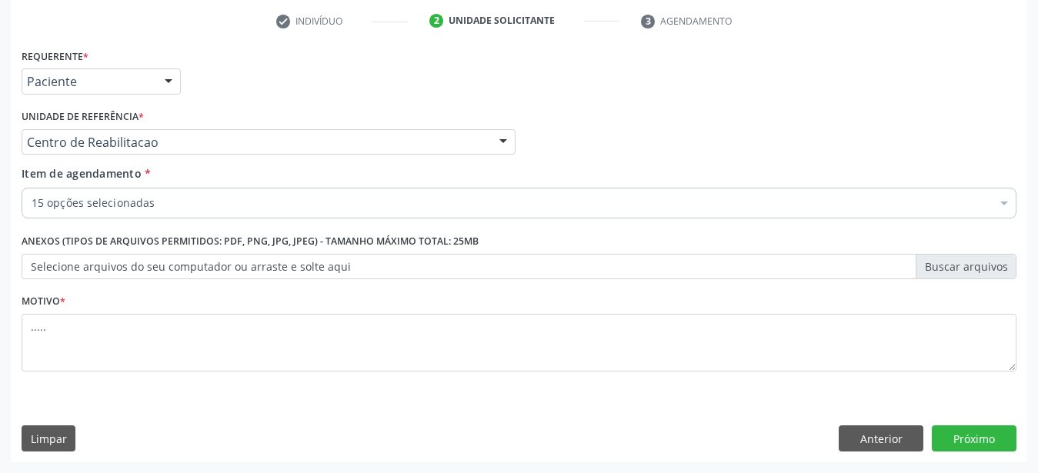
scroll to position [302, 0]
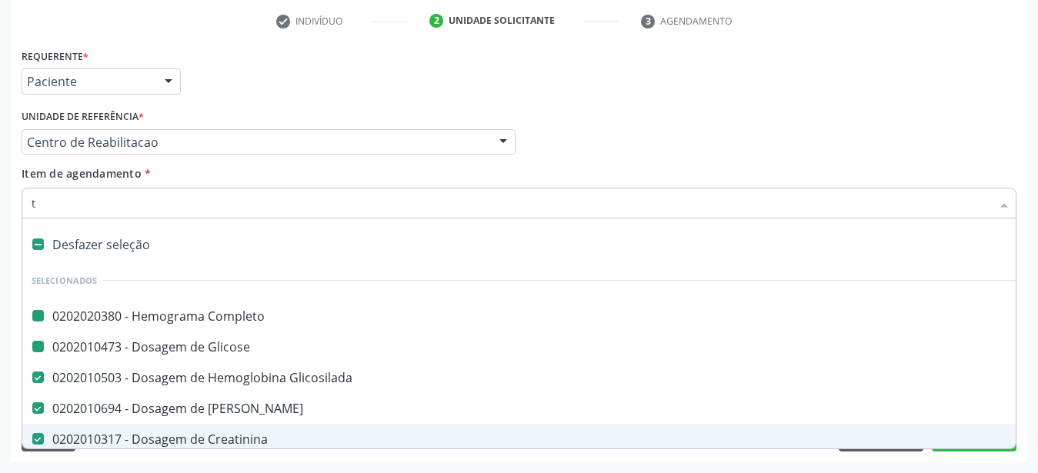
type input "tg"
checkbox Completo "false"
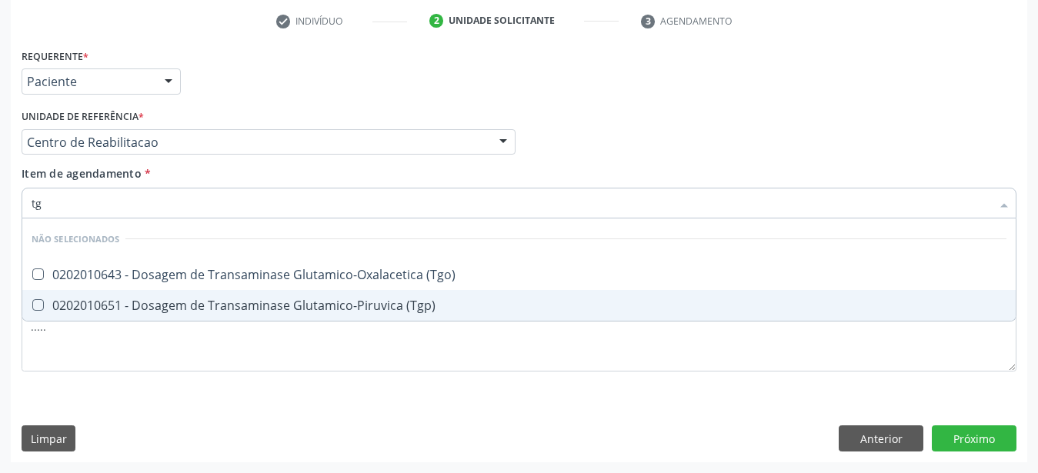
type input "tgo"
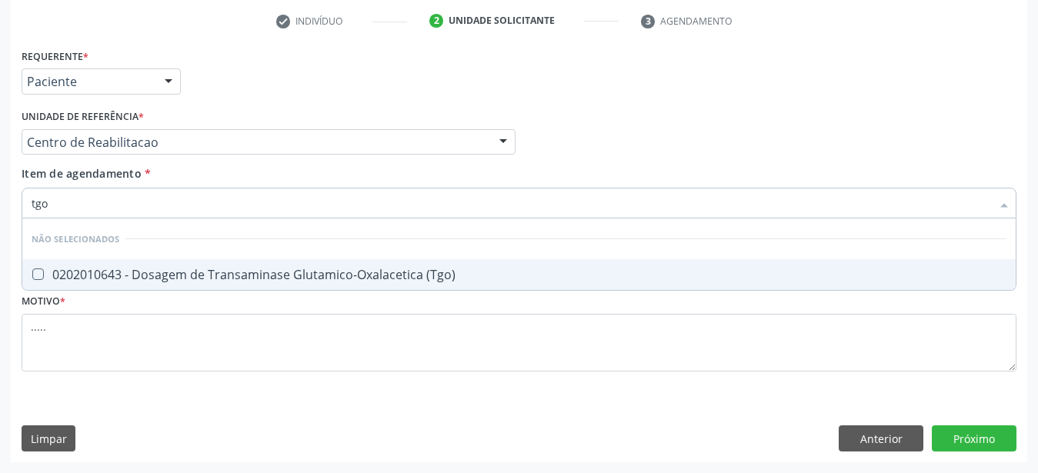
click at [145, 269] on div "0202010643 - Dosagem de Transaminase Glutamico-Oxalacetica (Tgo)" at bounding box center [519, 274] width 975 height 12
checkbox \(Tgo\) "true"
type input "tgp"
click at [149, 246] on li "Não selecionados" at bounding box center [518, 238] width 993 height 41
click at [152, 268] on div "0202010651 - Dosagem de Transaminase Glutamico-Piruvica (Tgp)" at bounding box center [519, 274] width 975 height 12
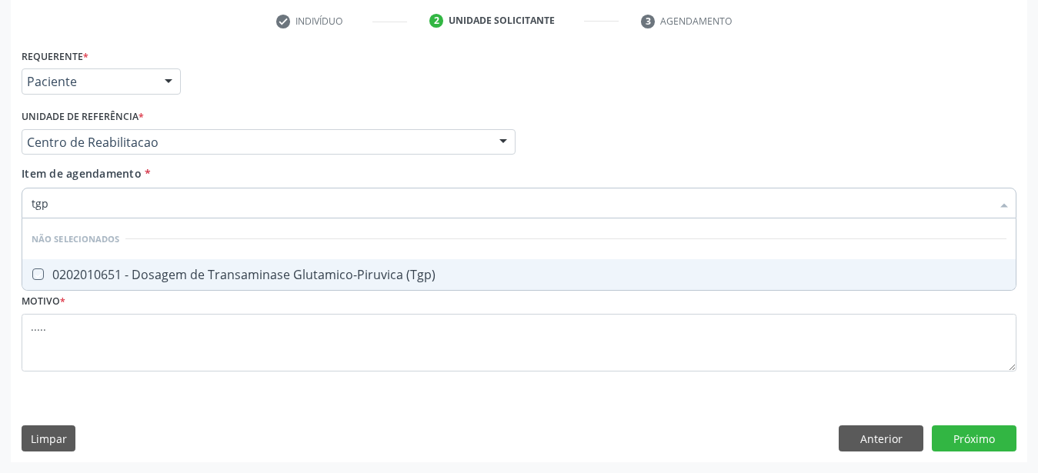
checkbox \(Tgp\) "true"
type input "t"
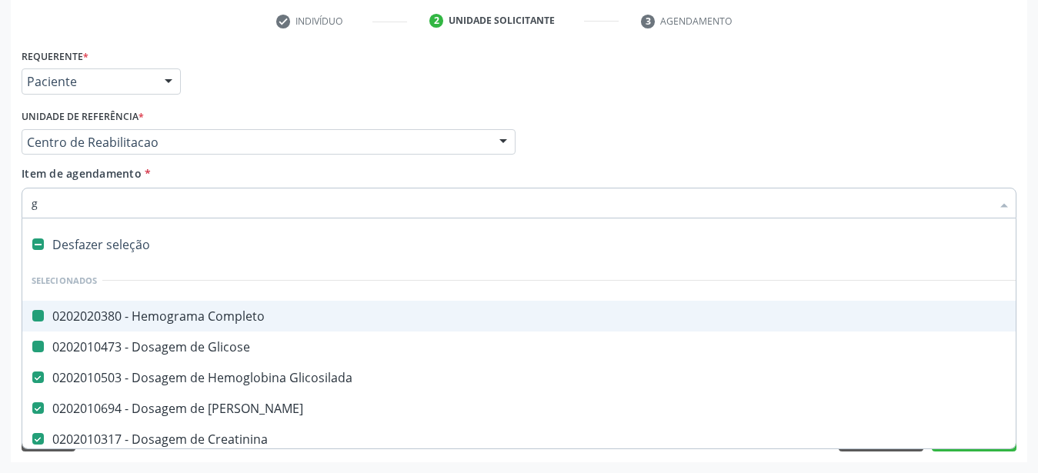
type input "ga"
checkbox Completo "false"
checkbox Glicose "false"
checkbox Glicosilada "false"
checkbox Ureia "false"
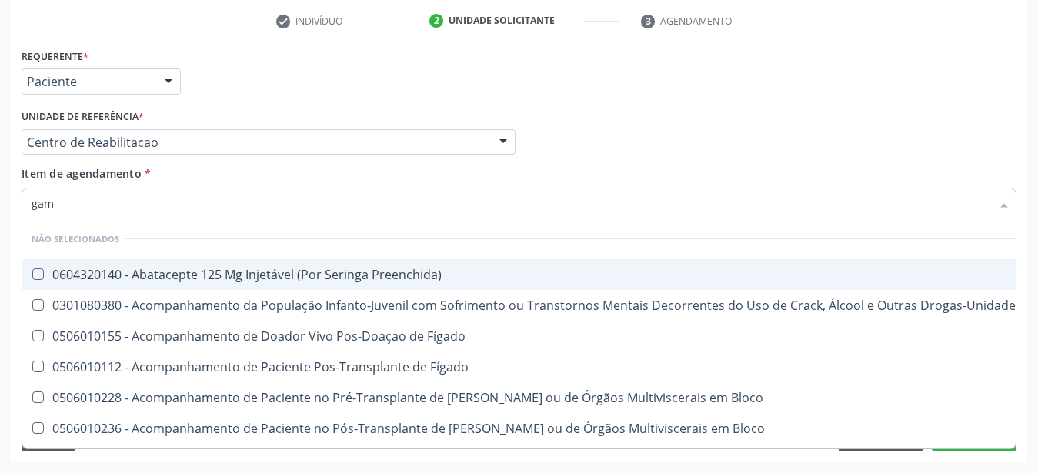
type input "gama"
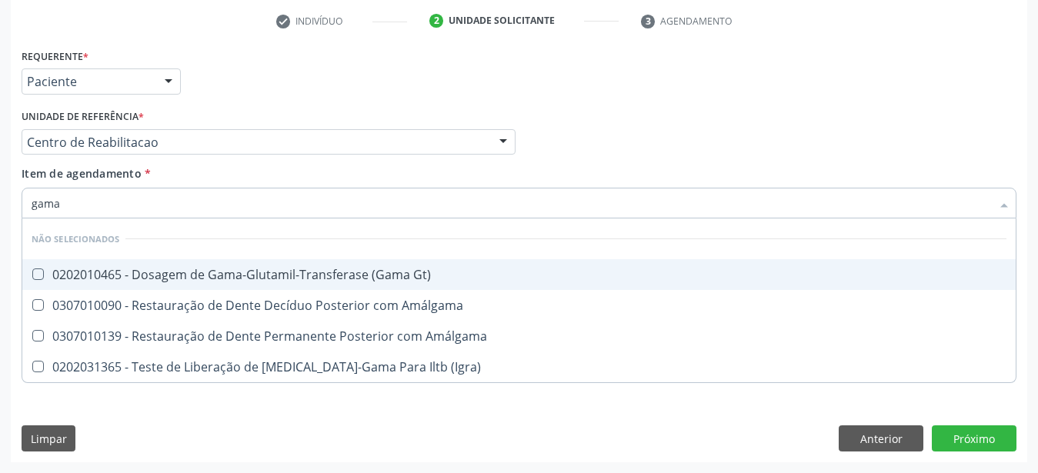
click at [150, 268] on div "0202010465 - Dosagem de Gama-Glutamil-Transferase (Gama Gt)" at bounding box center [519, 274] width 975 height 12
checkbox Gt\) "true"
type input "gam"
checkbox Gt\) "false"
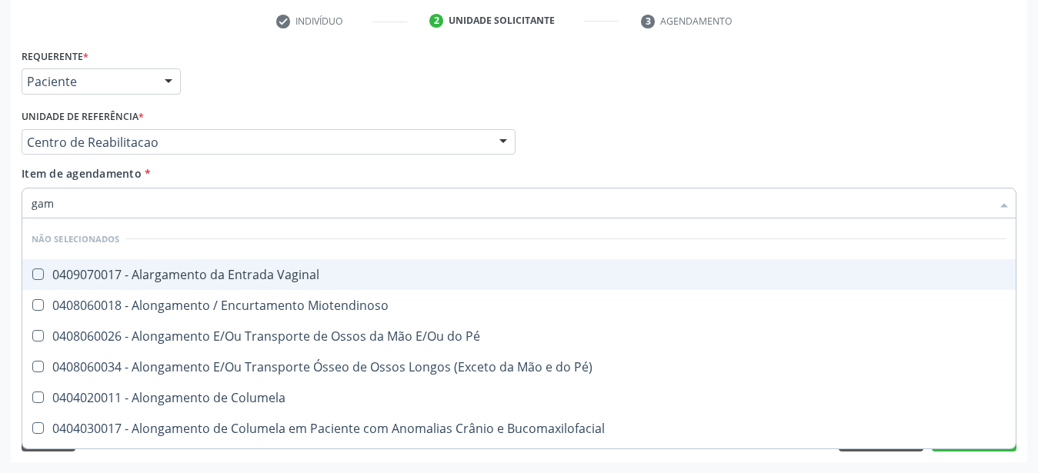
type input "ga"
checkbox Gt\) "false"
type input "g"
checkbox Vaginal "true"
checkbox Miotendinoso "true"
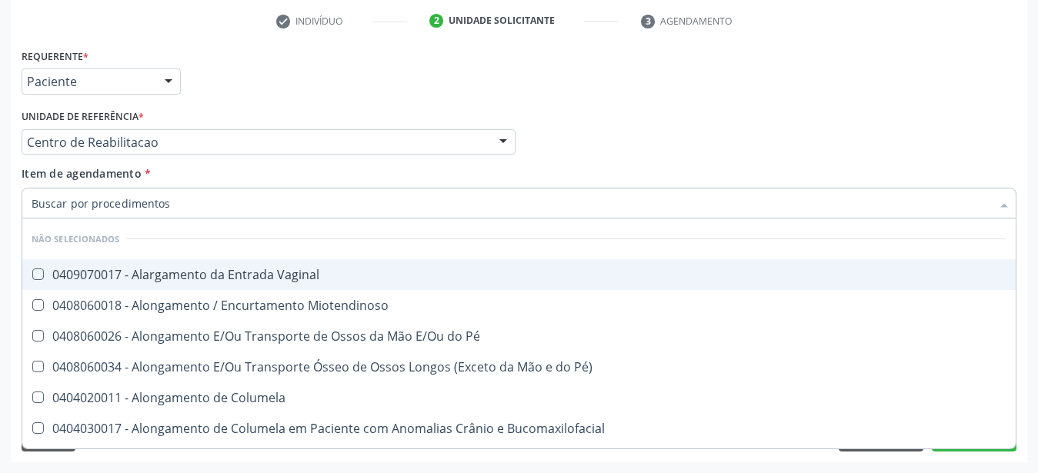
checkbox Pé "true"
checkbox Pé\) "true"
checkbox Columela "true"
checkbox Bucomaxilofacial "true"
checkbox Gt\) "true"
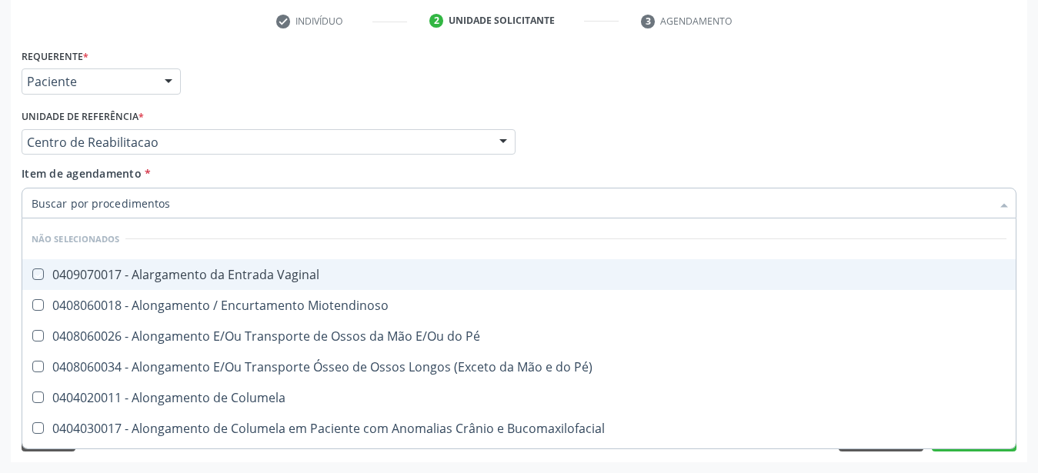
checkbox Ligamentar "true"
checkbox Monofocal "true"
checkbox Osseo "true"
checkbox Punho "true"
checkbox Joelho "true"
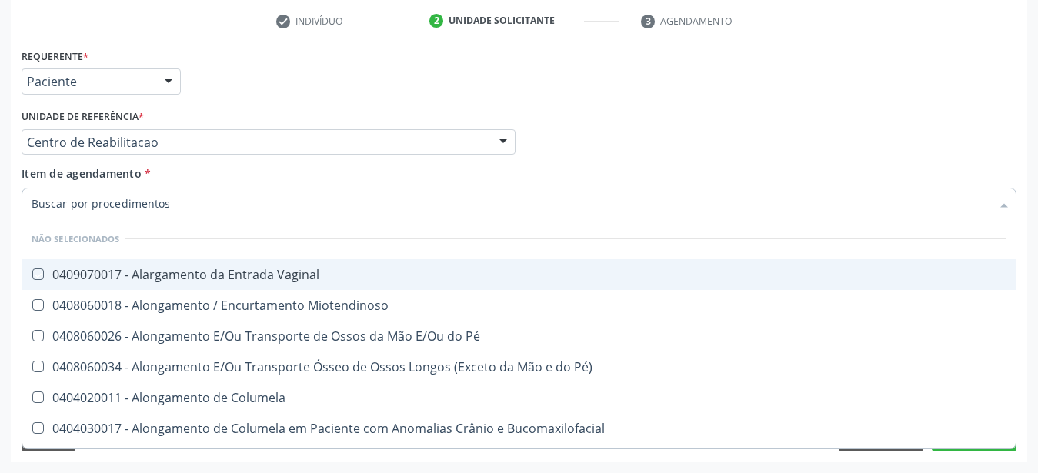
checkbox Anterior\) "true"
checkbox Tornozelo "true"
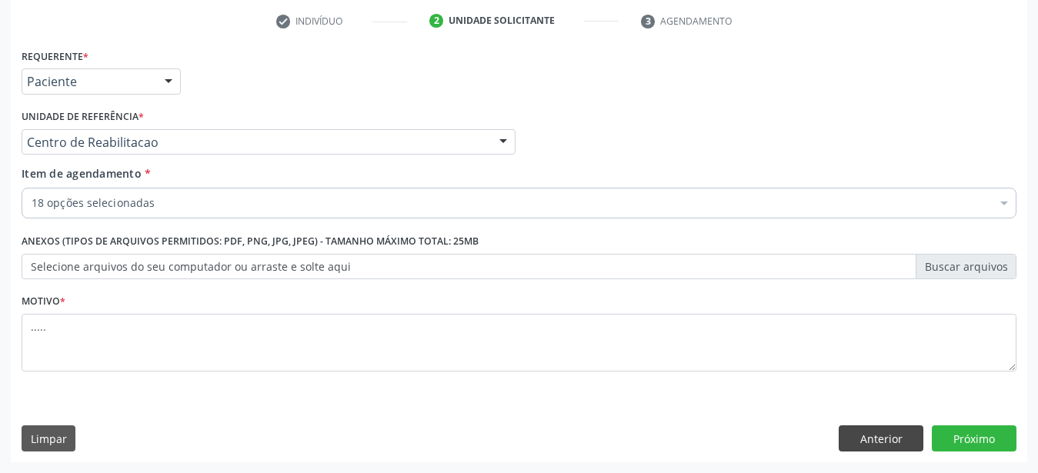
scroll to position [0, 0]
click at [953, 435] on button "Próximo" at bounding box center [974, 438] width 85 height 26
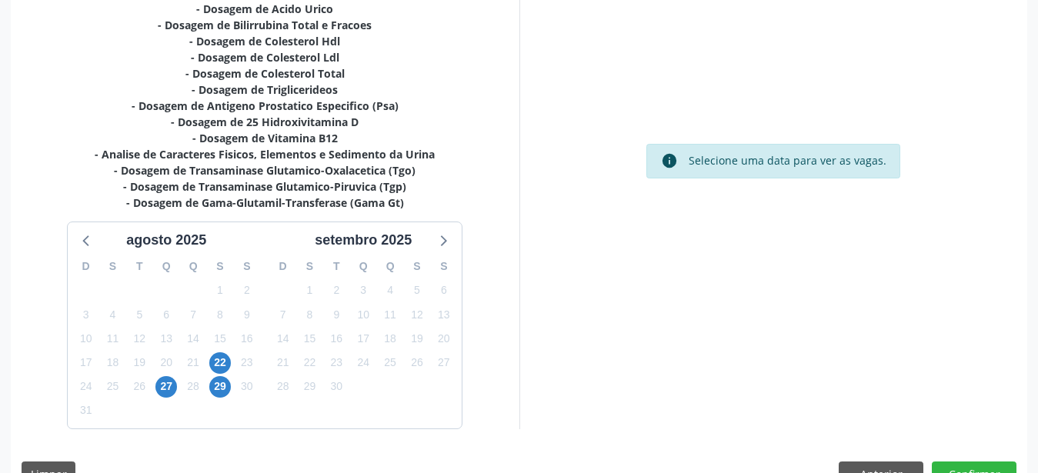
scroll to position [471, 0]
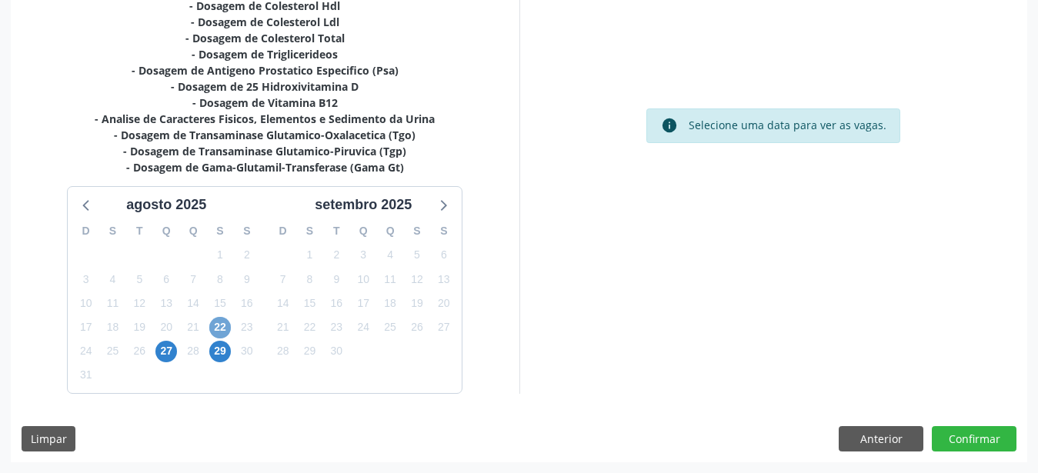
click at [212, 330] on span "22" at bounding box center [220, 328] width 22 height 22
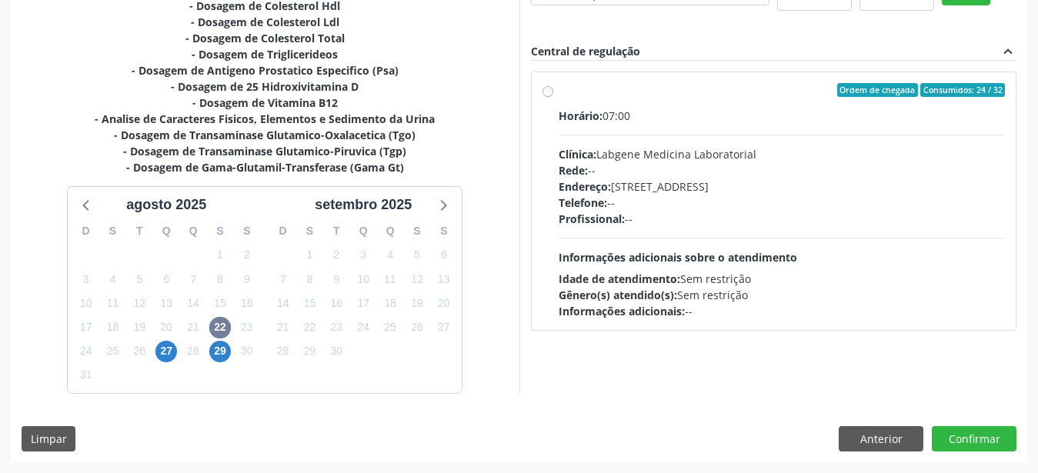
drag, startPoint x: 549, startPoint y: 94, endPoint x: 563, endPoint y: 107, distance: 19.0
click at [558, 93] on label "Ordem de chegada Consumidos: 24 / 32 Horário: 07:00 Clínica: Labgene Medicina L…" at bounding box center [781, 201] width 447 height 236
click at [549, 93] on input "Ordem de chegada Consumidos: 24 / 32 Horário: 07:00 Clínica: Labgene Medicina L…" at bounding box center [547, 90] width 11 height 14
radio input "true"
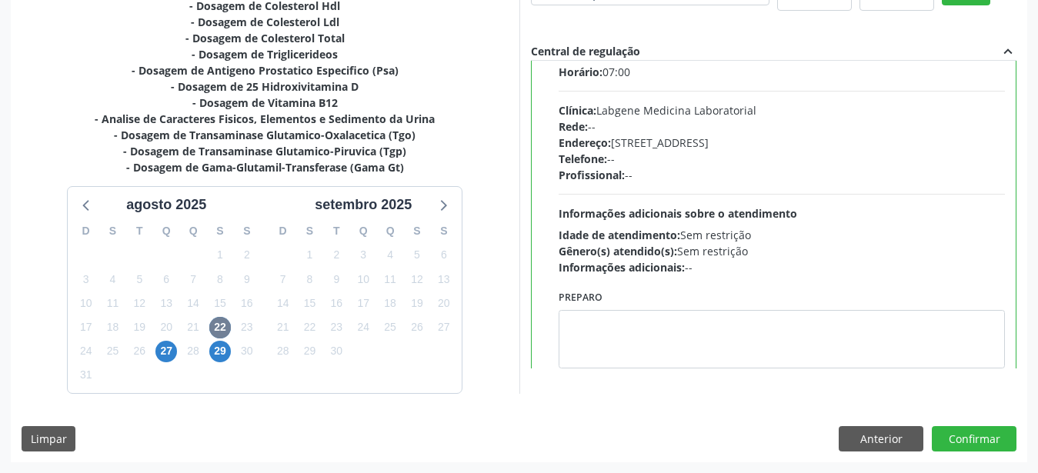
scroll to position [76, 0]
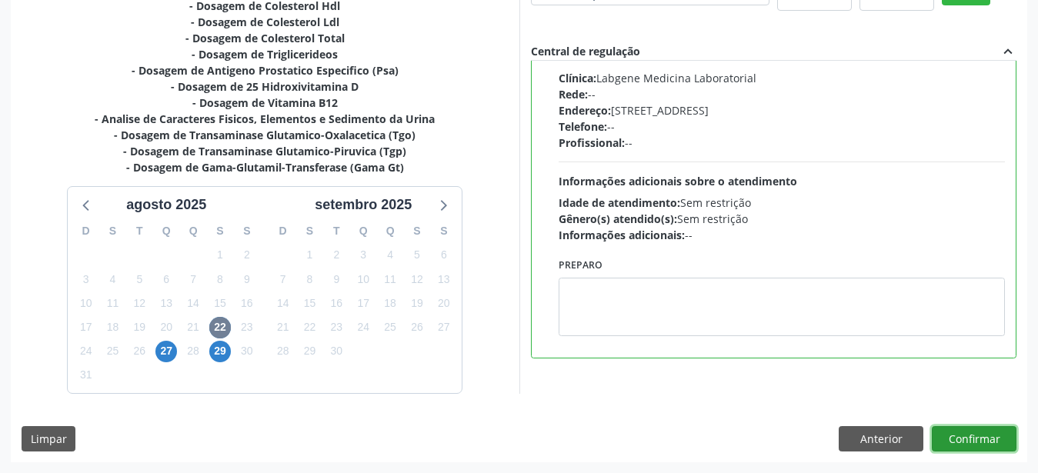
click at [965, 432] on button "Confirmar" at bounding box center [974, 439] width 85 height 26
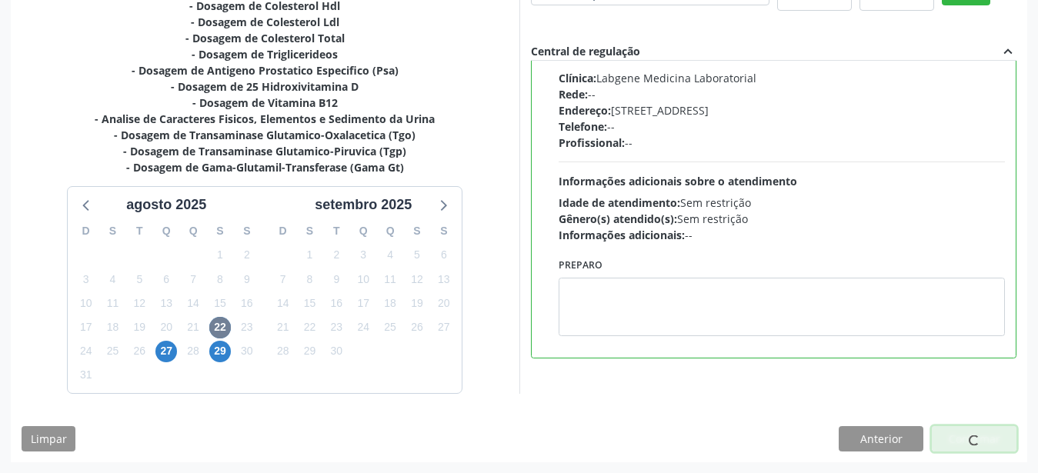
scroll to position [39, 0]
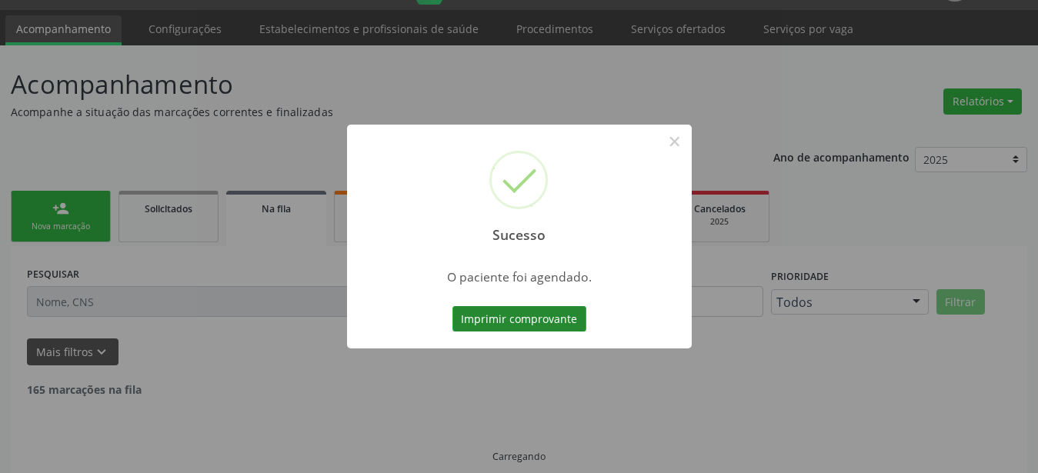
click at [540, 318] on button "Imprimir comprovante" at bounding box center [519, 319] width 134 height 26
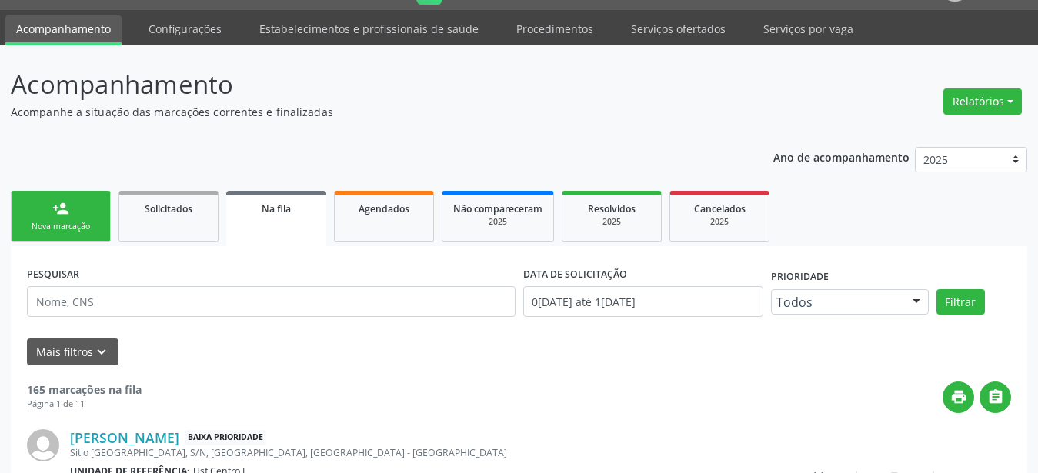
scroll to position [38, 0]
click at [664, 37] on link "Serviços ofertados" at bounding box center [678, 28] width 116 height 27
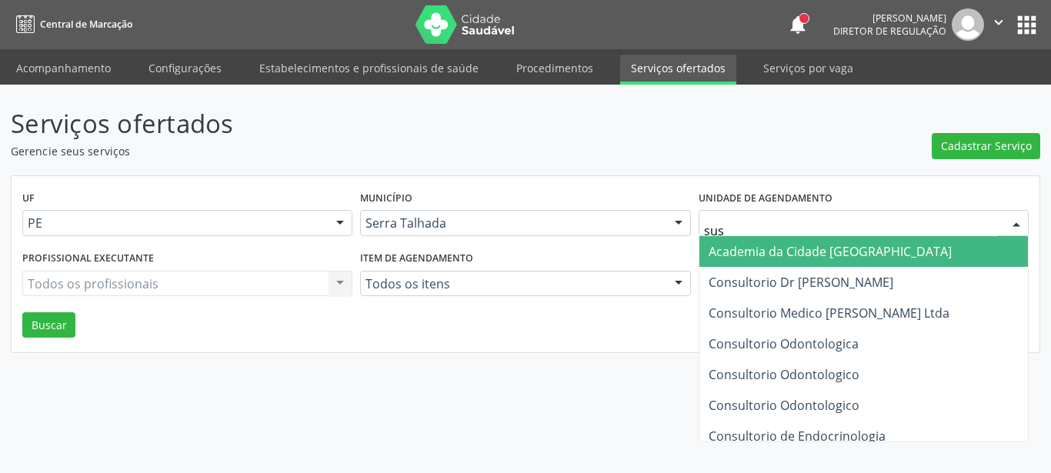
type input "sust"
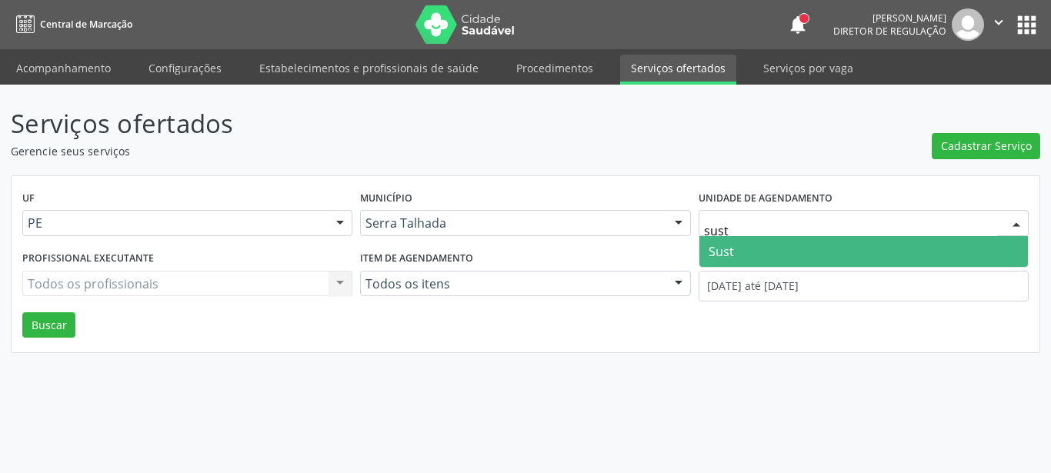
click at [781, 248] on span "Sust" at bounding box center [863, 251] width 328 height 31
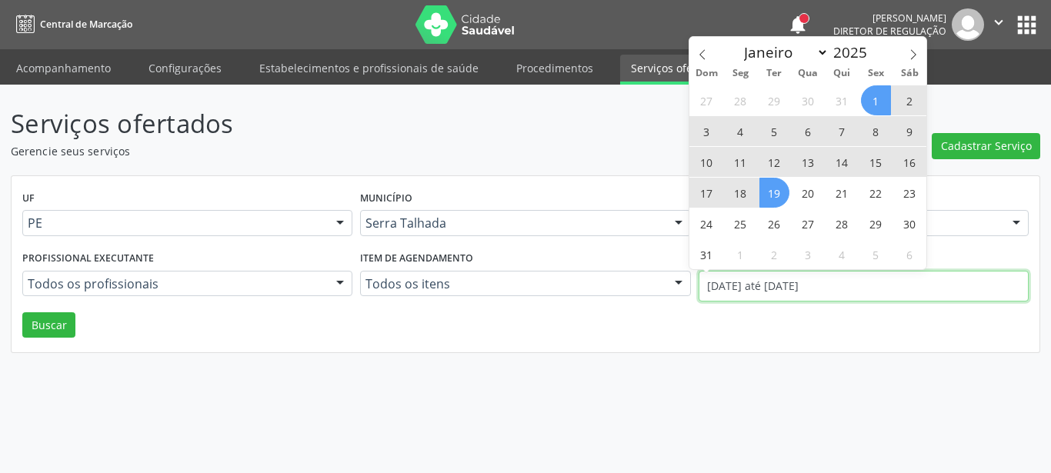
click at [774, 288] on input "[DATE] até [DATE]" at bounding box center [863, 286] width 330 height 31
click at [700, 55] on icon at bounding box center [702, 54] width 11 height 11
select select "6"
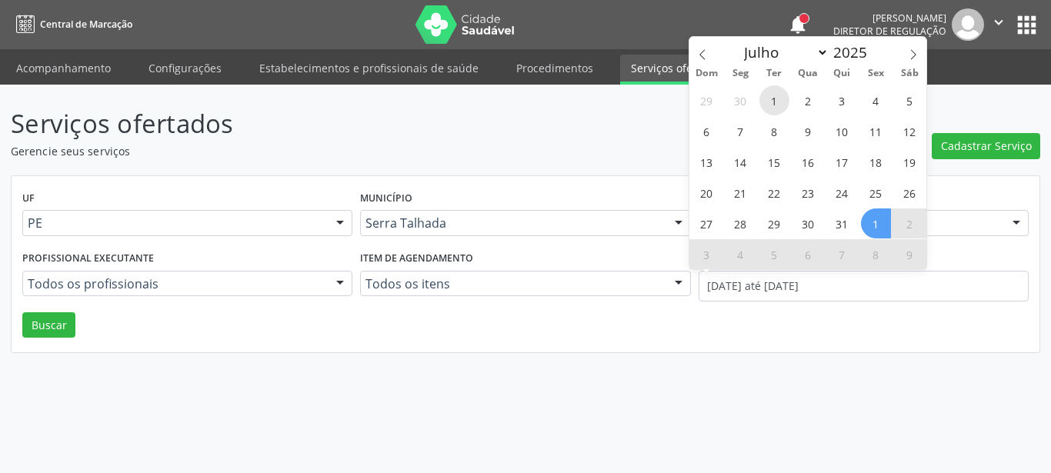
click at [766, 111] on span "1" at bounding box center [774, 100] width 30 height 30
type input "[DATE]"
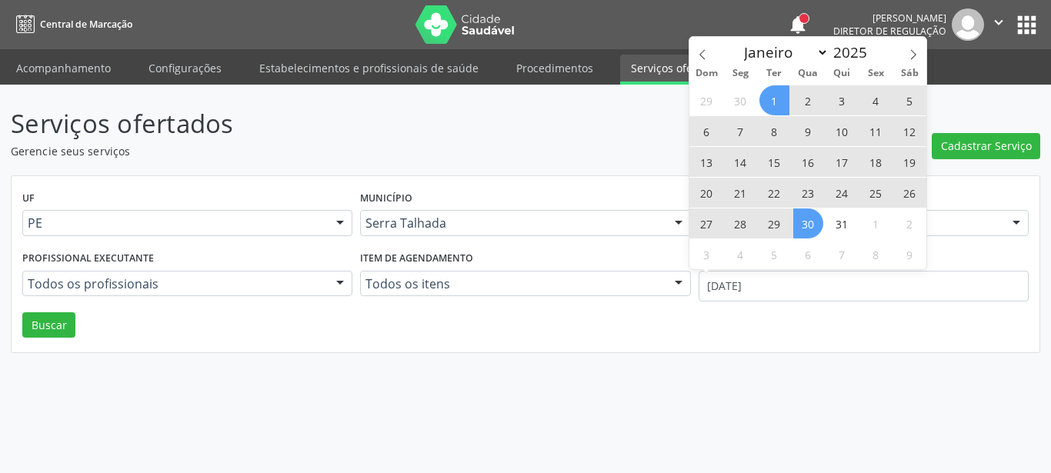
click at [808, 215] on span "30" at bounding box center [808, 223] width 30 height 30
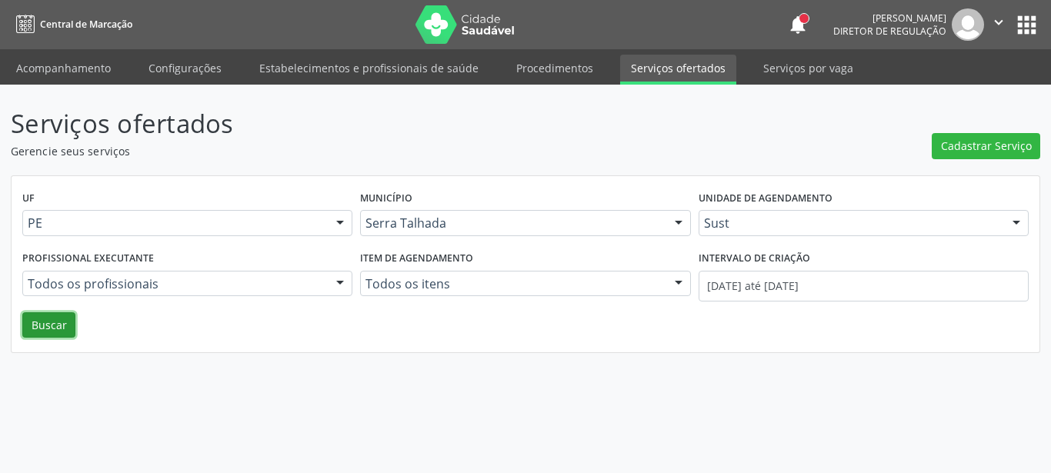
click at [68, 314] on button "Buscar" at bounding box center [48, 325] width 53 height 26
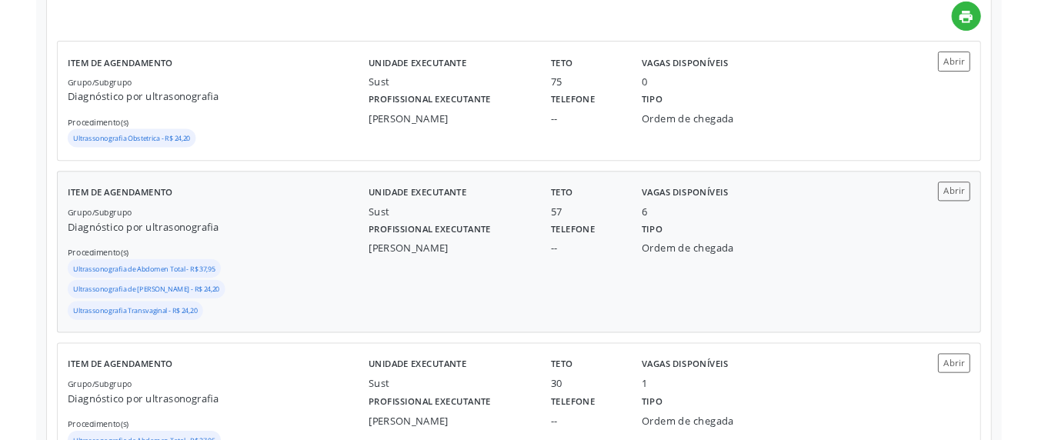
scroll to position [471, 0]
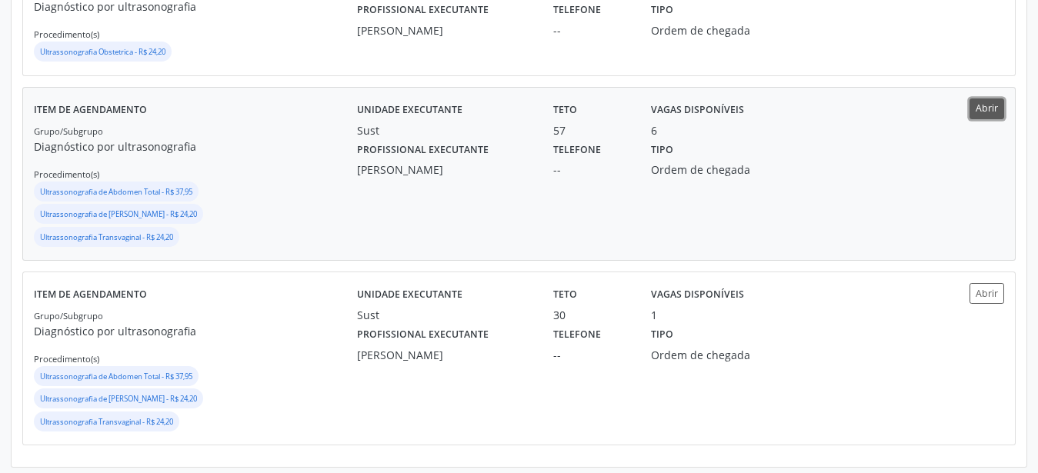
click at [978, 105] on button "Abrir" at bounding box center [986, 108] width 35 height 21
